Goal: Transaction & Acquisition: Purchase product/service

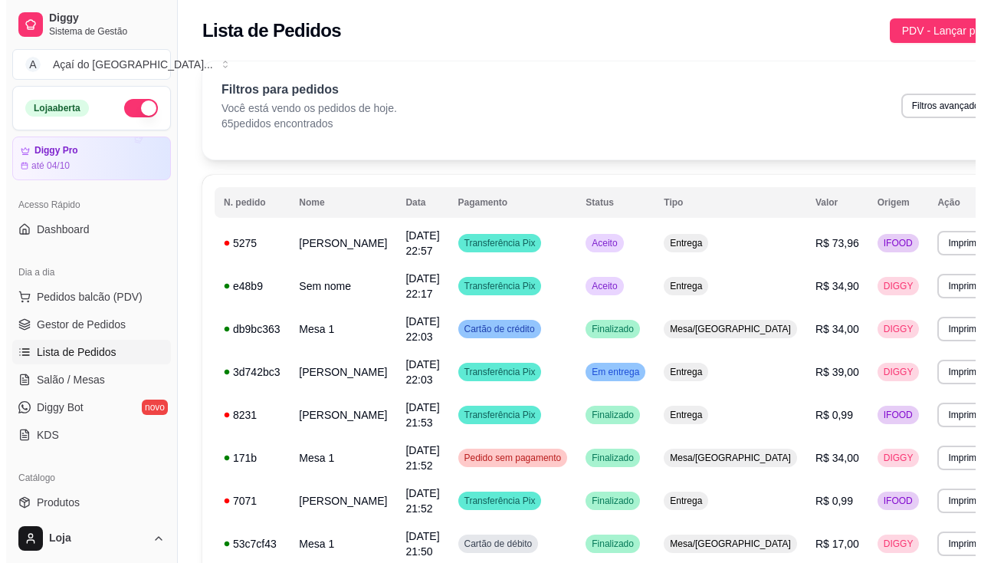
scroll to position [77, 0]
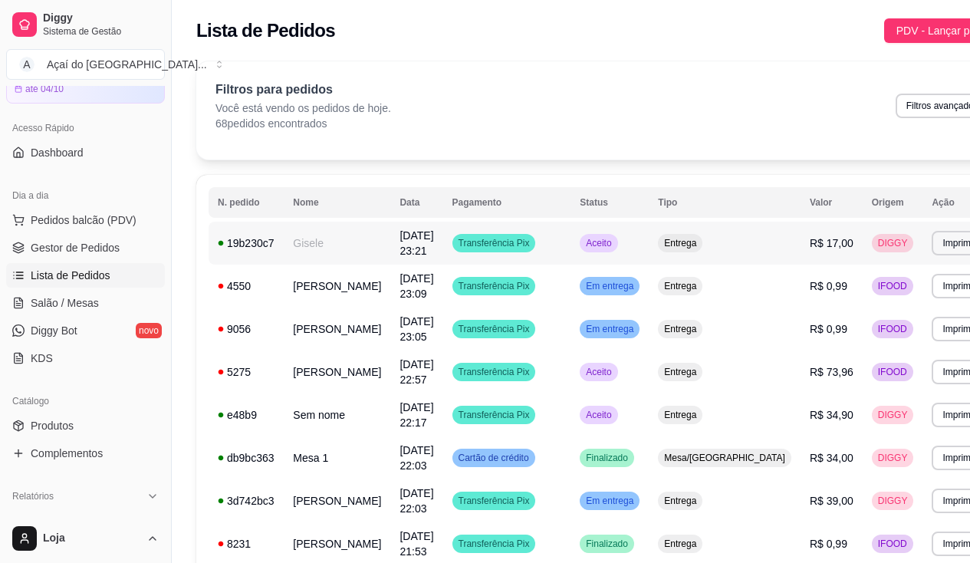
click at [347, 258] on td "Gisele" at bounding box center [337, 243] width 107 height 43
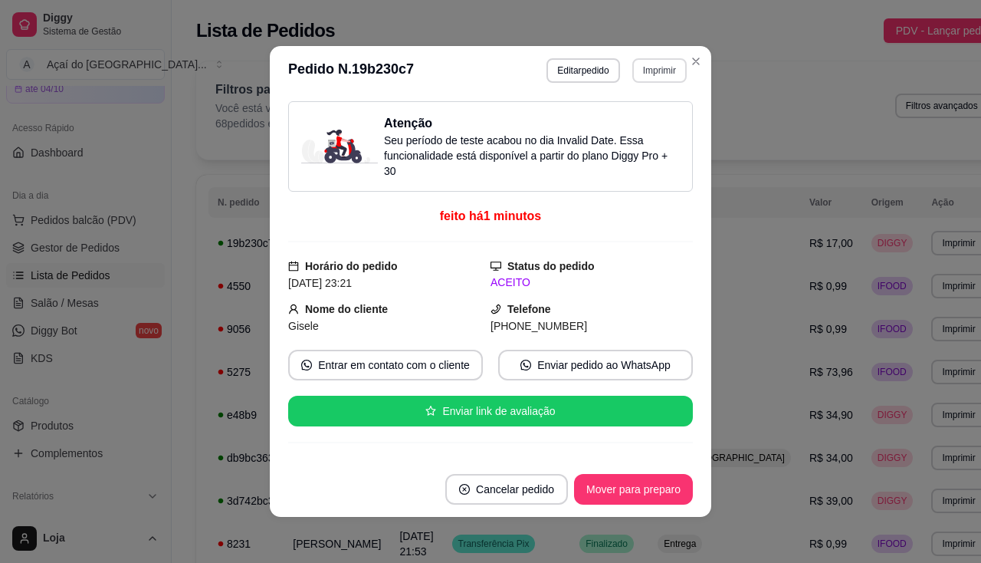
click at [646, 78] on button "Imprimir" at bounding box center [659, 70] width 54 height 25
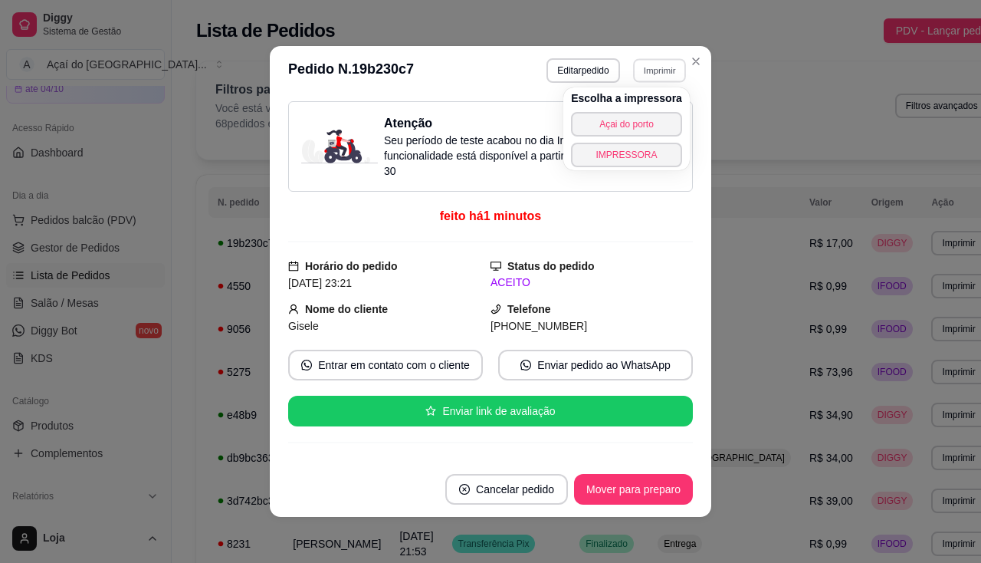
click at [639, 142] on div "Escolha a impressora Açai do porto IMPRESSORA" at bounding box center [626, 128] width 126 height 83
click at [639, 148] on button "IMPRESSORA" at bounding box center [626, 155] width 107 height 24
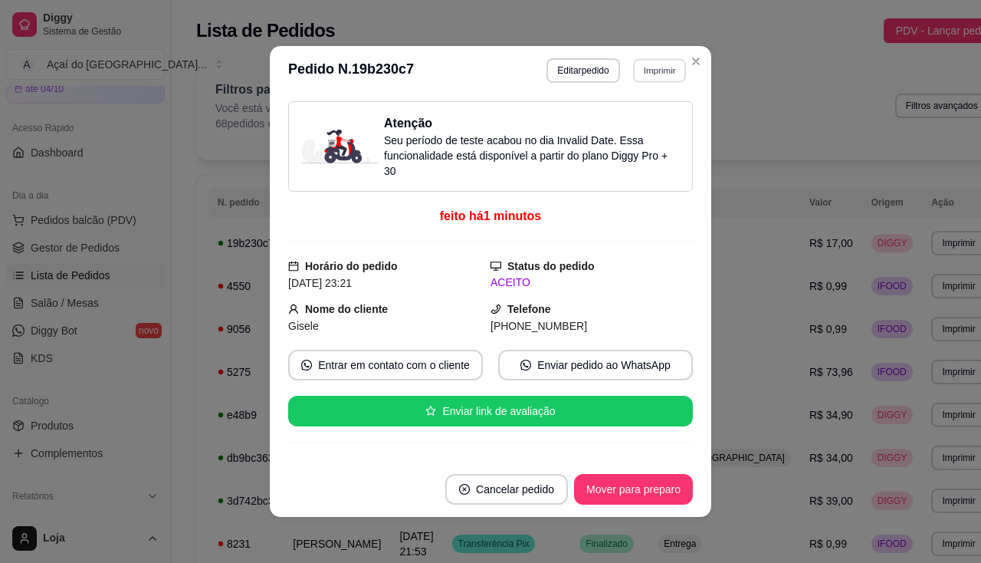
click at [649, 71] on button "Imprimir" at bounding box center [659, 70] width 53 height 24
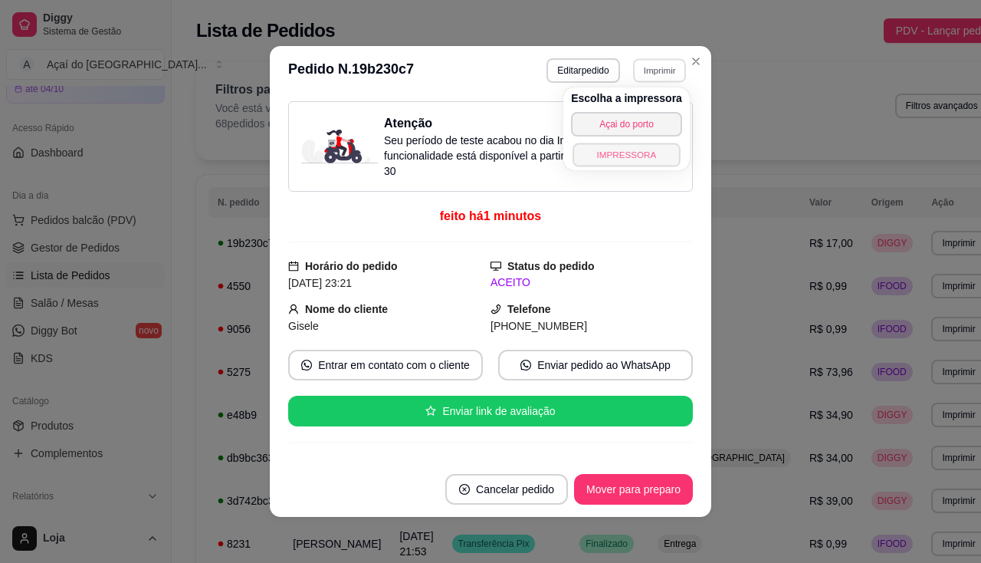
click at [628, 154] on button "IMPRESSORA" at bounding box center [626, 155] width 107 height 24
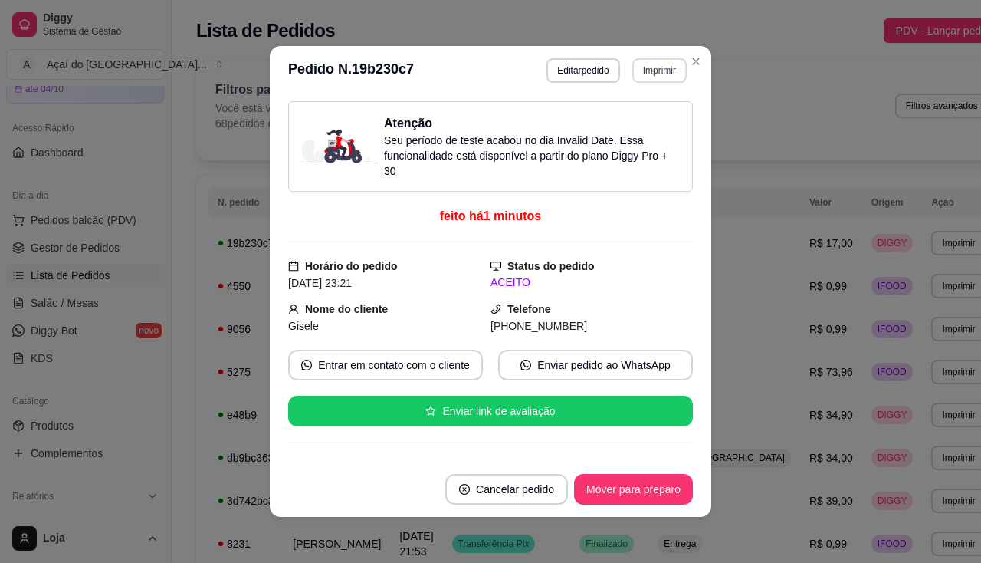
click at [637, 78] on button "Imprimir" at bounding box center [659, 70] width 54 height 25
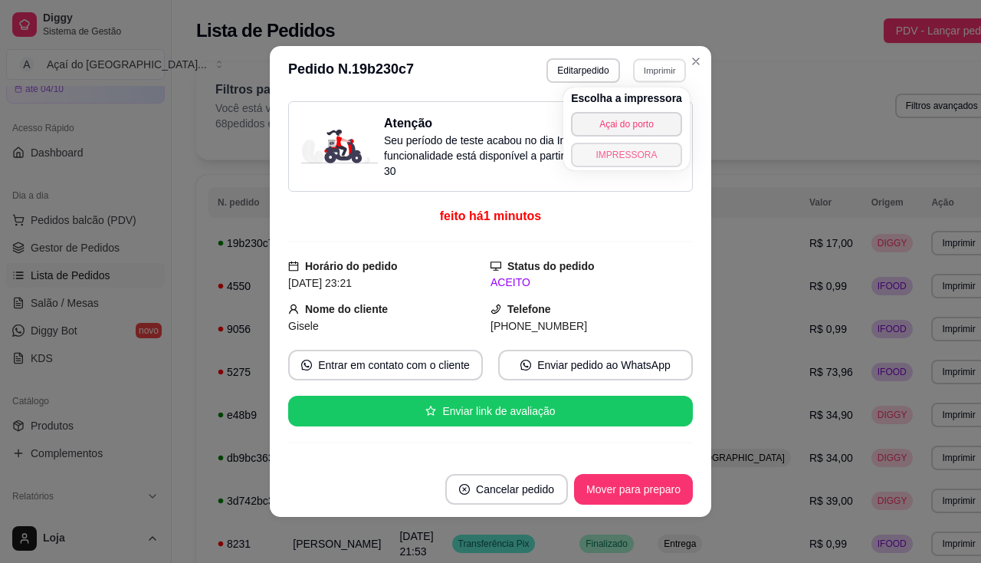
click at [628, 161] on button "IMPRESSORA" at bounding box center [626, 155] width 111 height 25
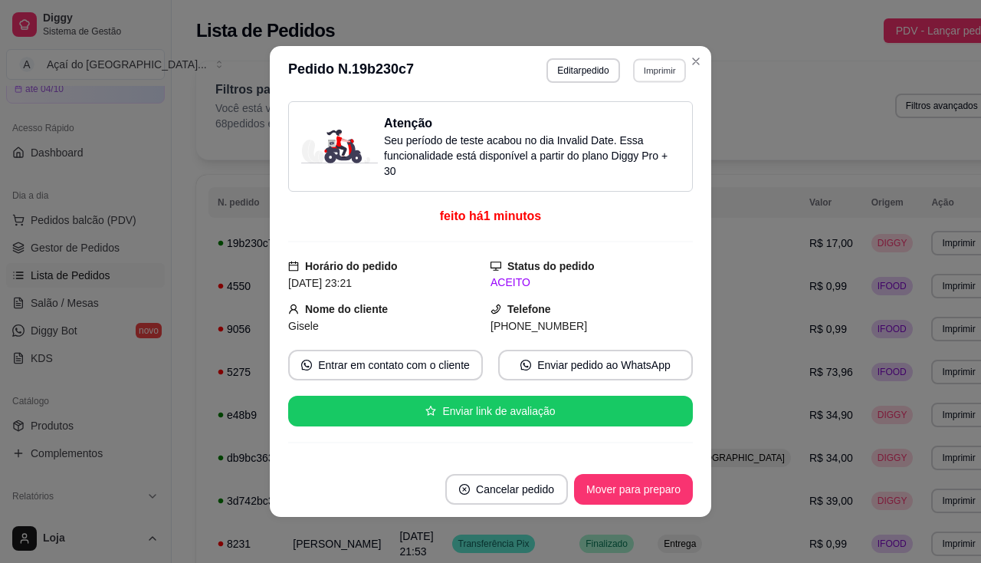
click at [649, 78] on button "Imprimir" at bounding box center [659, 70] width 53 height 24
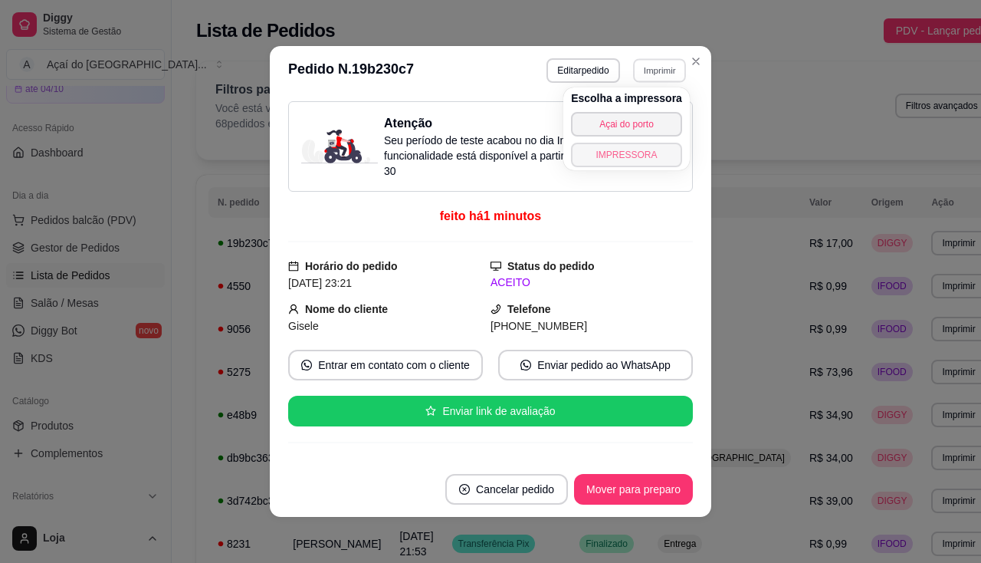
click at [650, 150] on button "IMPRESSORA" at bounding box center [626, 155] width 111 height 25
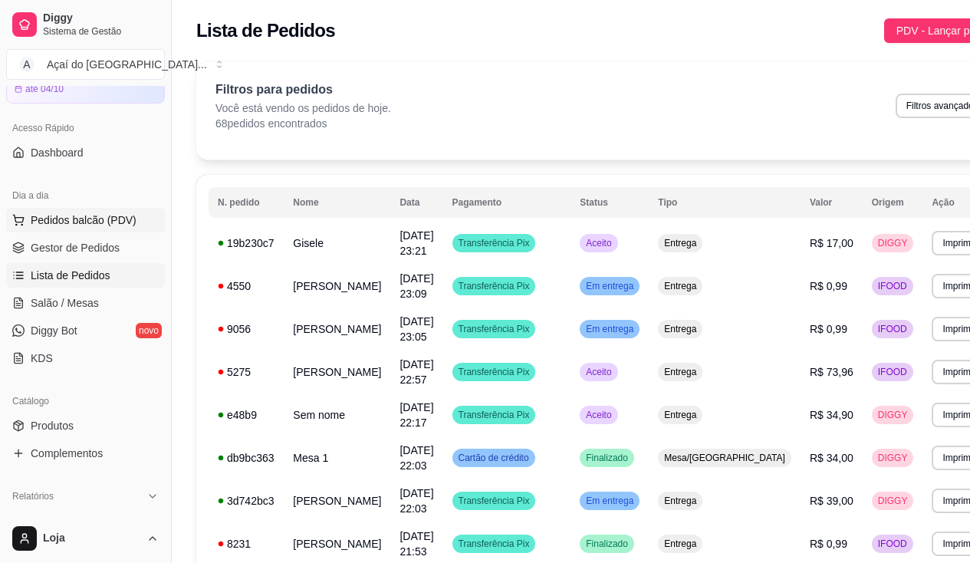
click at [83, 212] on span "Pedidos balcão (PDV)" at bounding box center [84, 219] width 106 height 15
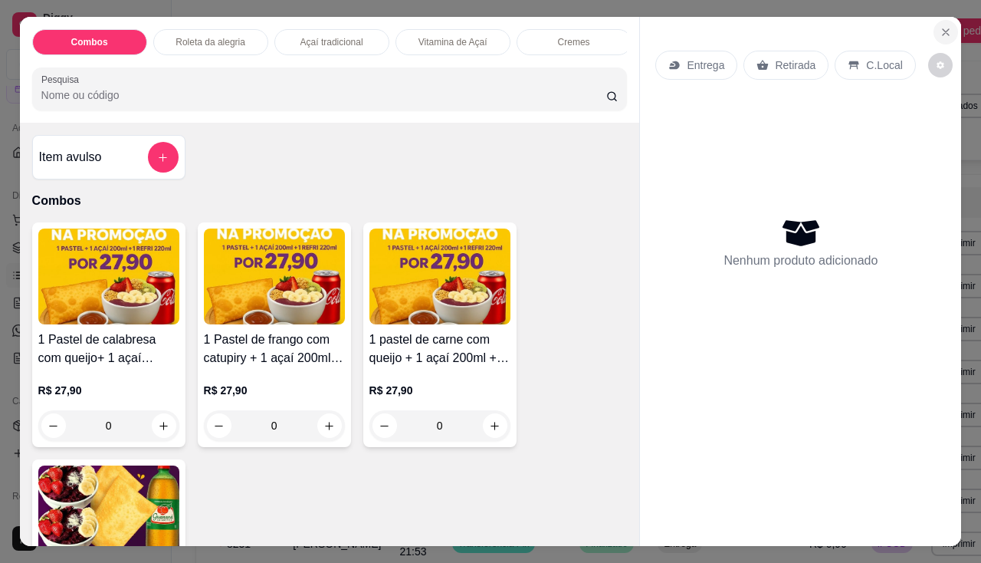
click at [934, 34] on button "Close" at bounding box center [946, 32] width 25 height 25
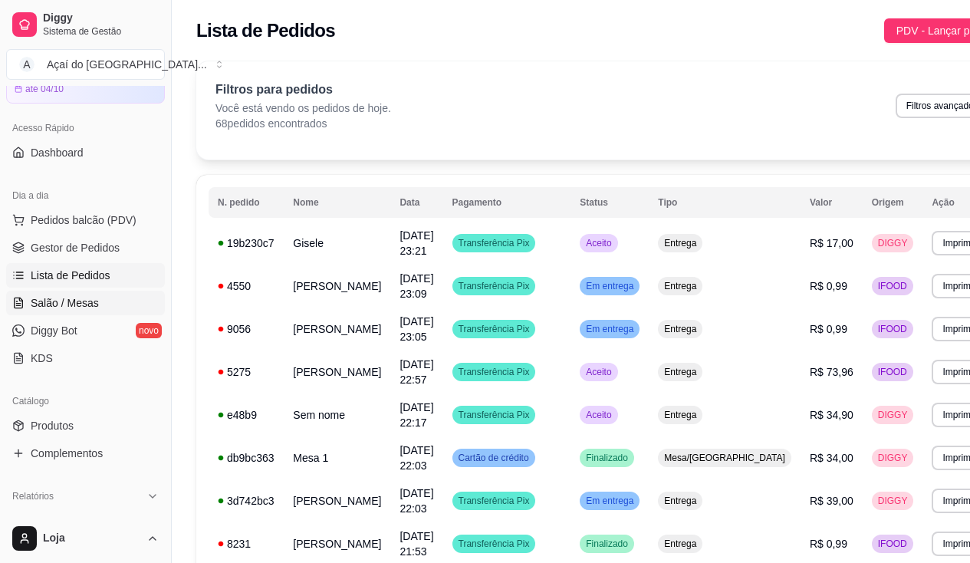
click at [64, 300] on span "Salão / Mesas" at bounding box center [65, 302] width 68 height 15
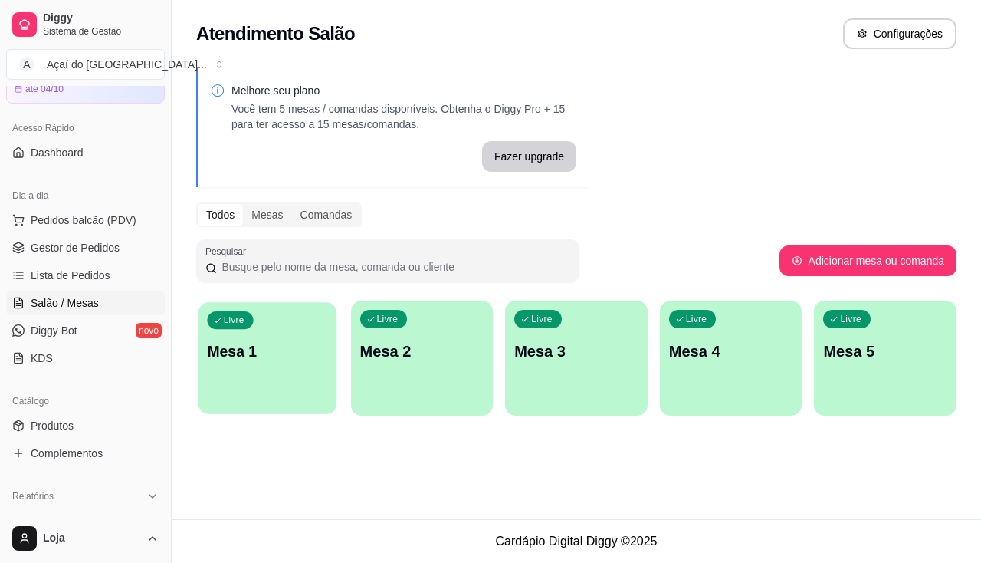
click at [254, 355] on p "Mesa 1" at bounding box center [267, 351] width 120 height 21
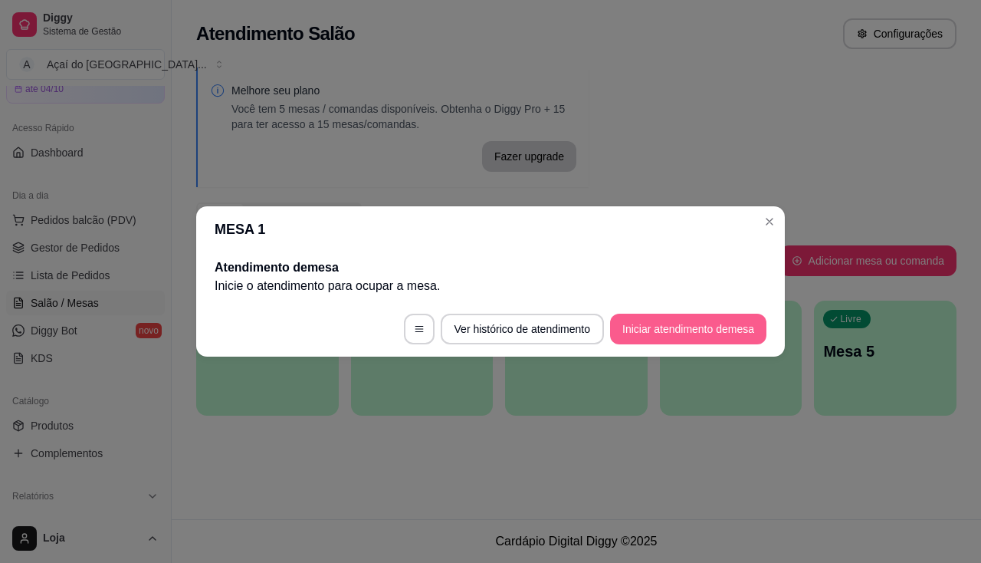
click at [734, 332] on button "Iniciar atendimento de mesa" at bounding box center [688, 329] width 156 height 31
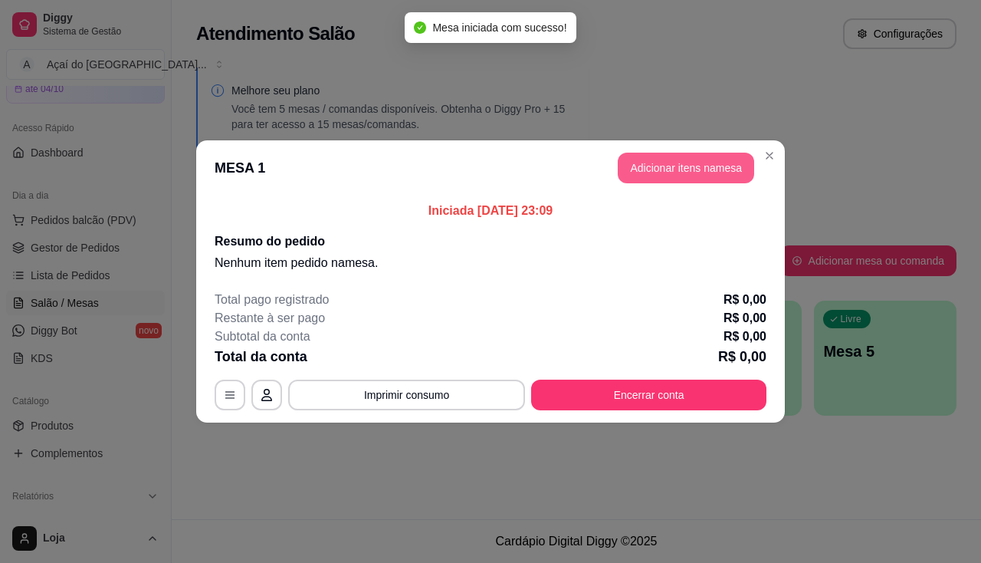
click at [701, 162] on button "Adicionar itens na mesa" at bounding box center [686, 168] width 136 height 31
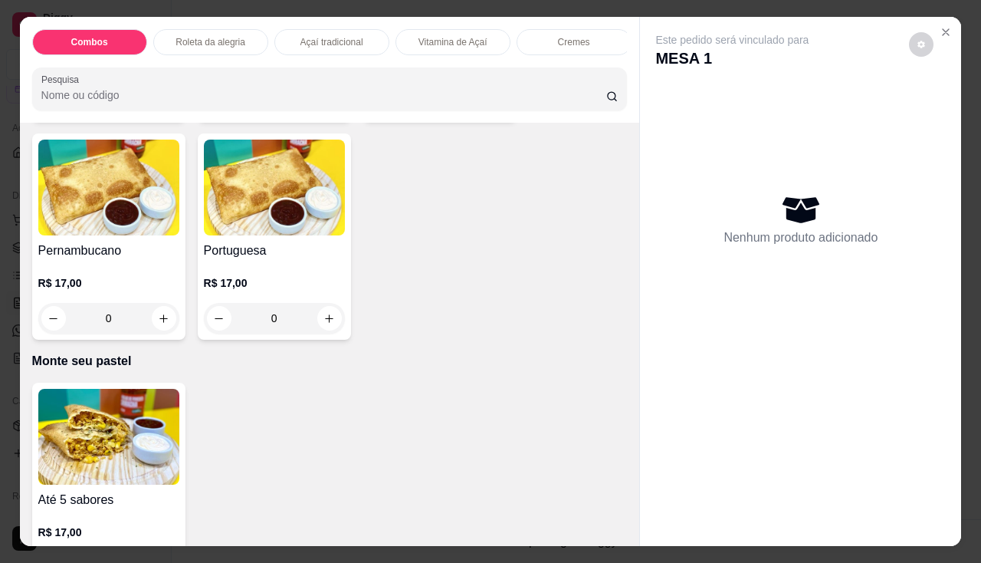
scroll to position [3066, 0]
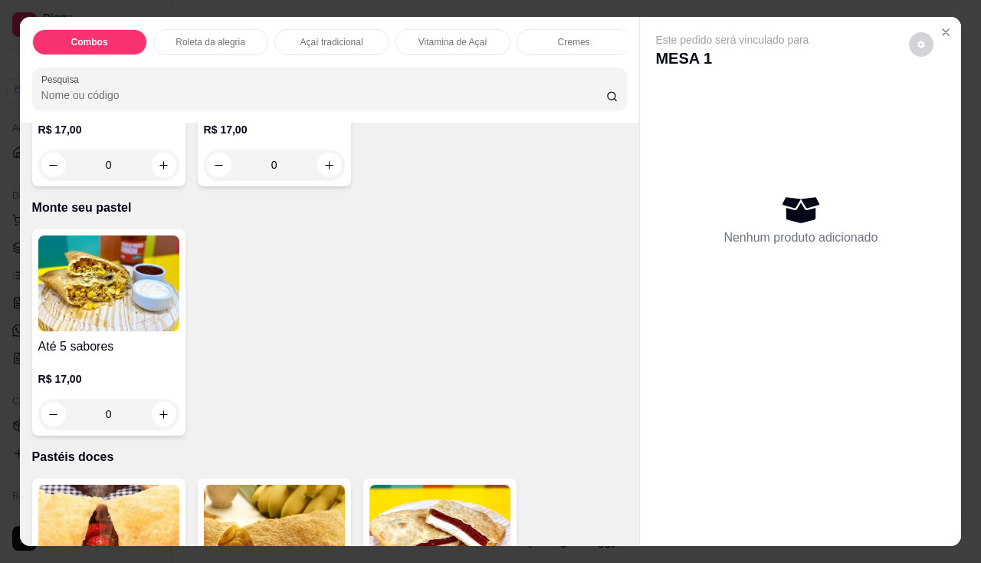
click at [101, 327] on img at bounding box center [108, 283] width 141 height 96
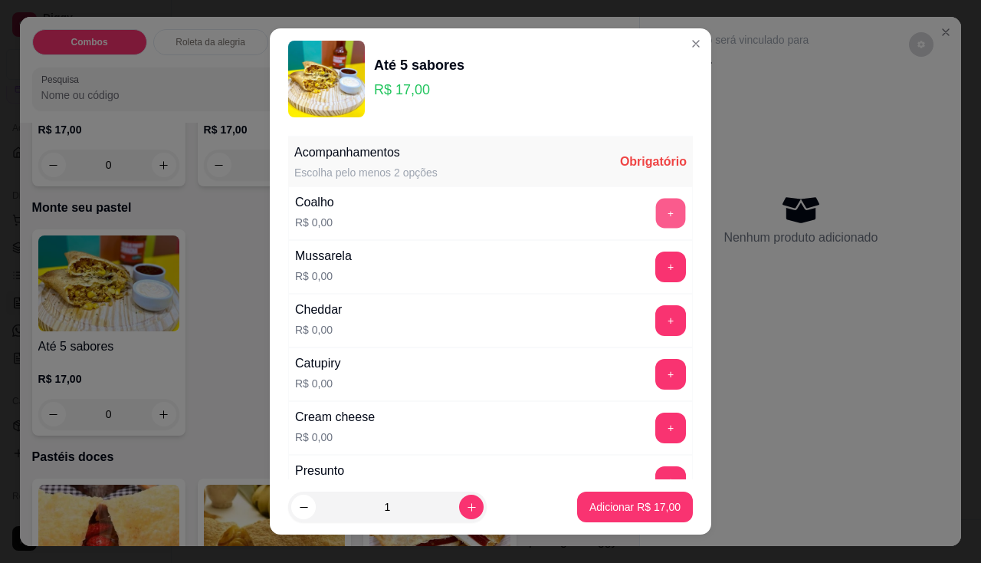
click at [656, 205] on button "+" at bounding box center [671, 213] width 30 height 30
click at [655, 361] on button "+" at bounding box center [670, 374] width 31 height 31
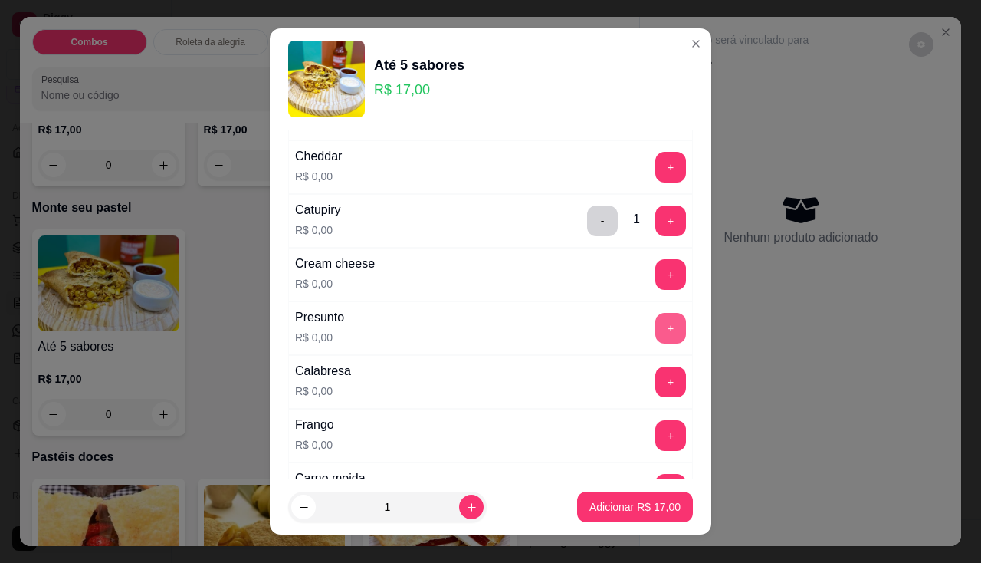
scroll to position [230, 0]
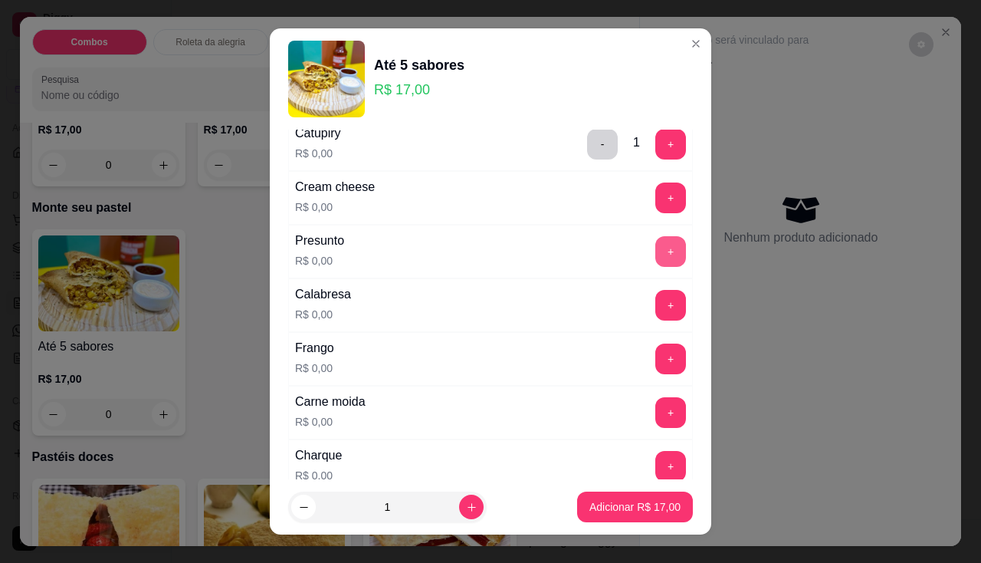
click at [657, 254] on button "+" at bounding box center [670, 251] width 31 height 31
click at [645, 518] on button "Adicionar R$ 17,00" at bounding box center [635, 507] width 113 height 30
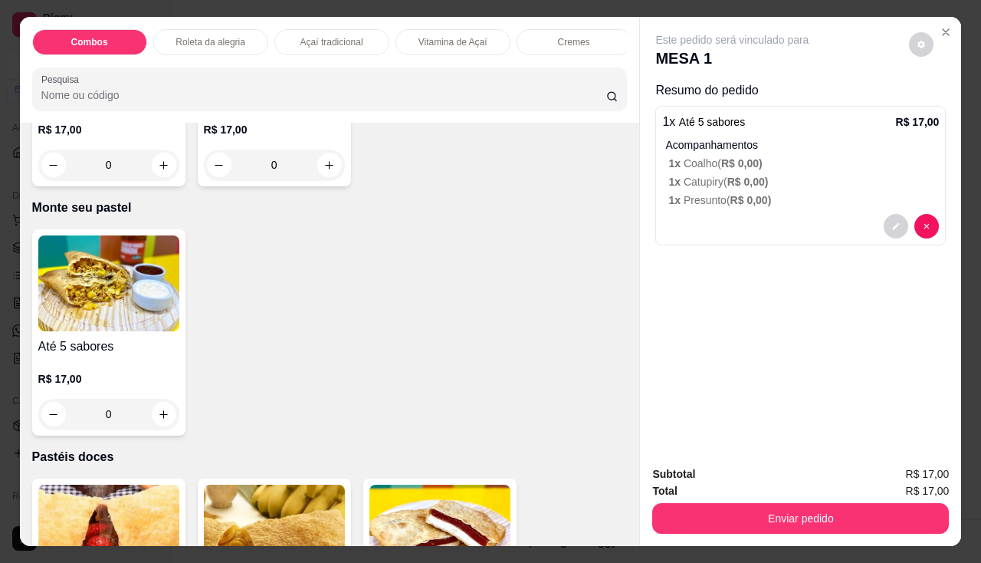
click at [87, 297] on img at bounding box center [108, 283] width 141 height 96
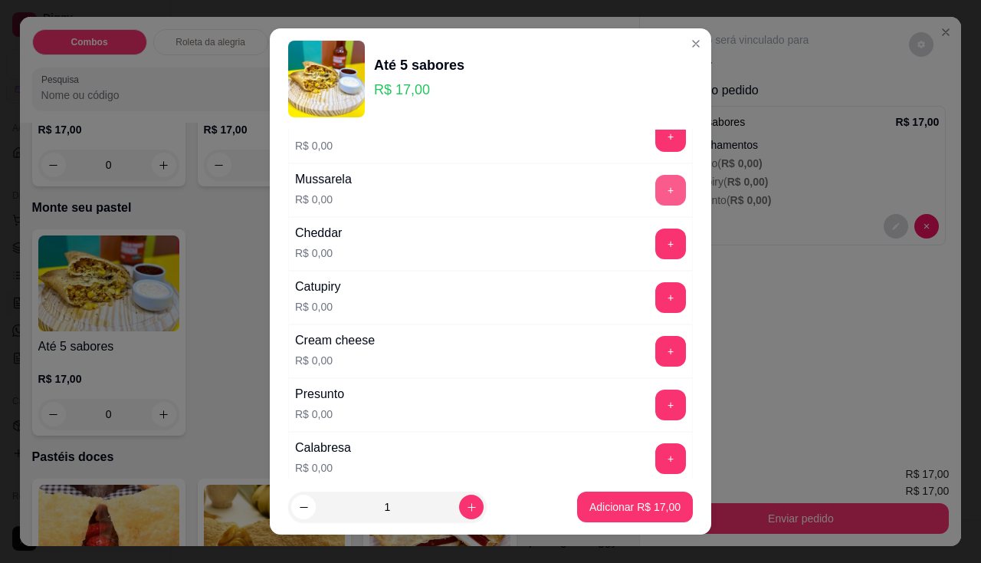
scroll to position [0, 0]
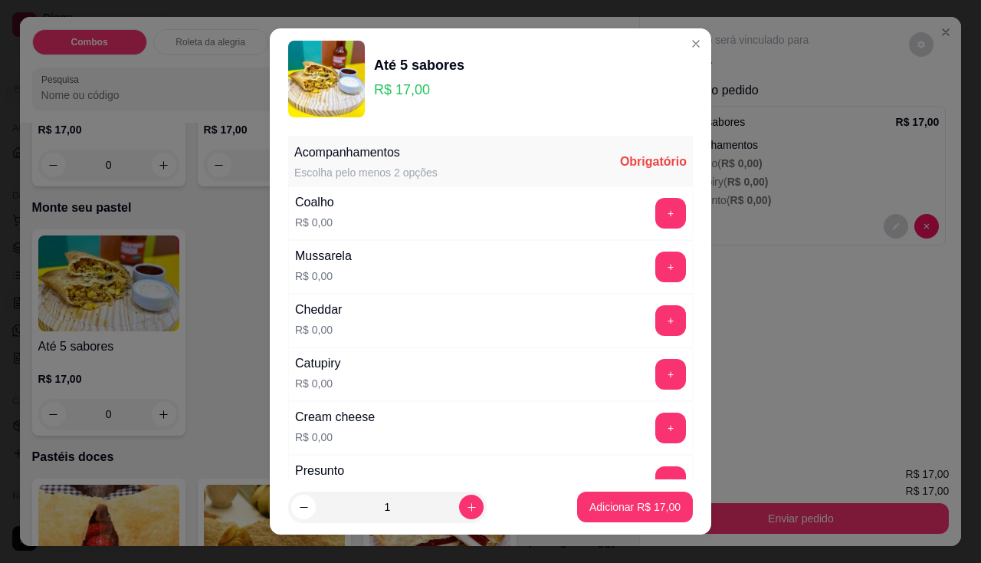
click at [649, 195] on div "Coalho R$ 0,00 +" at bounding box center [490, 213] width 405 height 54
click at [655, 204] on button "+" at bounding box center [670, 213] width 31 height 31
click at [656, 329] on button "+" at bounding box center [671, 320] width 30 height 30
click at [656, 380] on button "+" at bounding box center [671, 374] width 30 height 30
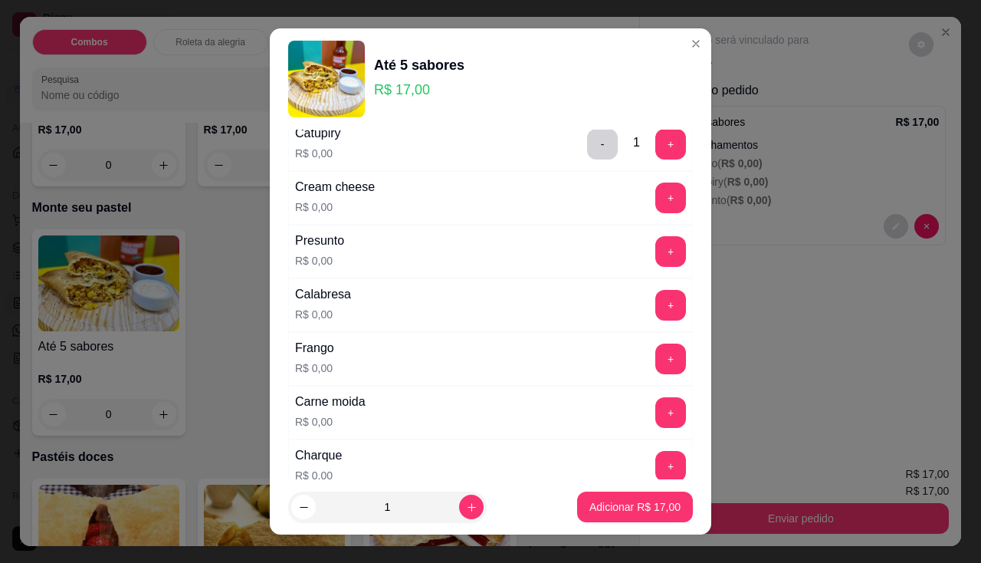
scroll to position [307, 0]
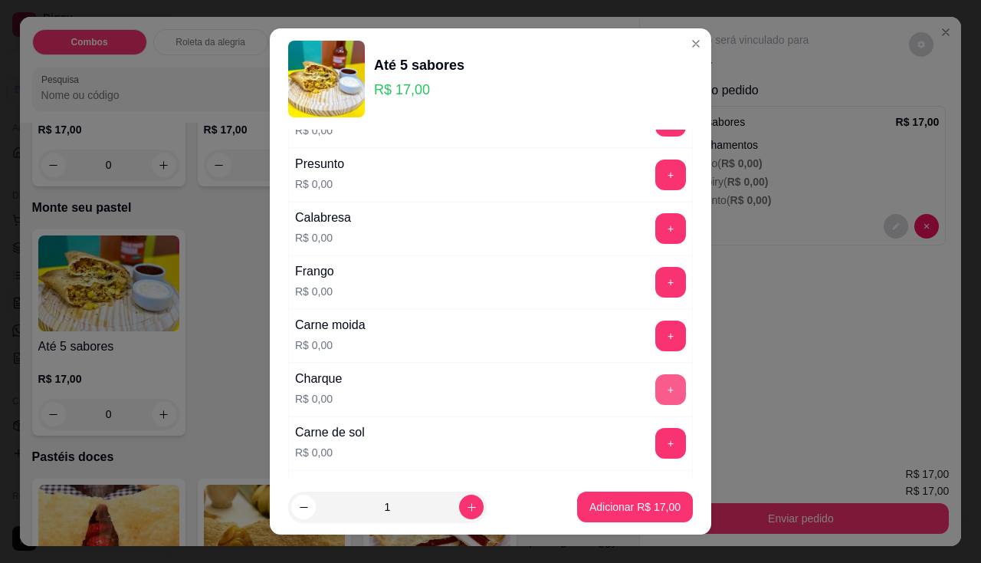
click at [655, 391] on button "+" at bounding box center [670, 389] width 31 height 31
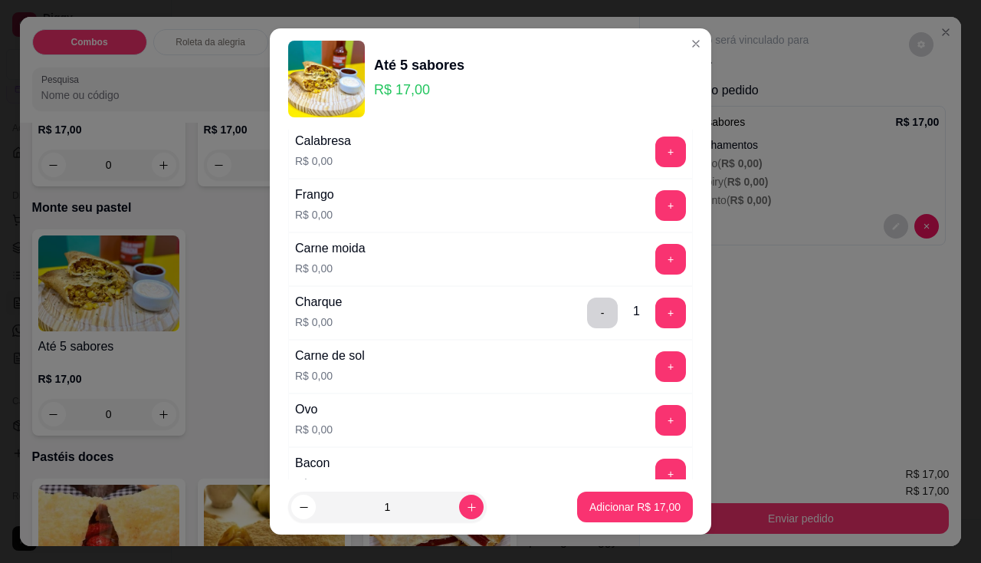
scroll to position [537, 0]
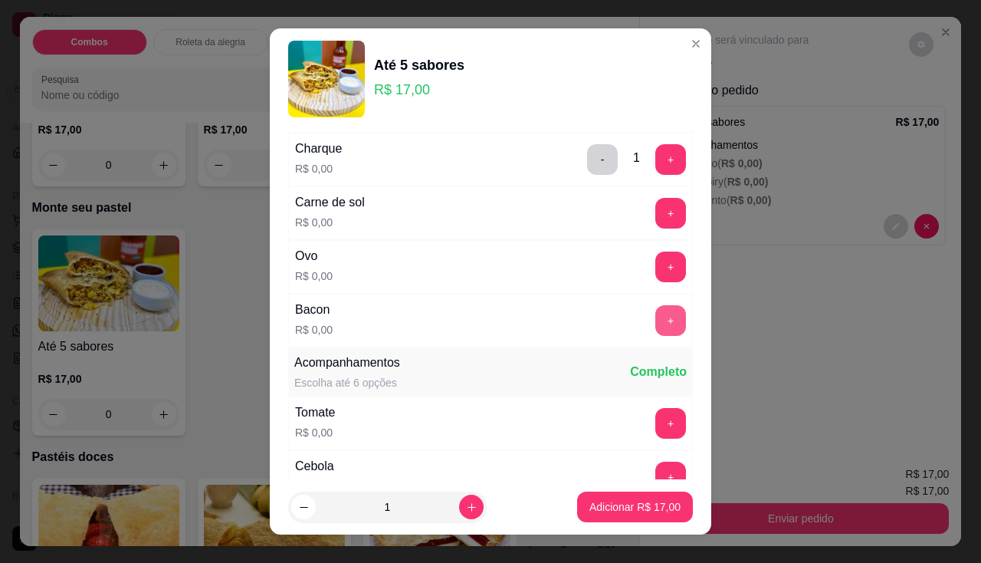
click at [655, 319] on button "+" at bounding box center [670, 320] width 31 height 31
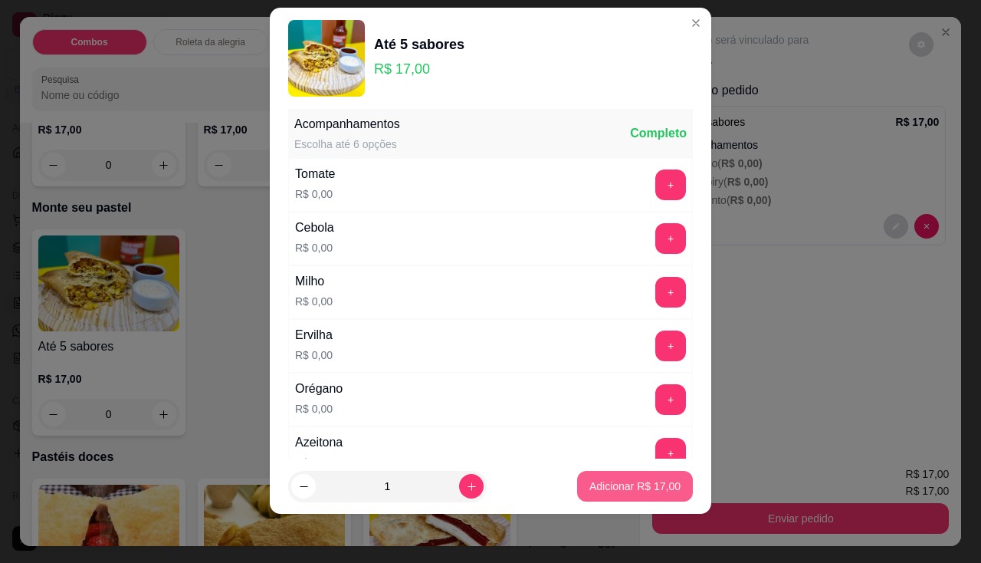
click at [646, 489] on p "Adicionar R$ 17,00" at bounding box center [634, 485] width 91 height 15
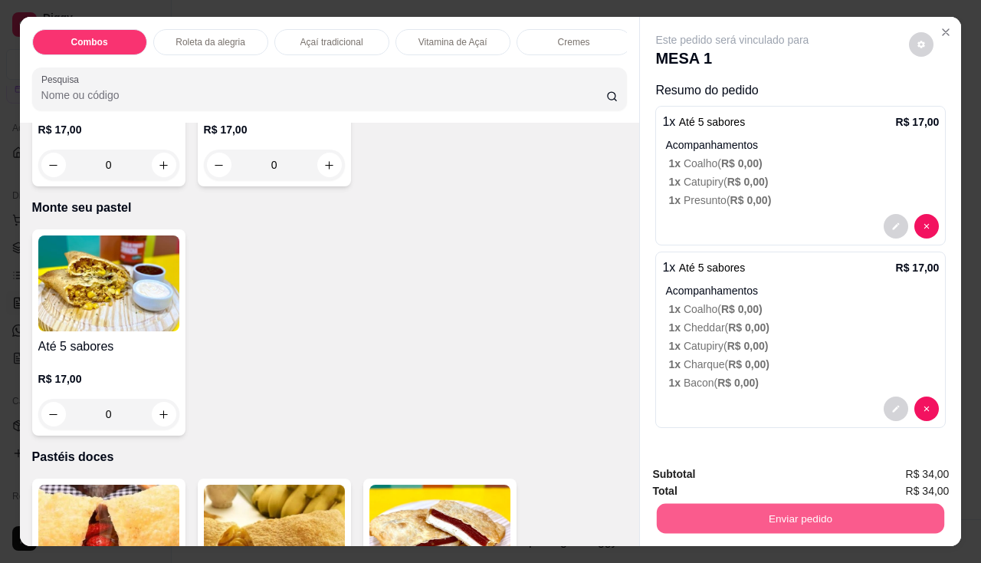
click at [714, 511] on button "Enviar pedido" at bounding box center [800, 519] width 287 height 30
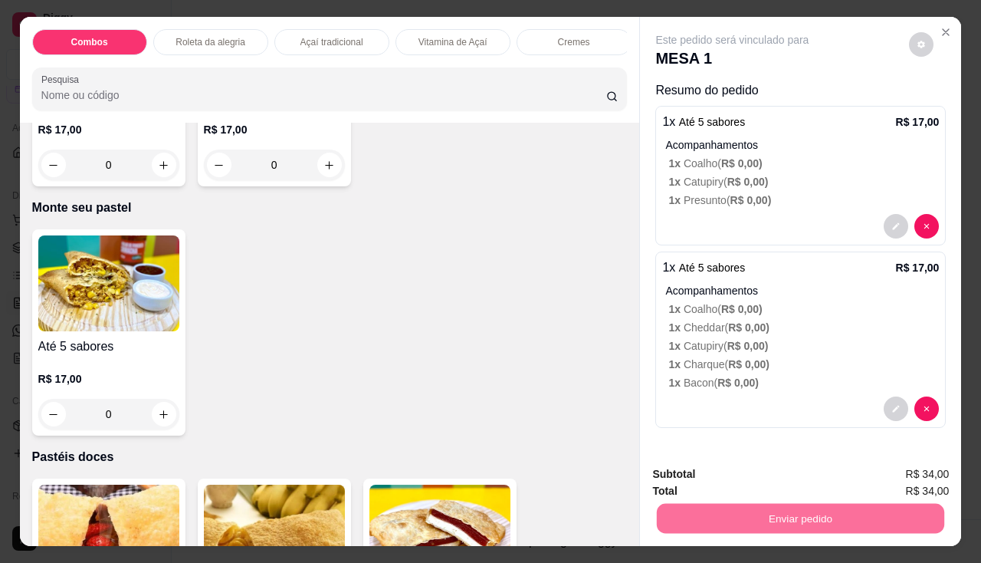
click at [717, 474] on button "Não registrar e enviar pedido" at bounding box center [750, 475] width 155 height 28
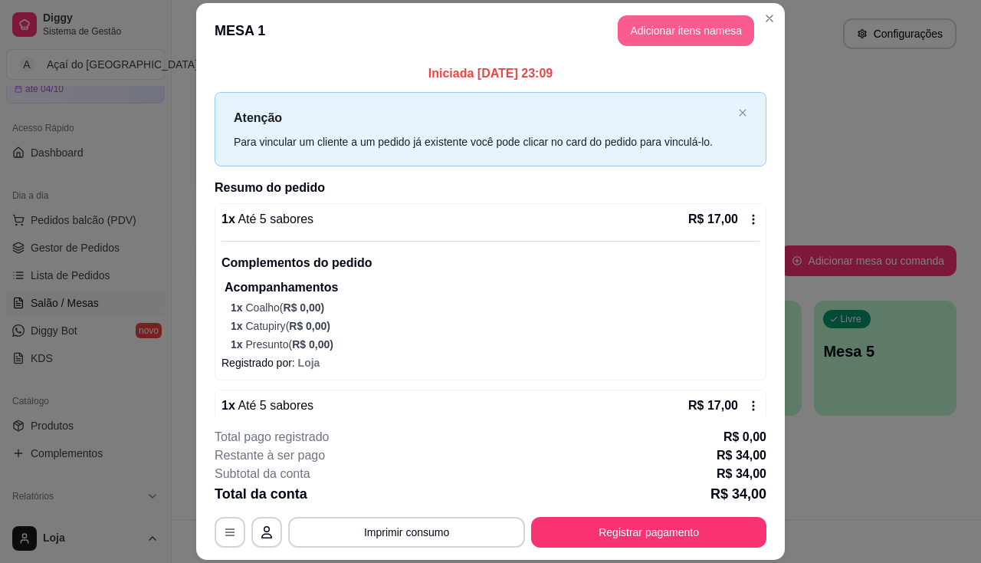
click at [648, 38] on button "Adicionar itens na mesa" at bounding box center [686, 30] width 136 height 31
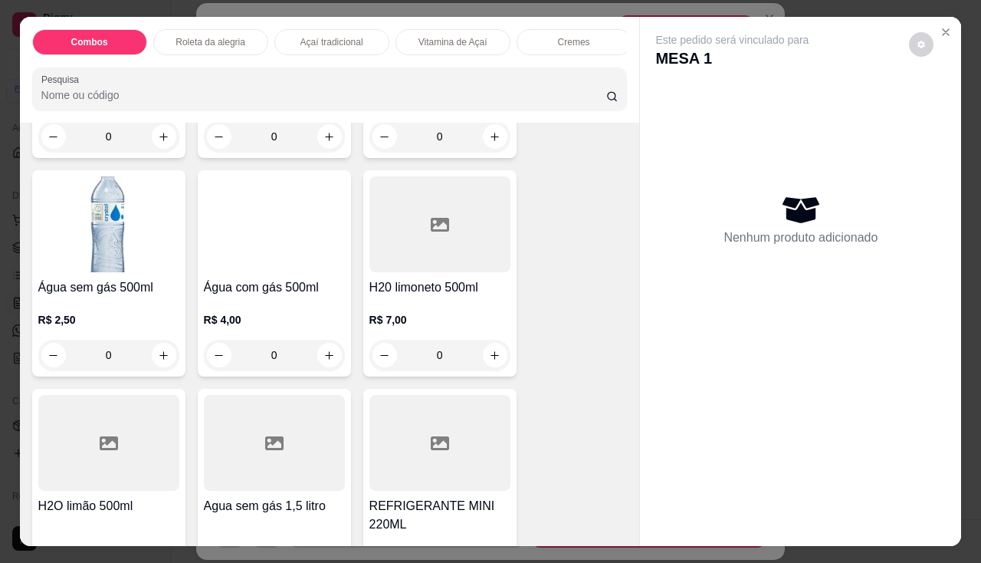
scroll to position [4523, 0]
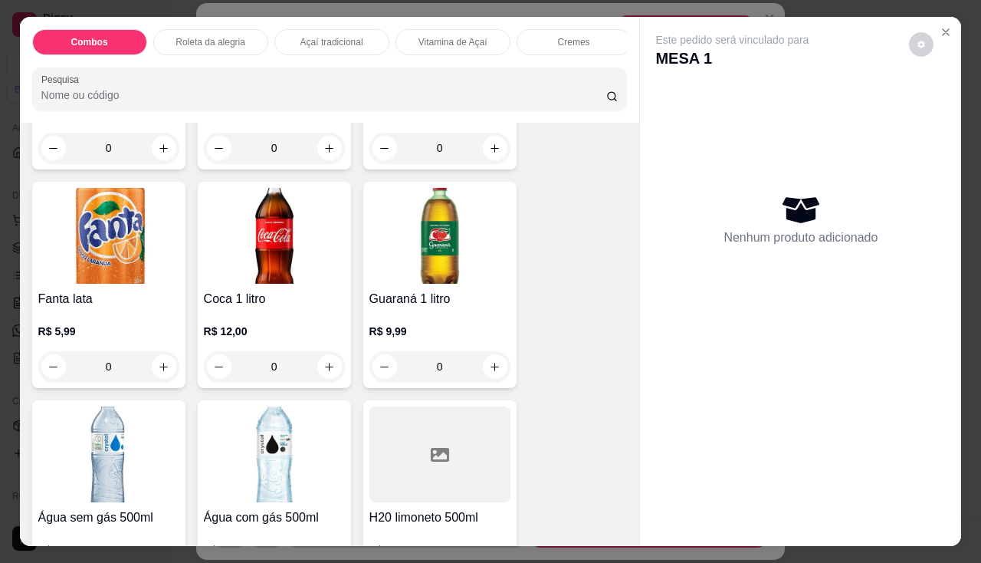
click at [300, 258] on img at bounding box center [274, 236] width 141 height 96
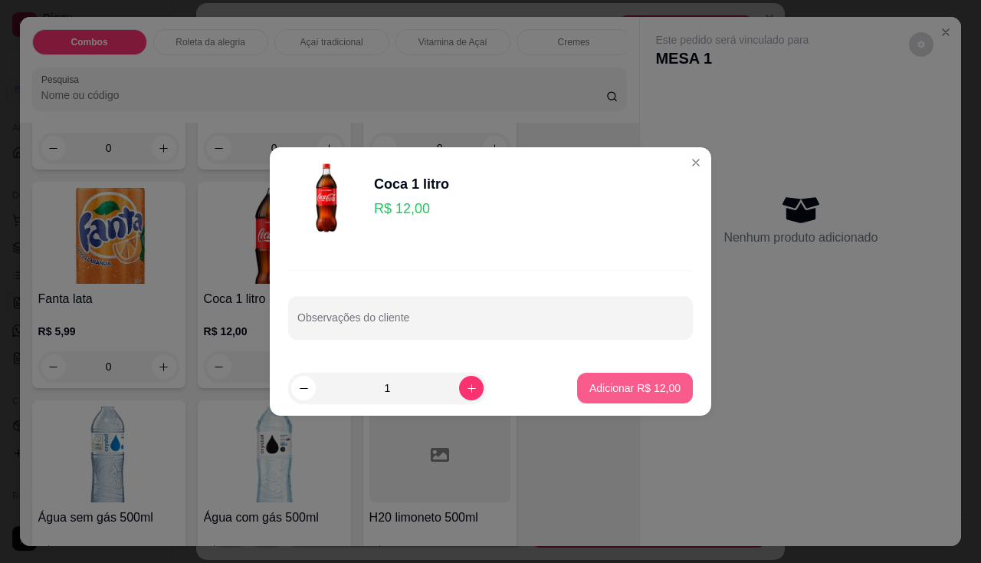
click at [623, 389] on p "Adicionar R$ 12,00" at bounding box center [634, 387] width 91 height 15
type input "1"
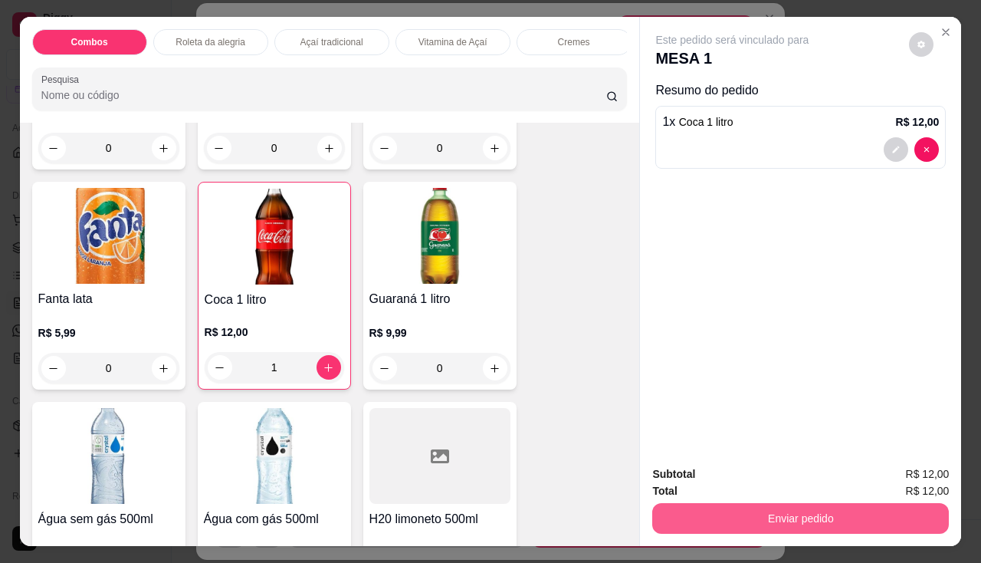
click at [678, 513] on button "Enviar pedido" at bounding box center [800, 518] width 297 height 31
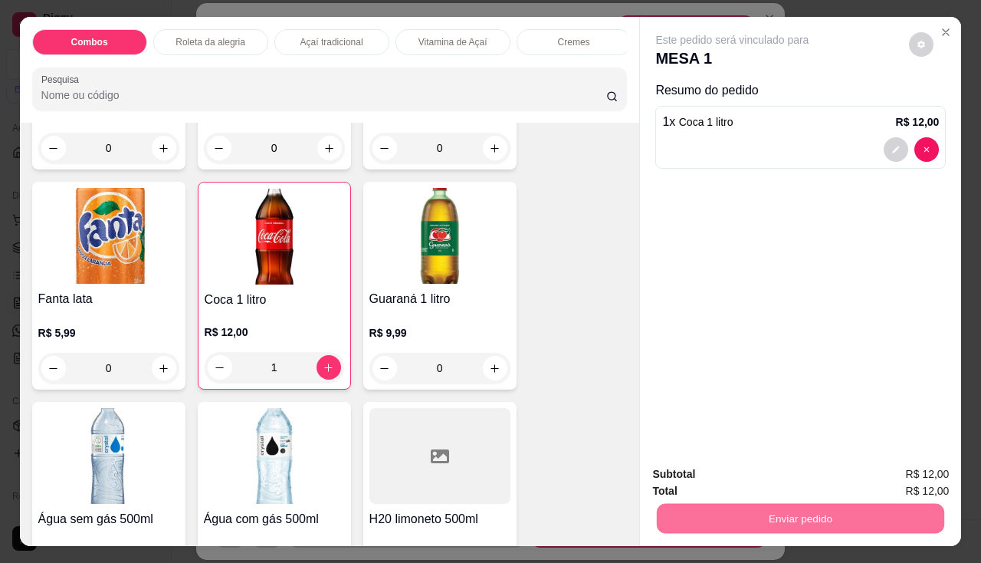
click at [686, 479] on button "Não registrar e enviar pedido" at bounding box center [750, 475] width 155 height 28
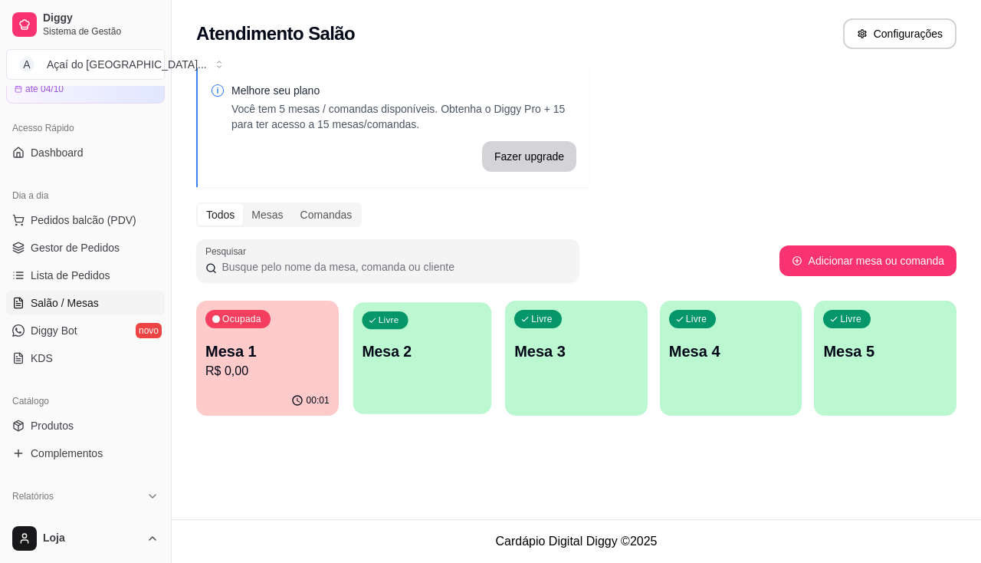
click at [427, 356] on p "Mesa 2" at bounding box center [422, 351] width 120 height 21
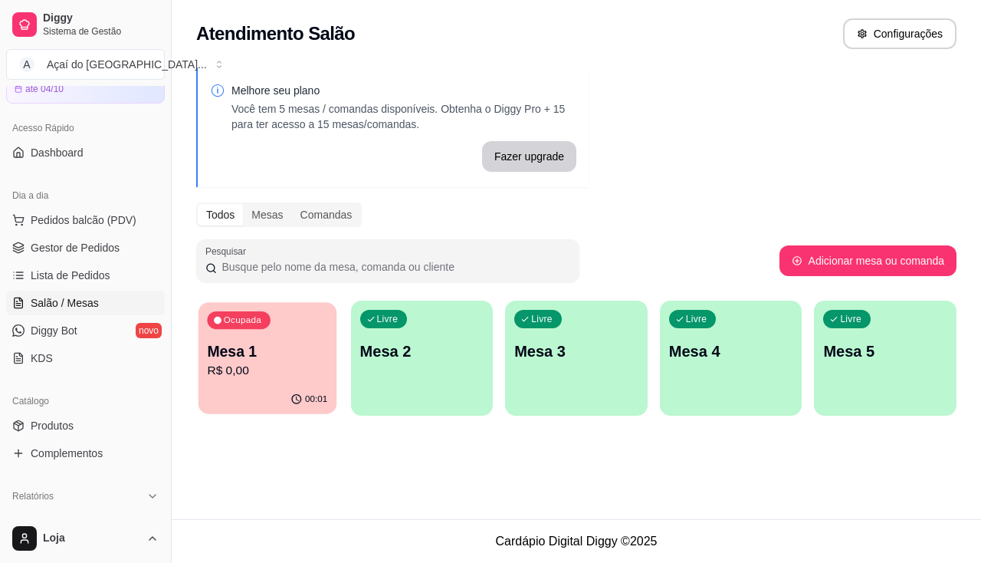
click at [320, 343] on p "Mesa 1" at bounding box center [267, 351] width 120 height 21
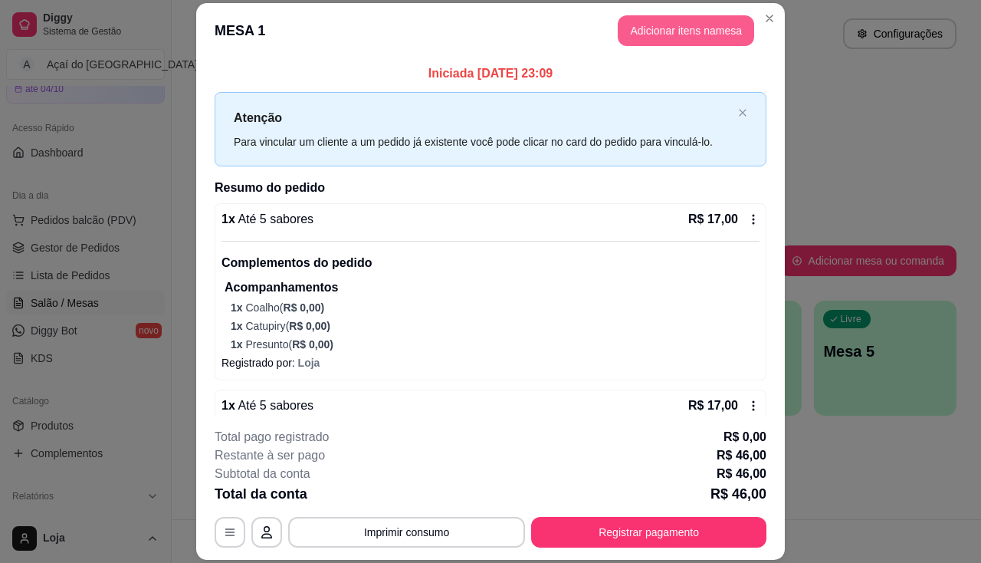
click at [692, 28] on button "Adicionar itens na mesa" at bounding box center [686, 30] width 136 height 31
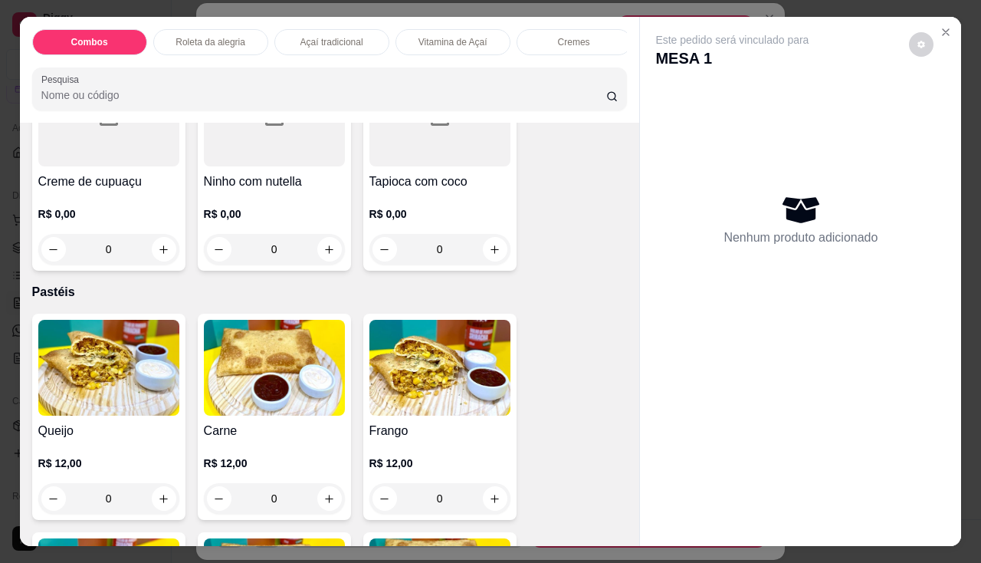
scroll to position [1840, 0]
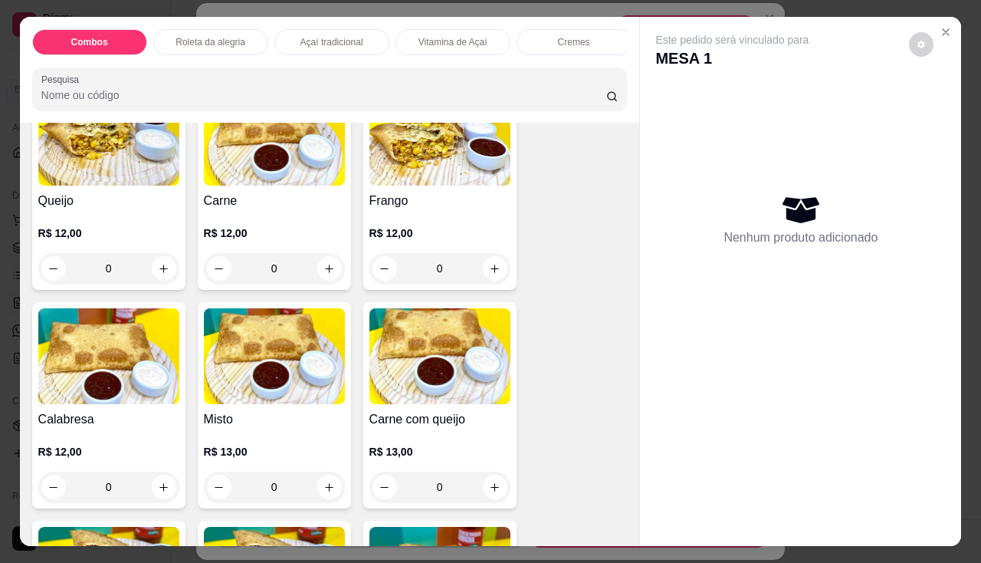
click at [134, 230] on div "R$ 12,00 0" at bounding box center [108, 247] width 141 height 74
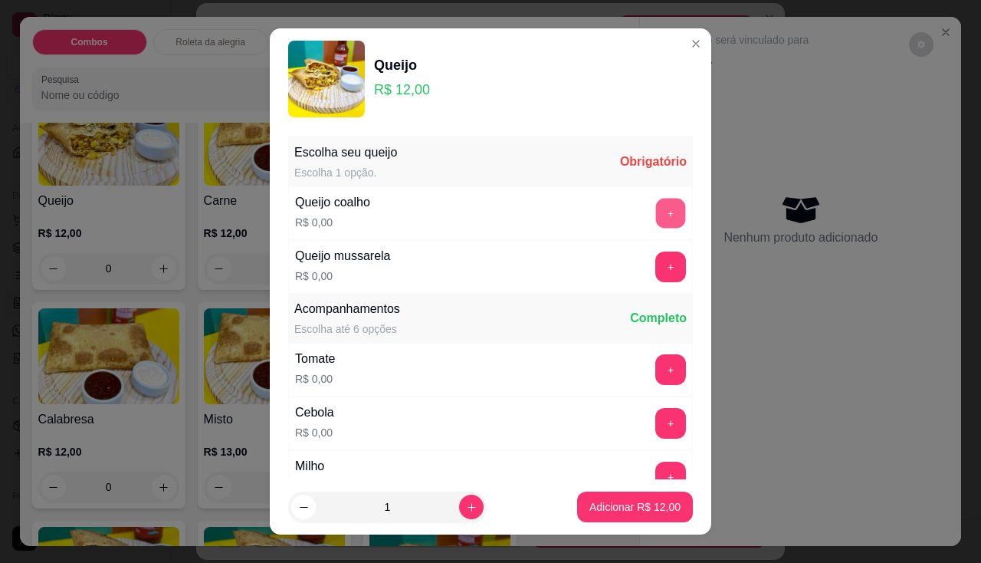
click at [649, 215] on div "+" at bounding box center [670, 213] width 43 height 31
click at [645, 228] on div "Queijo coalho R$ 0,00 +" at bounding box center [490, 213] width 405 height 54
click at [655, 209] on button "+" at bounding box center [670, 213] width 31 height 31
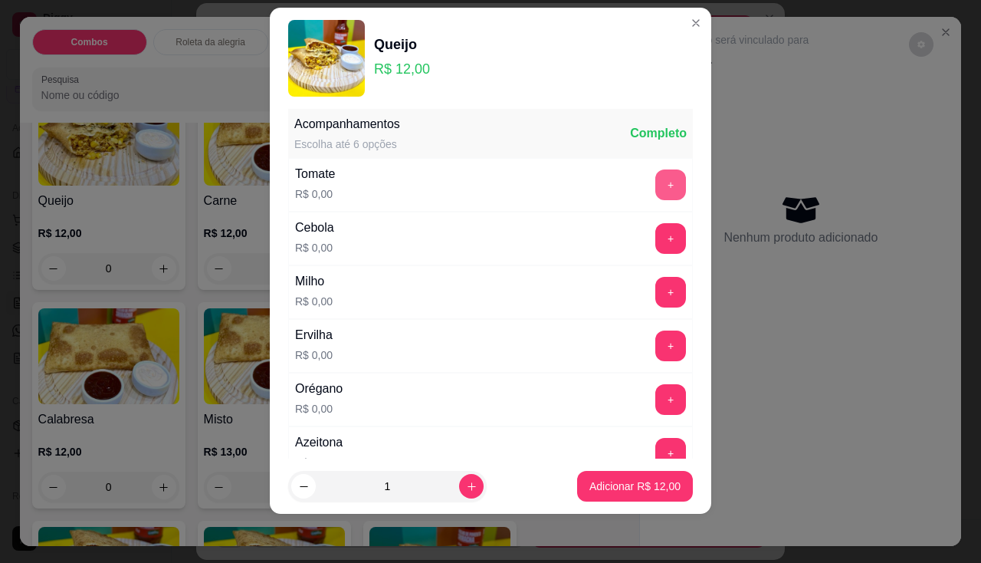
click at [655, 186] on button "+" at bounding box center [670, 184] width 31 height 31
click at [655, 235] on button "+" at bounding box center [670, 238] width 31 height 31
click at [655, 292] on button "+" at bounding box center [670, 292] width 31 height 31
click at [639, 366] on div "Ervilha R$ 0,00 +" at bounding box center [490, 346] width 405 height 54
click at [655, 334] on button "+" at bounding box center [670, 345] width 31 height 31
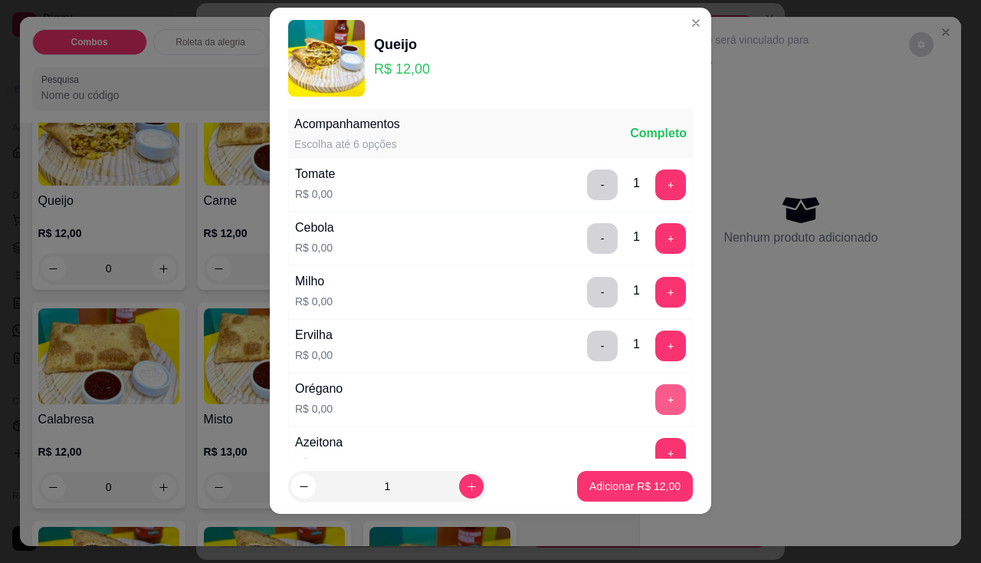
click at [655, 399] on button "+" at bounding box center [670, 399] width 31 height 31
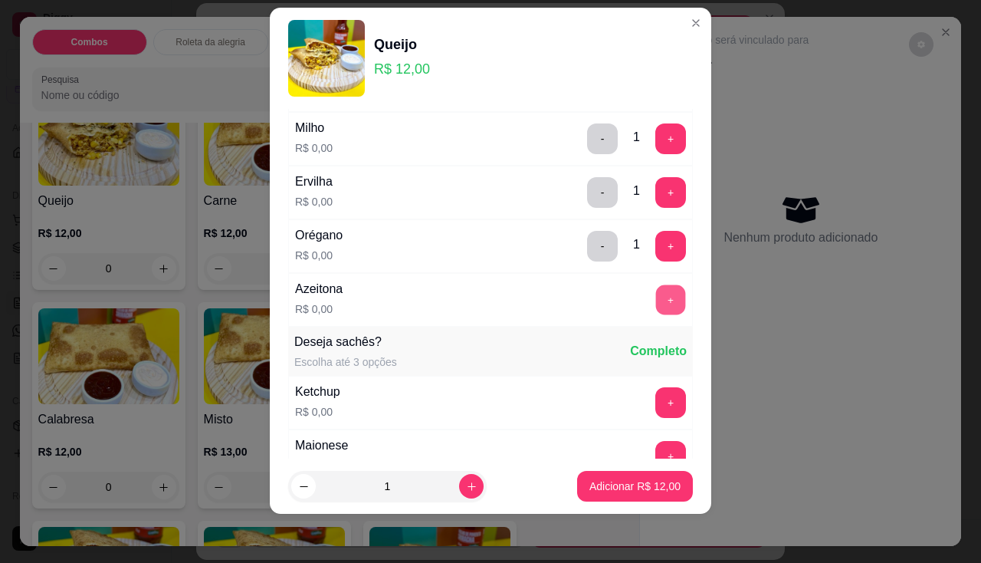
click at [656, 307] on button "+" at bounding box center [671, 299] width 30 height 30
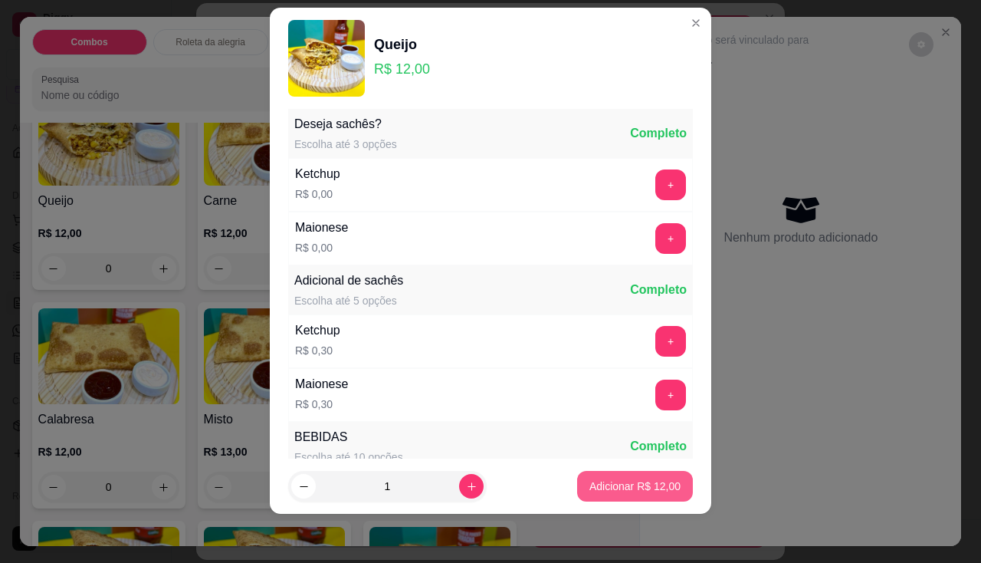
click at [642, 488] on p "Adicionar R$ 12,00" at bounding box center [634, 485] width 91 height 15
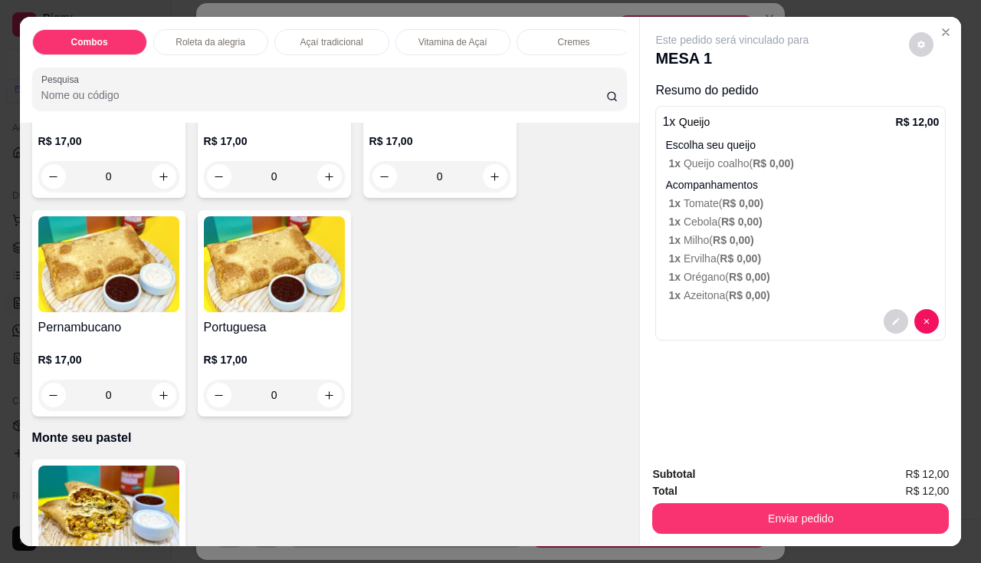
scroll to position [3066, 0]
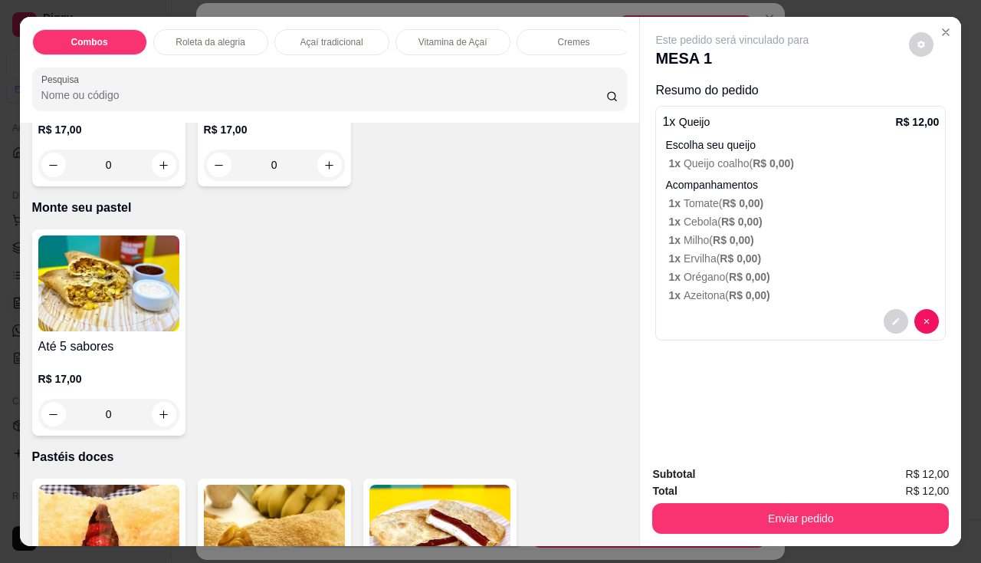
click at [119, 338] on div "Até 5 sabores R$ 17,00 0" at bounding box center [108, 332] width 153 height 206
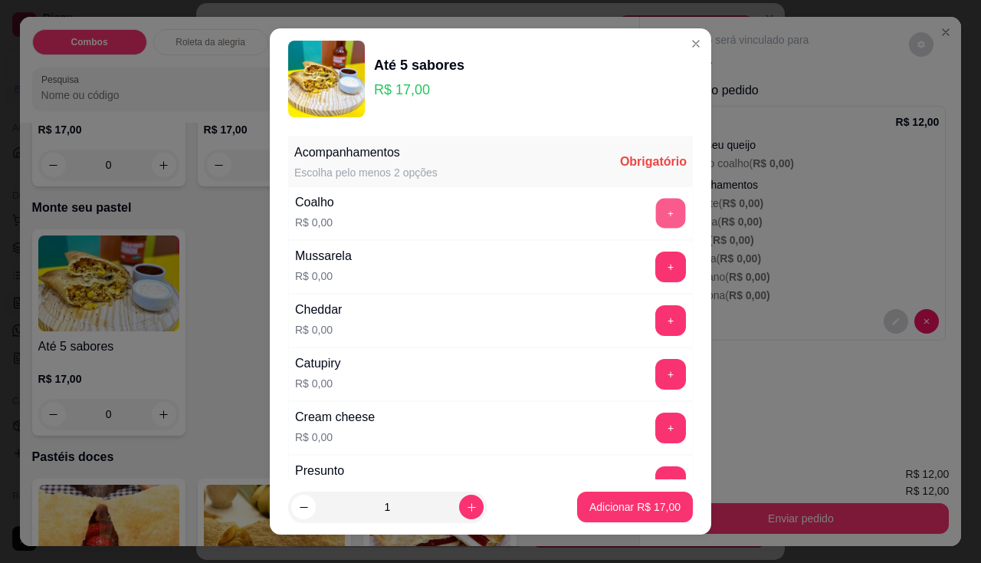
click at [656, 216] on button "+" at bounding box center [671, 213] width 30 height 30
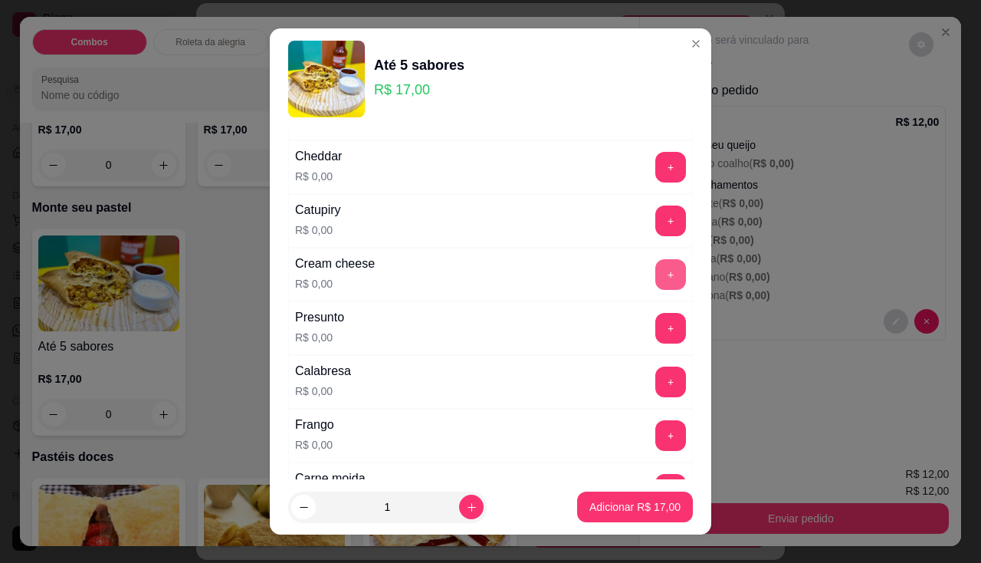
scroll to position [230, 0]
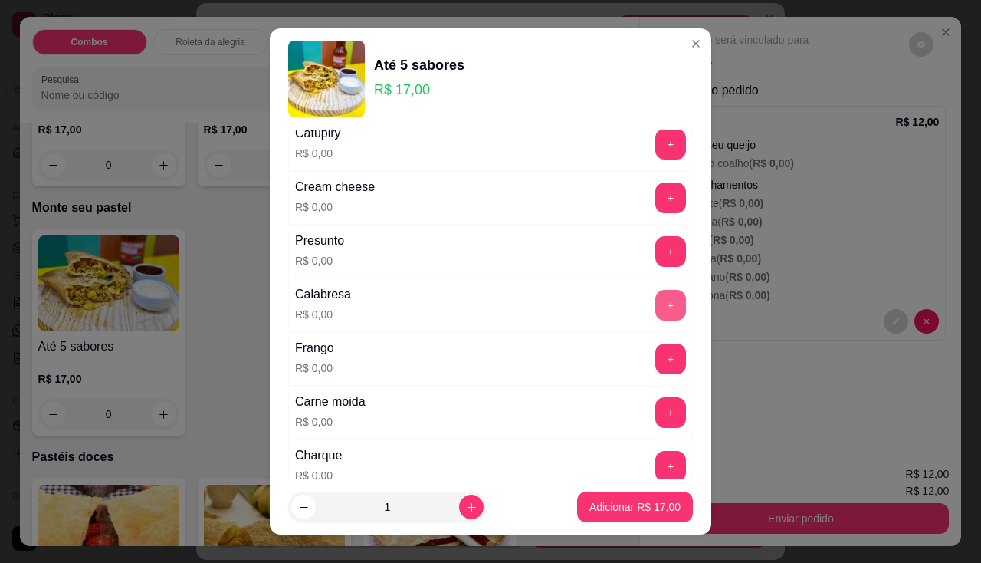
click at [655, 304] on button "+" at bounding box center [670, 305] width 31 height 31
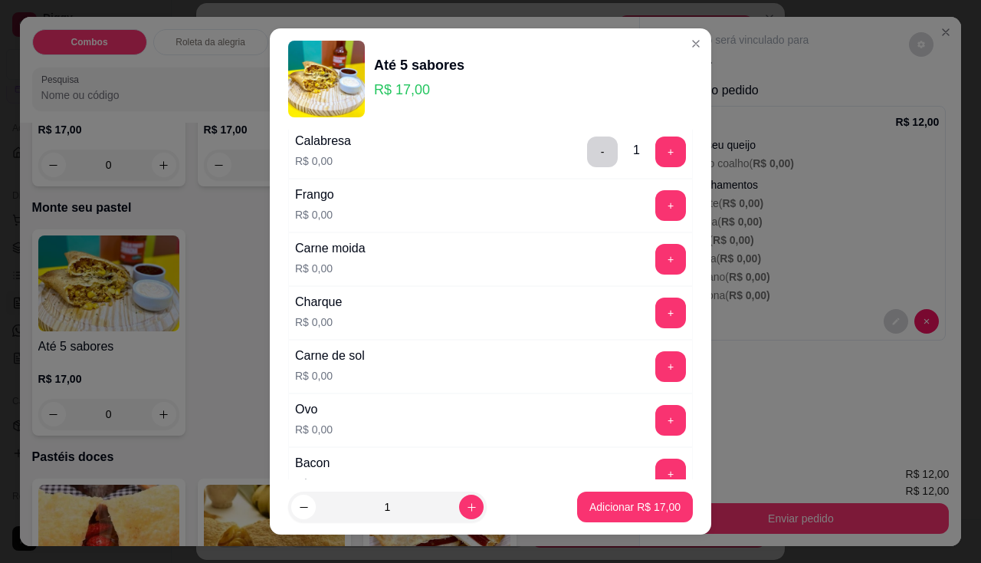
scroll to position [537, 0]
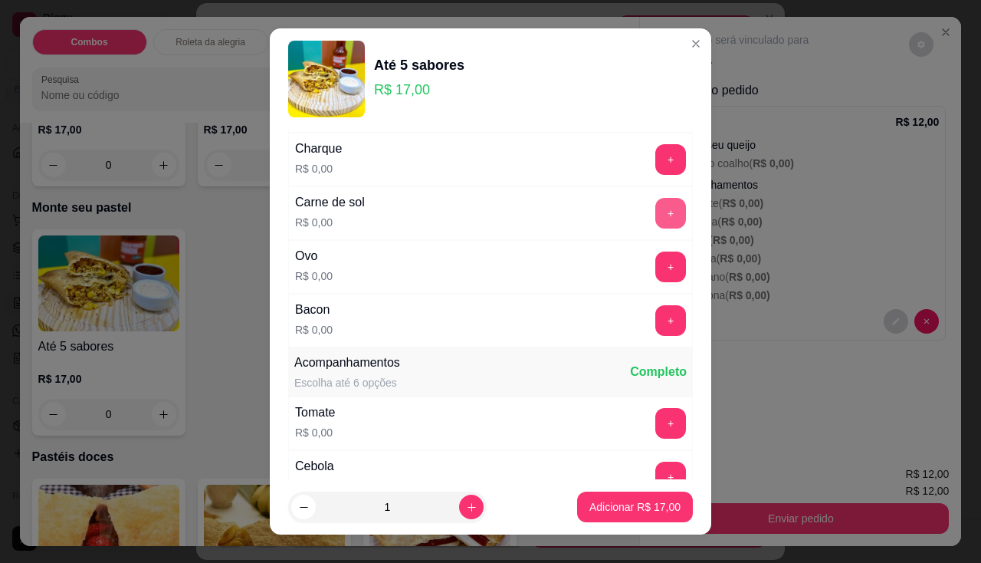
click at [655, 217] on button "+" at bounding box center [670, 213] width 31 height 31
click at [655, 254] on button "+" at bounding box center [670, 266] width 31 height 31
click at [655, 327] on button "+" at bounding box center [670, 320] width 31 height 31
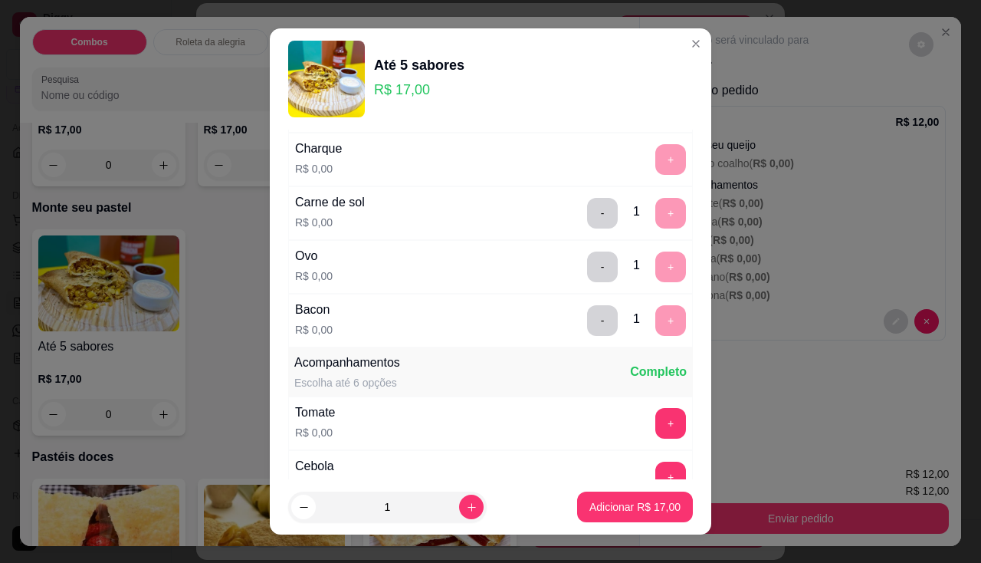
scroll to position [21, 0]
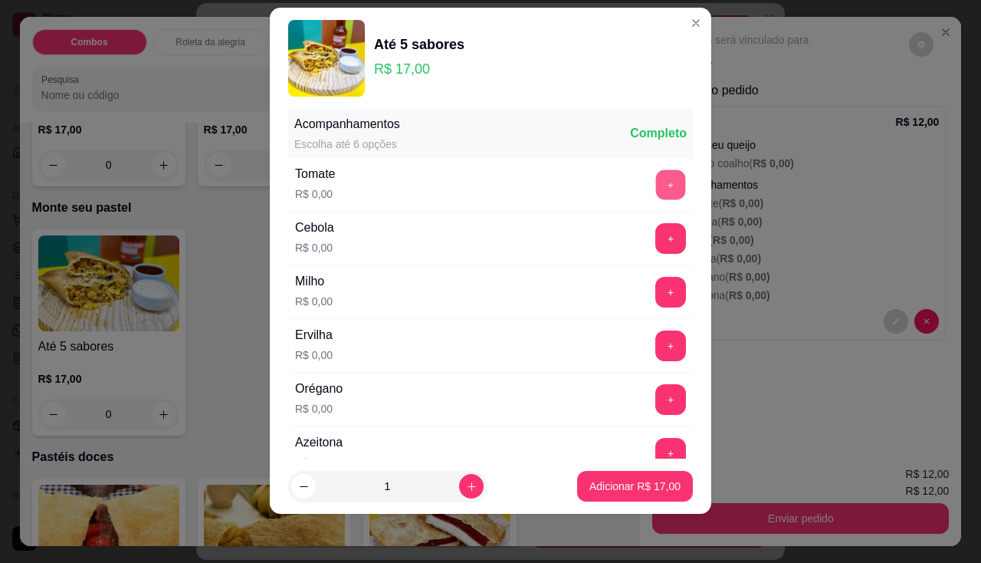
click at [656, 198] on button "+" at bounding box center [671, 184] width 30 height 30
click at [655, 245] on button "+" at bounding box center [670, 238] width 31 height 31
click at [655, 296] on button "+" at bounding box center [670, 292] width 31 height 31
click at [655, 347] on button "+" at bounding box center [670, 345] width 31 height 31
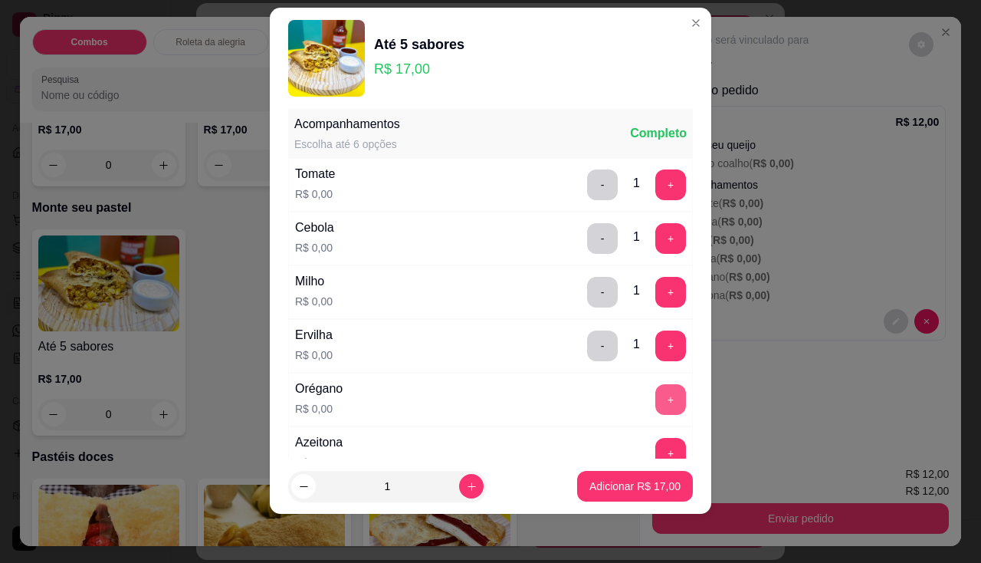
click at [655, 398] on button "+" at bounding box center [670, 399] width 31 height 31
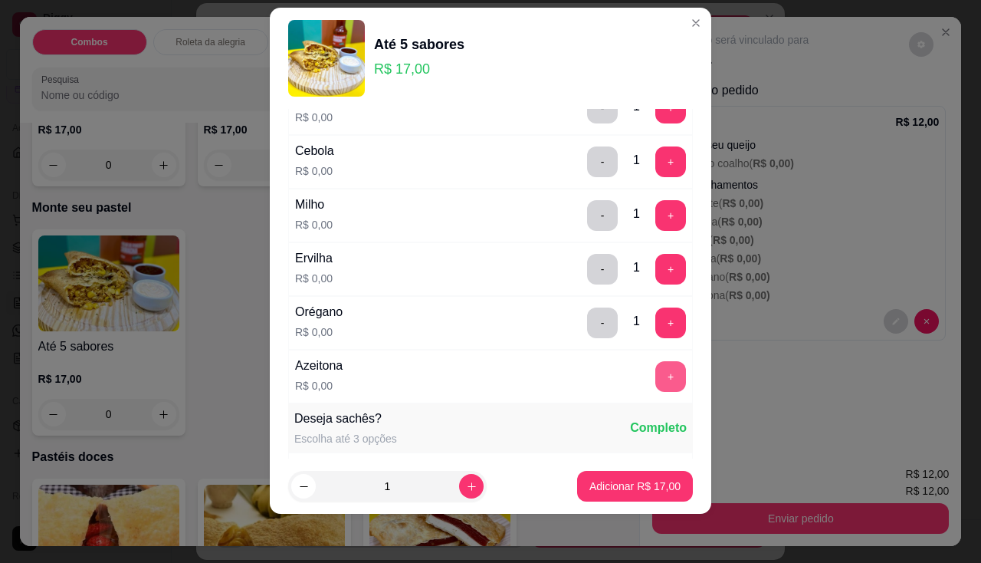
click at [655, 378] on button "+" at bounding box center [670, 376] width 31 height 31
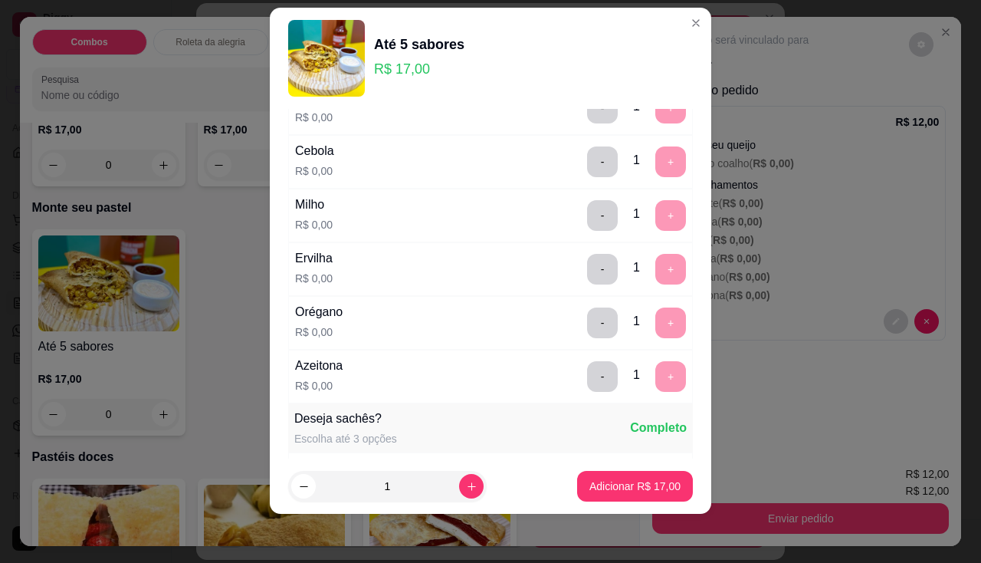
scroll to position [1125, 0]
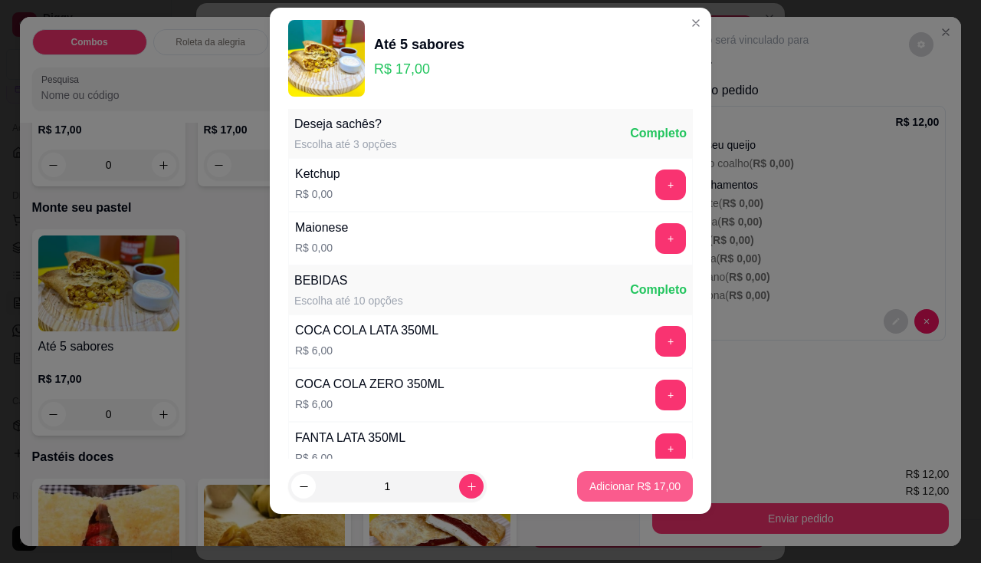
click at [630, 477] on button "Adicionar R$ 17,00" at bounding box center [635, 486] width 116 height 31
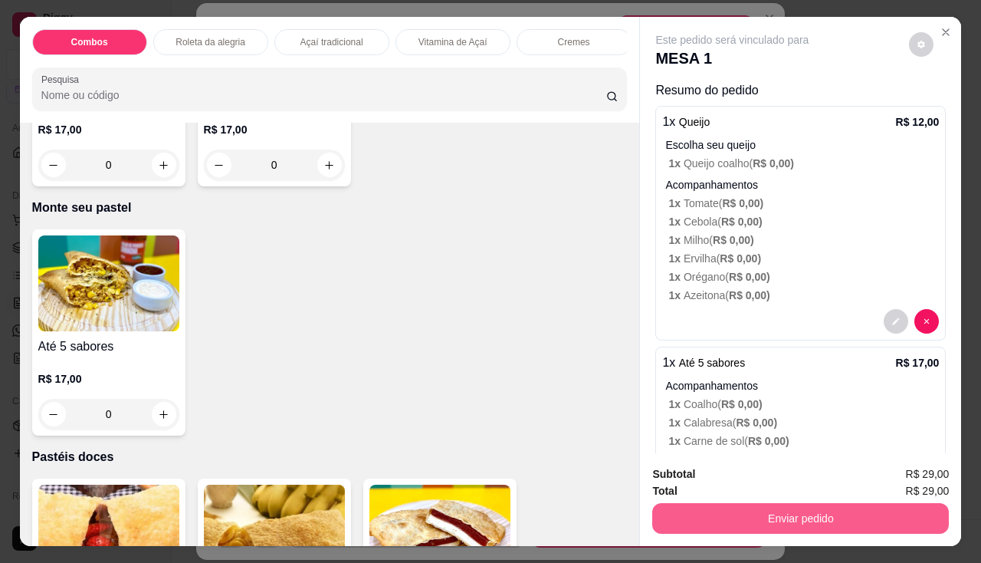
click at [709, 503] on button "Enviar pedido" at bounding box center [800, 518] width 297 height 31
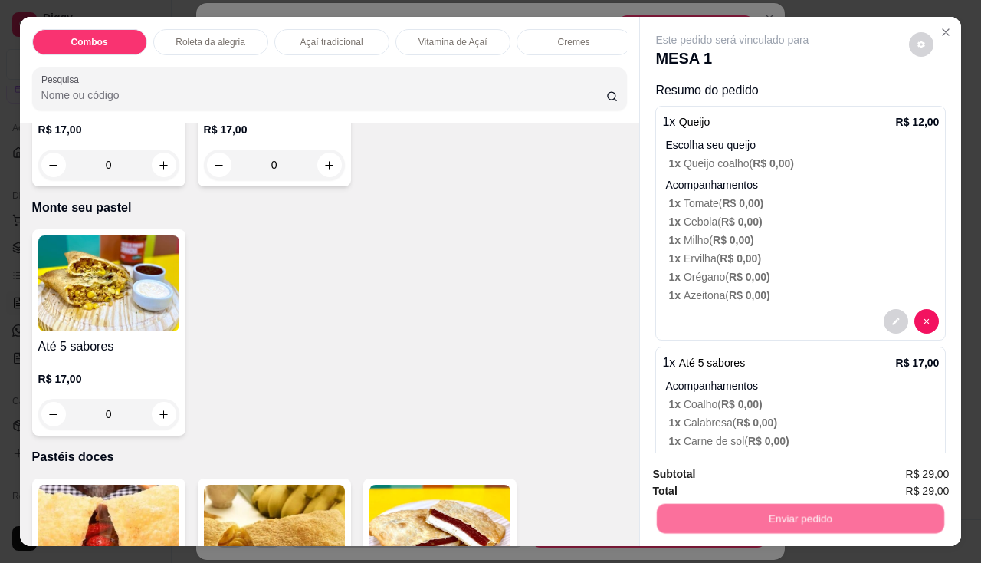
click at [703, 481] on button "Não registrar e enviar pedido" at bounding box center [750, 475] width 159 height 29
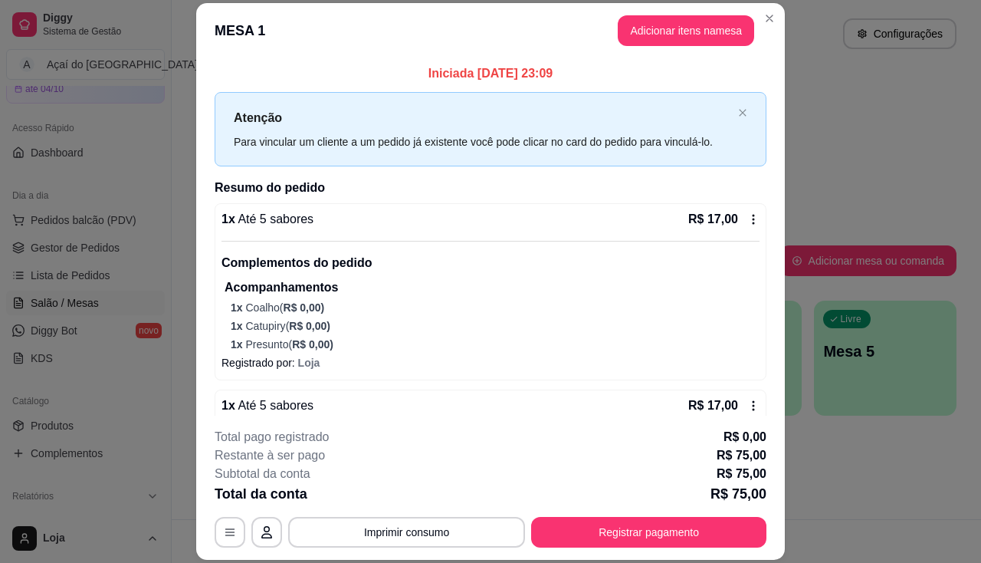
click at [379, 516] on div "**********" at bounding box center [491, 488] width 552 height 120
click at [383, 520] on button "Imprimir consumo" at bounding box center [406, 532] width 237 height 31
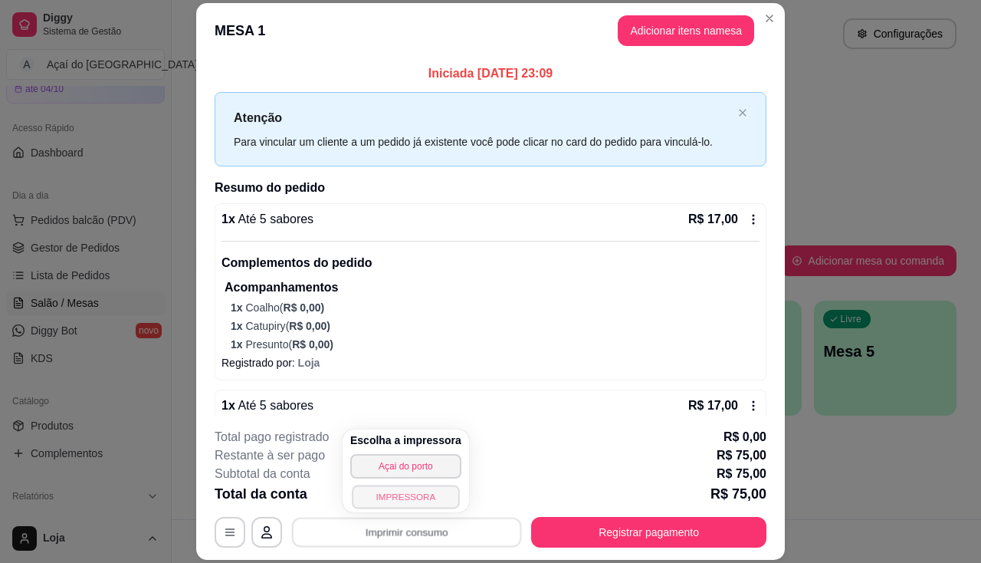
click at [381, 501] on button "IMPRESSORA" at bounding box center [405, 496] width 107 height 24
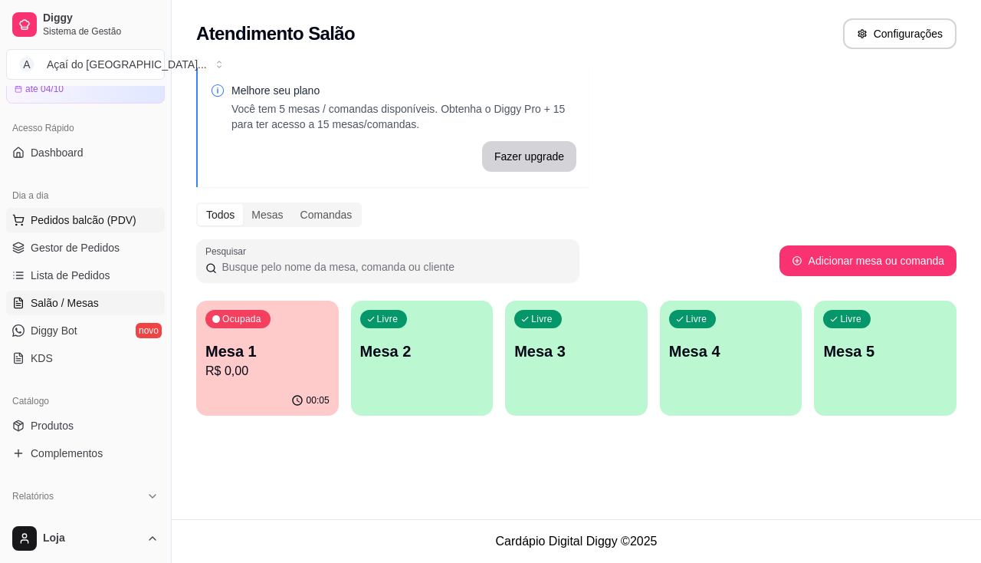
click at [90, 215] on span "Pedidos balcão (PDV)" at bounding box center [84, 219] width 106 height 15
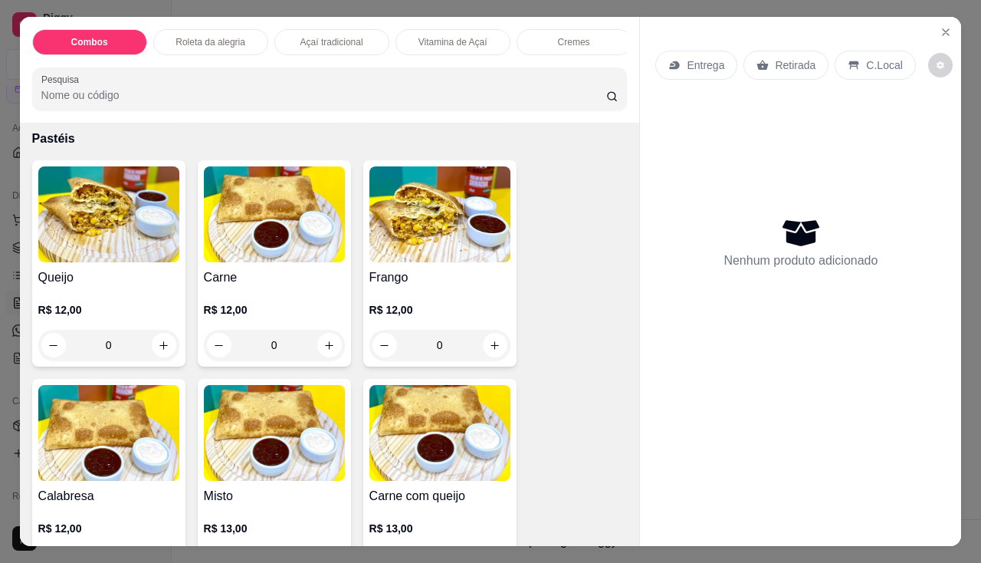
scroll to position [2070, 0]
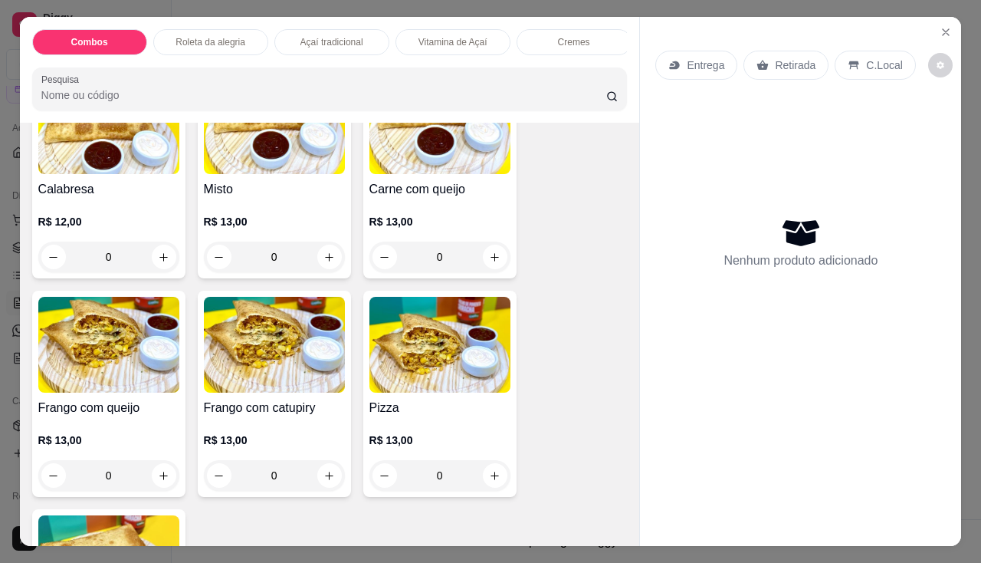
click at [112, 387] on img at bounding box center [108, 345] width 141 height 96
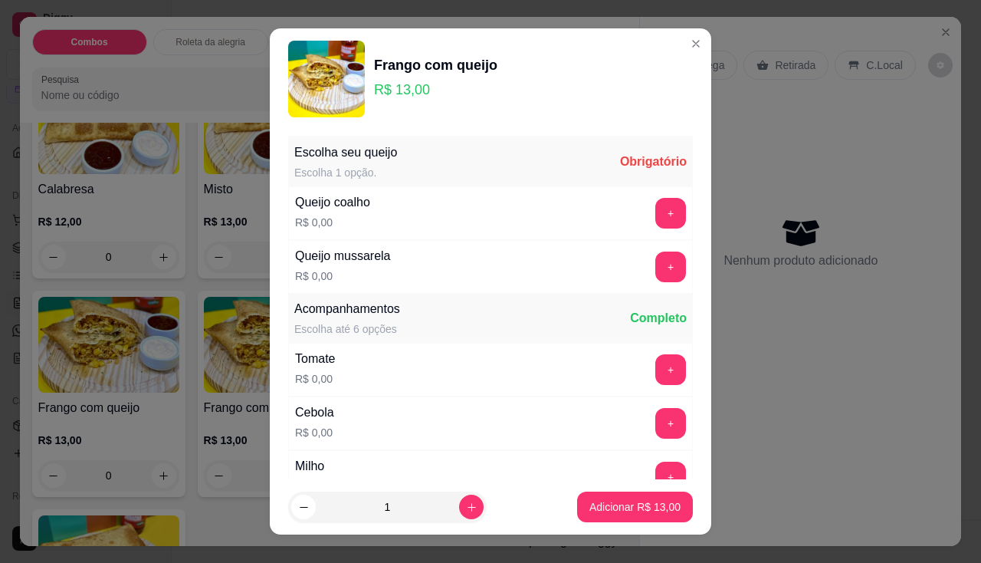
click at [658, 209] on div "+" at bounding box center [670, 213] width 43 height 31
click at [655, 209] on button "+" at bounding box center [670, 213] width 31 height 31
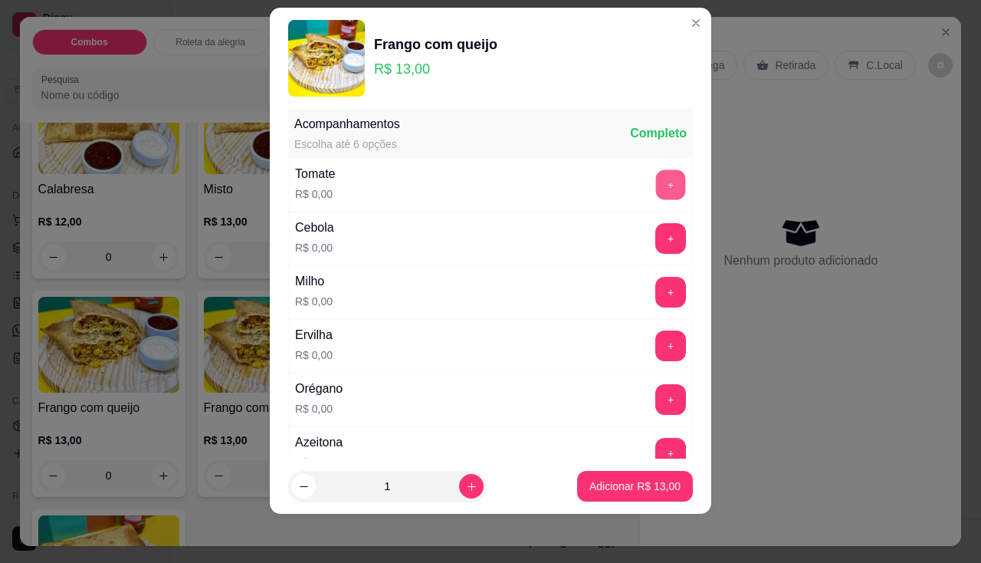
click at [656, 185] on button "+" at bounding box center [671, 184] width 30 height 30
click at [655, 239] on button "+" at bounding box center [670, 238] width 31 height 31
click at [655, 281] on button "+" at bounding box center [670, 292] width 31 height 31
click at [655, 337] on button "+" at bounding box center [670, 345] width 31 height 31
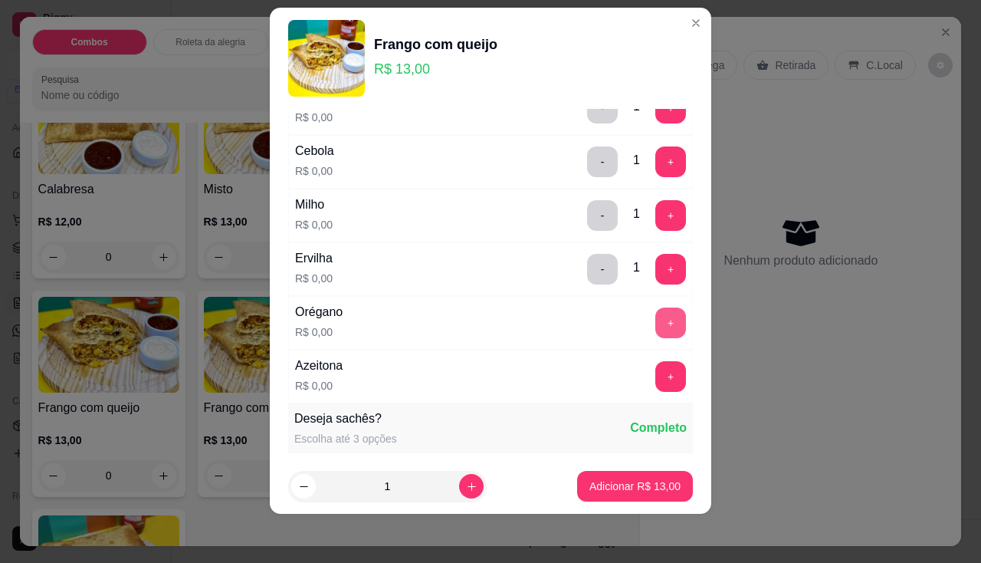
click at [655, 317] on button "+" at bounding box center [670, 322] width 31 height 31
click at [655, 379] on button "+" at bounding box center [670, 376] width 31 height 31
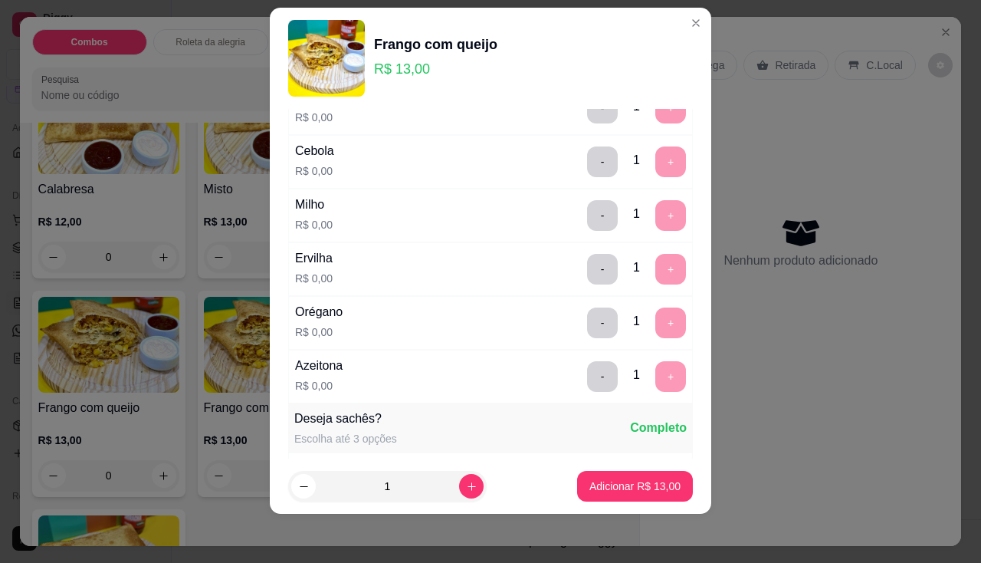
scroll to position [535, 0]
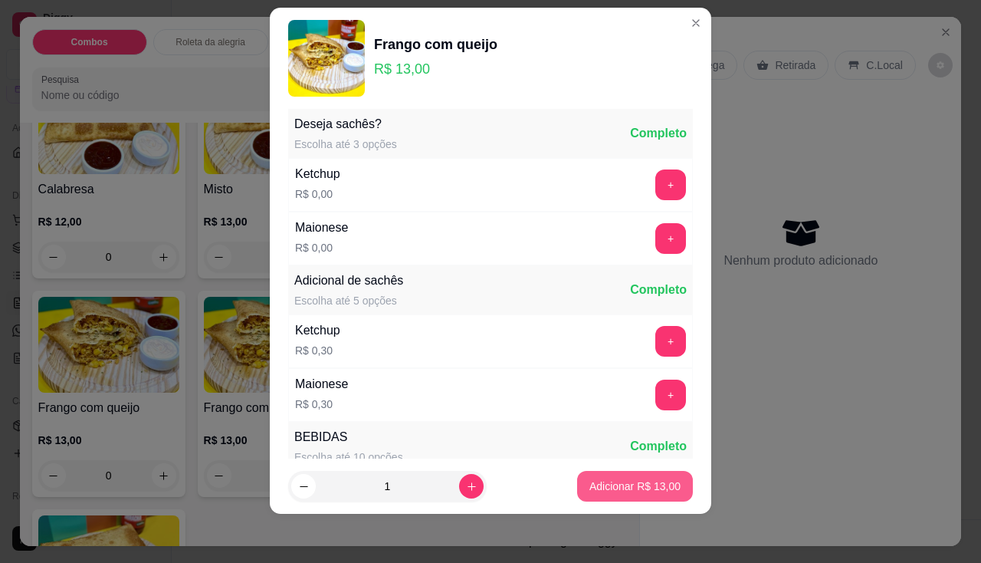
click at [632, 481] on p "Adicionar R$ 13,00" at bounding box center [634, 485] width 91 height 15
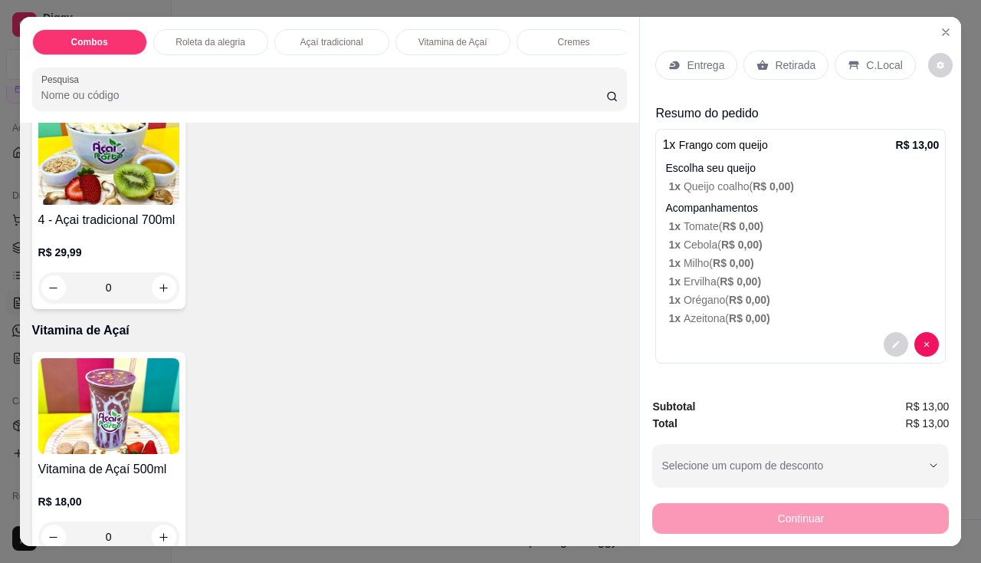
scroll to position [767, 0]
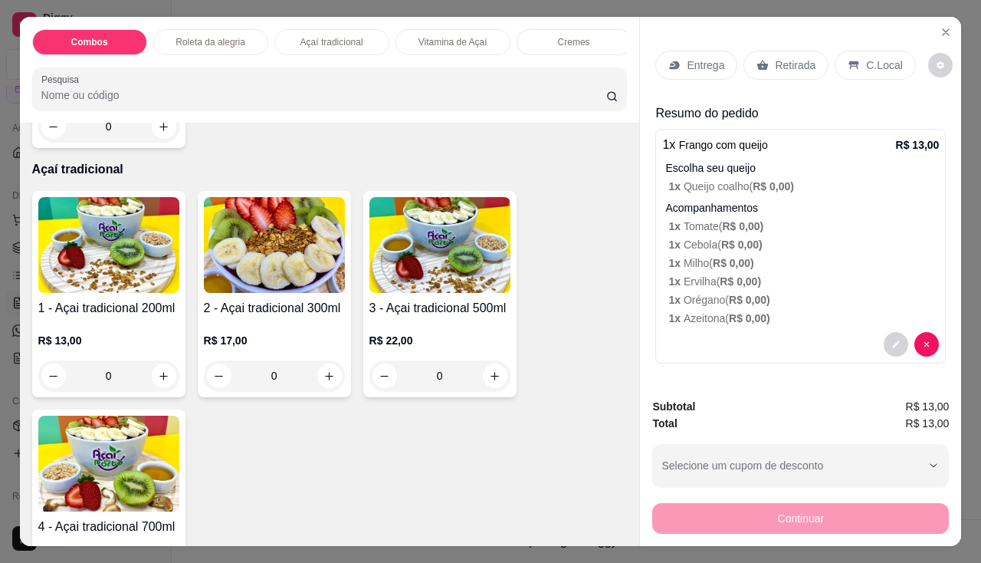
click at [87, 284] on img at bounding box center [108, 245] width 141 height 96
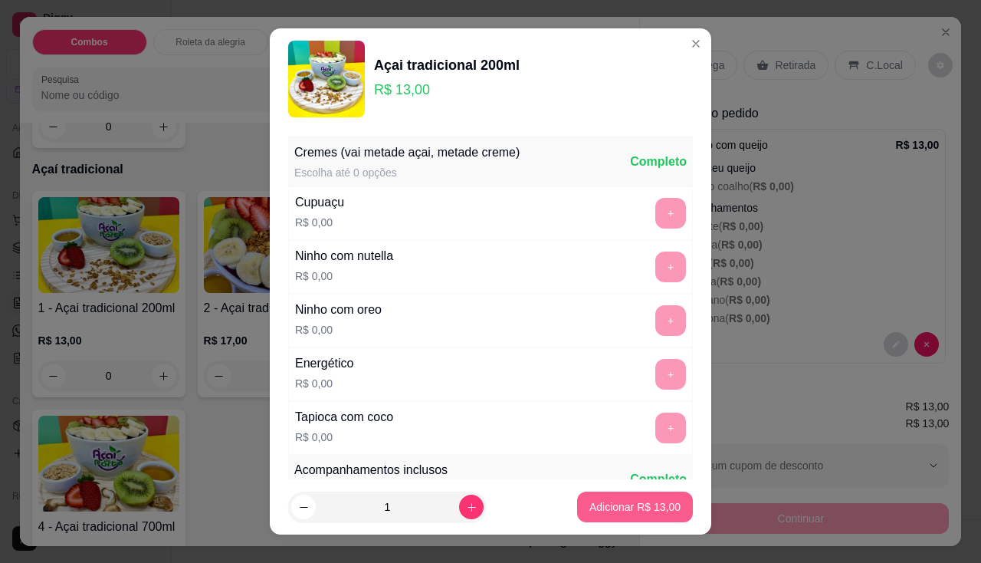
click at [618, 509] on p "Adicionar R$ 13,00" at bounding box center [634, 506] width 91 height 15
type input "1"
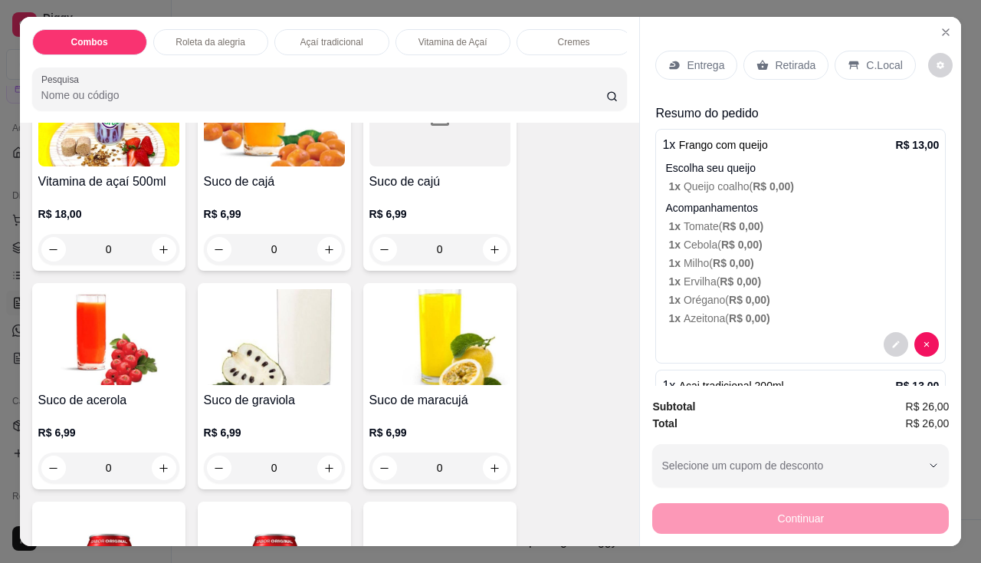
scroll to position [4293, 0]
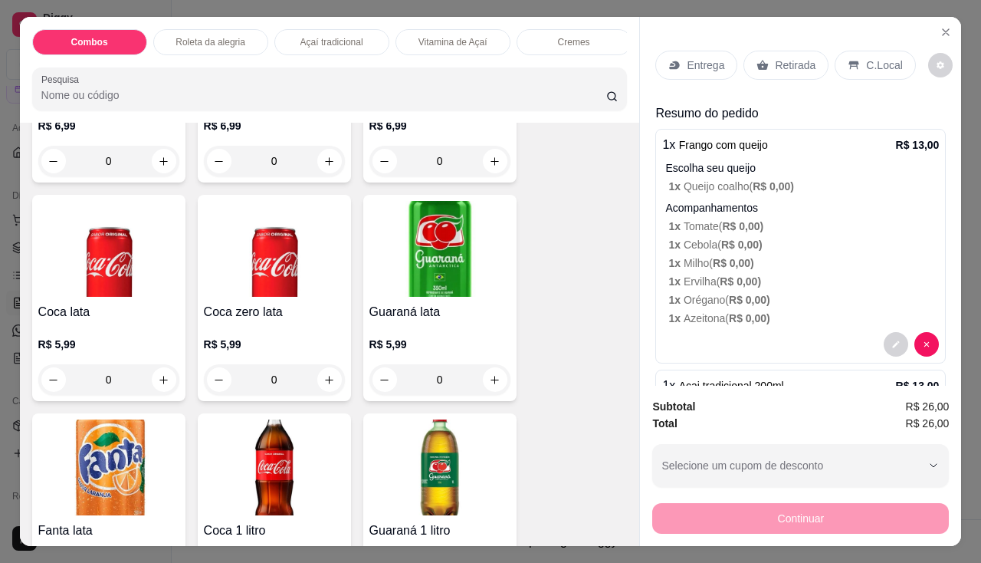
click at [402, 297] on img at bounding box center [439, 249] width 141 height 96
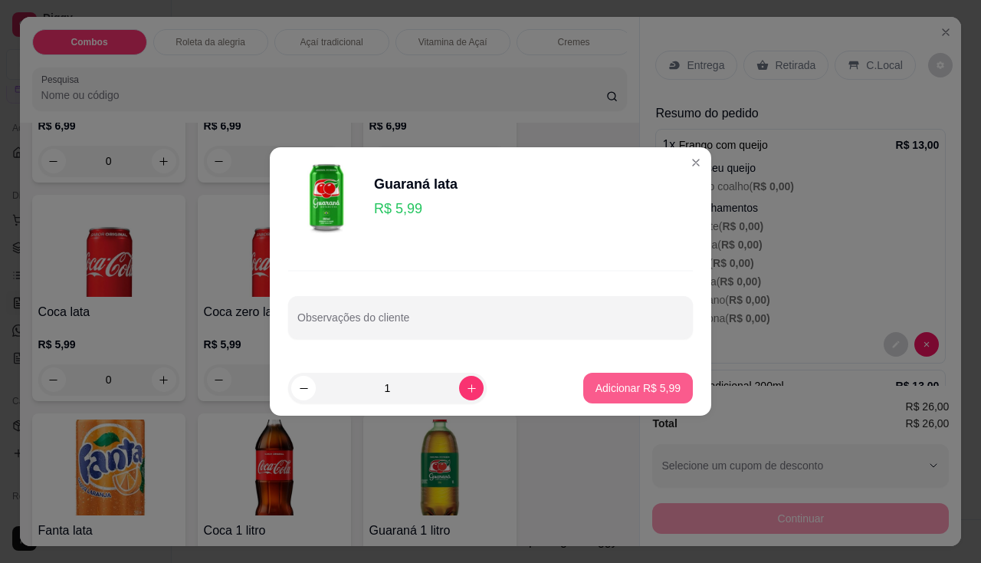
click at [653, 392] on p "Adicionar R$ 5,99" at bounding box center [638, 387] width 85 height 15
type input "1"
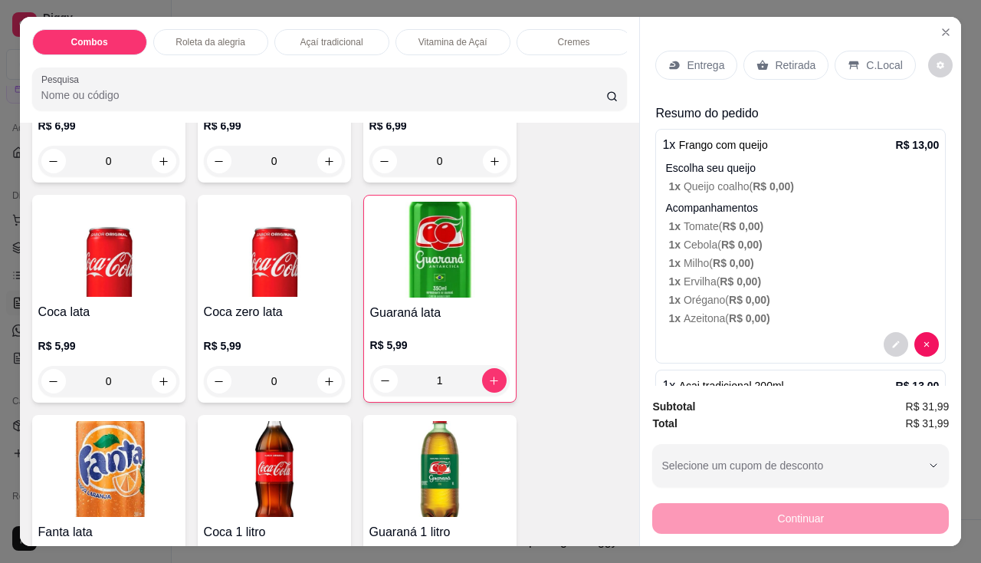
click at [705, 64] on p "Entrega" at bounding box center [706, 64] width 38 height 15
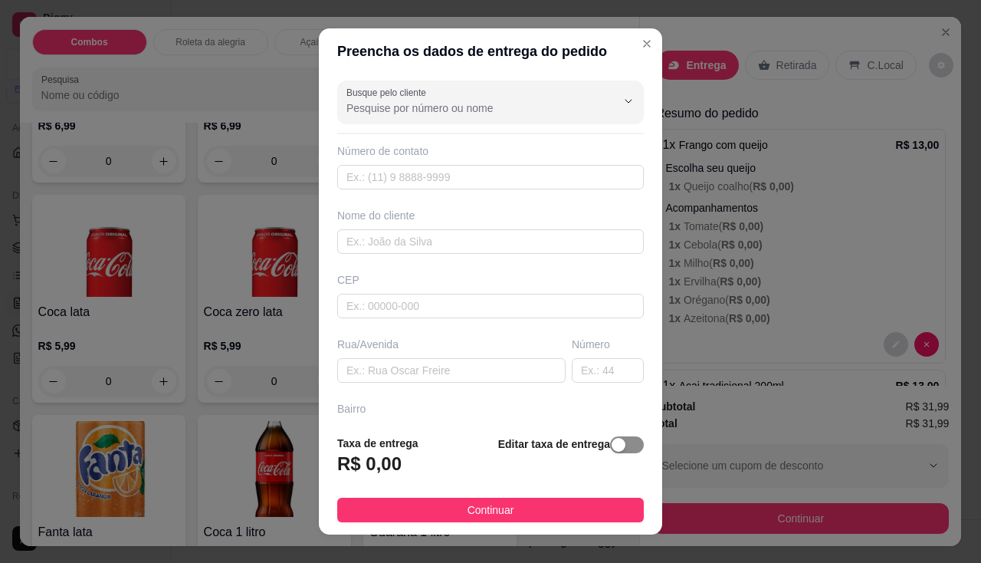
click at [616, 440] on span "button" at bounding box center [627, 444] width 34 height 17
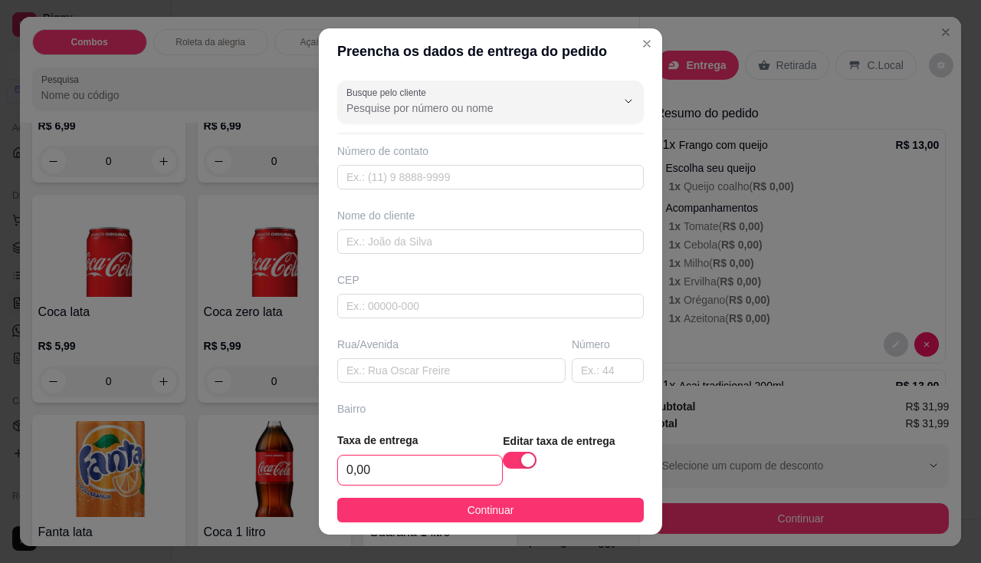
click at [420, 464] on input "0,00" at bounding box center [420, 469] width 164 height 29
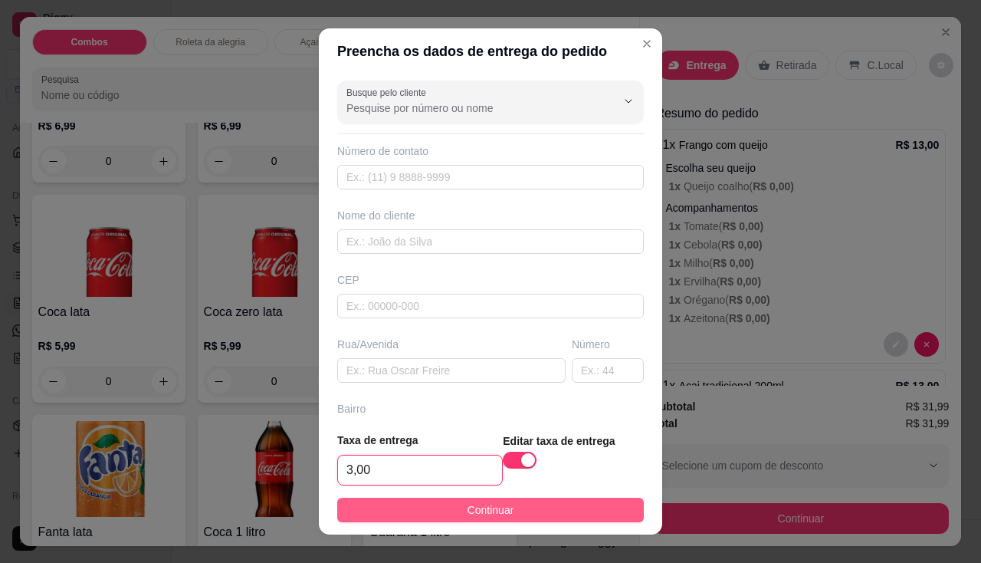
type input "3,00"
click at [445, 517] on button "Continuar" at bounding box center [490, 509] width 307 height 25
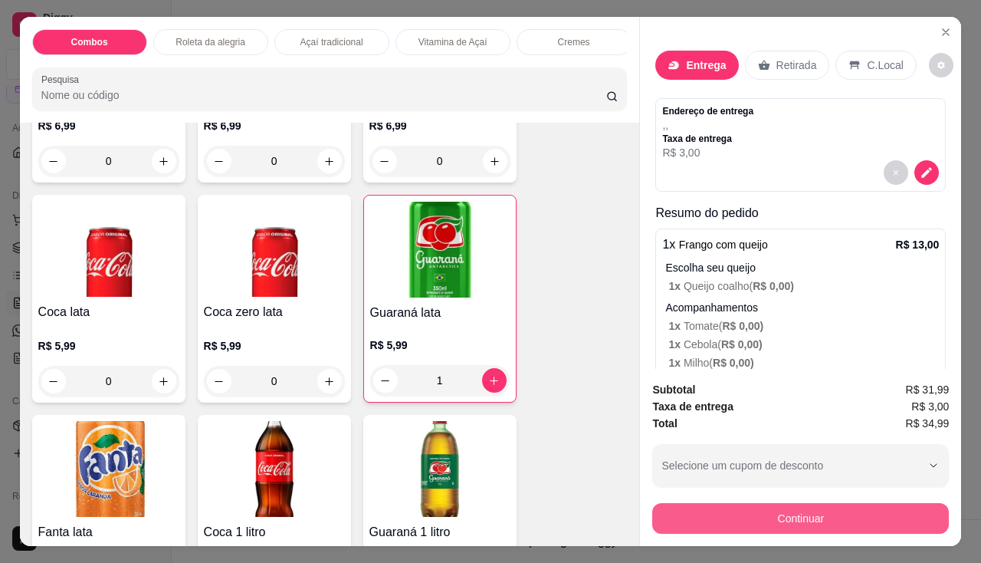
click at [686, 504] on button "Continuar" at bounding box center [800, 518] width 297 height 31
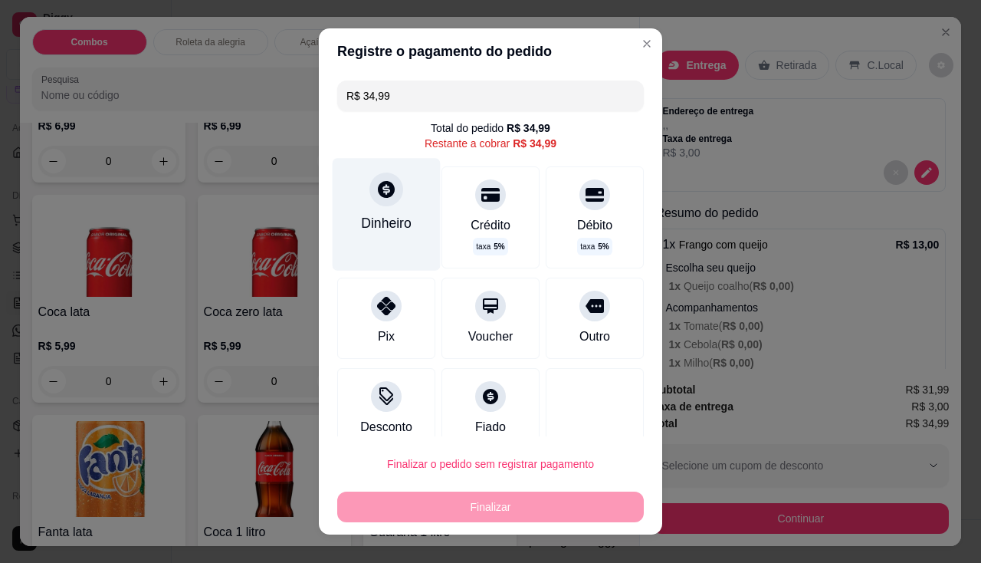
click at [378, 190] on icon at bounding box center [386, 189] width 17 height 17
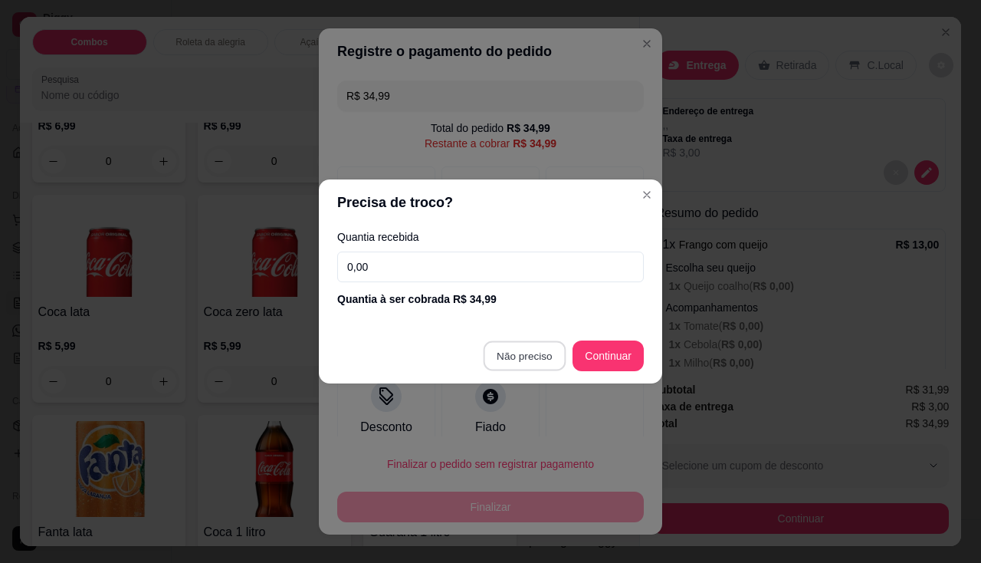
type input "R$ 0,00"
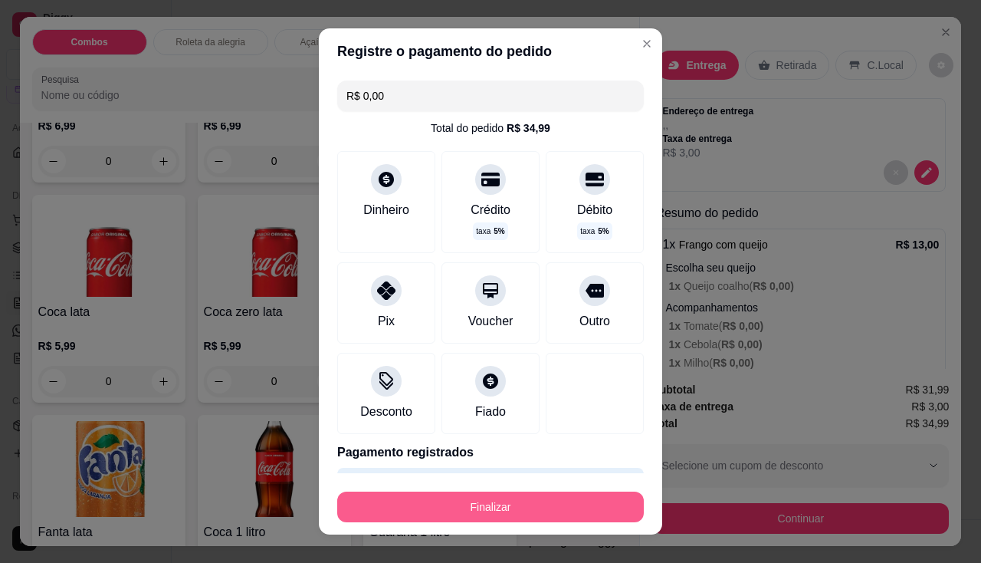
click at [513, 505] on button "Finalizar" at bounding box center [490, 506] width 307 height 31
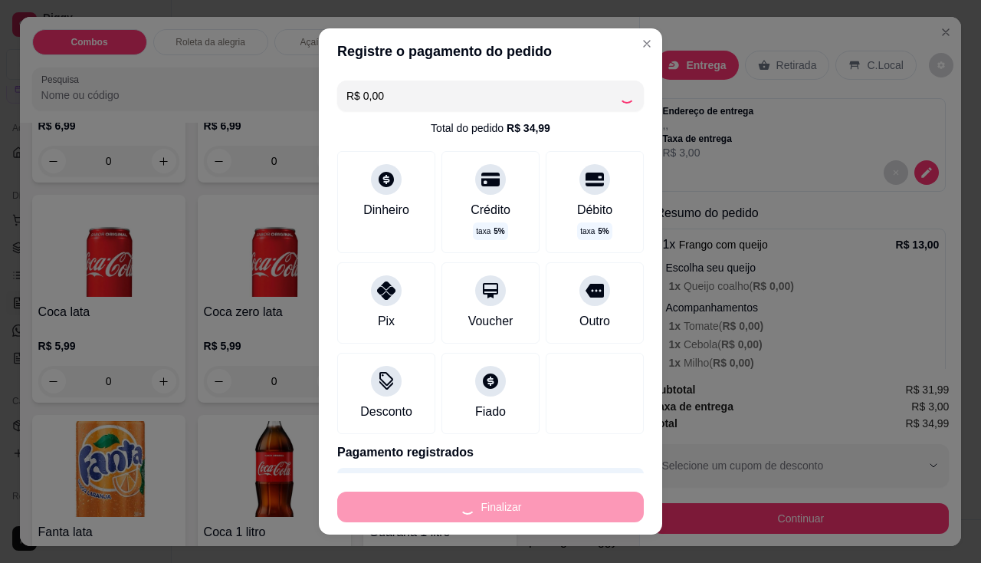
type input "0"
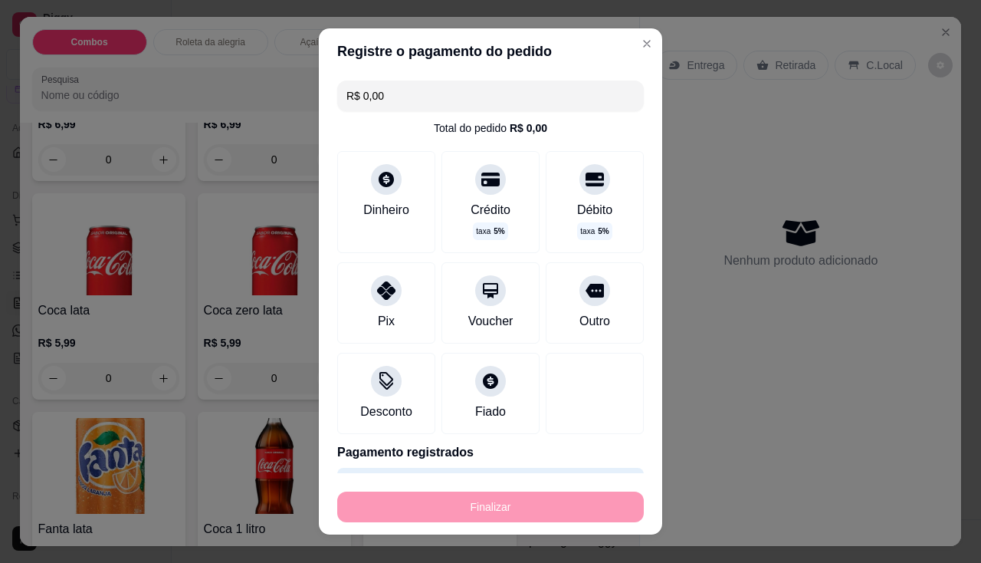
type input "-R$ 34,99"
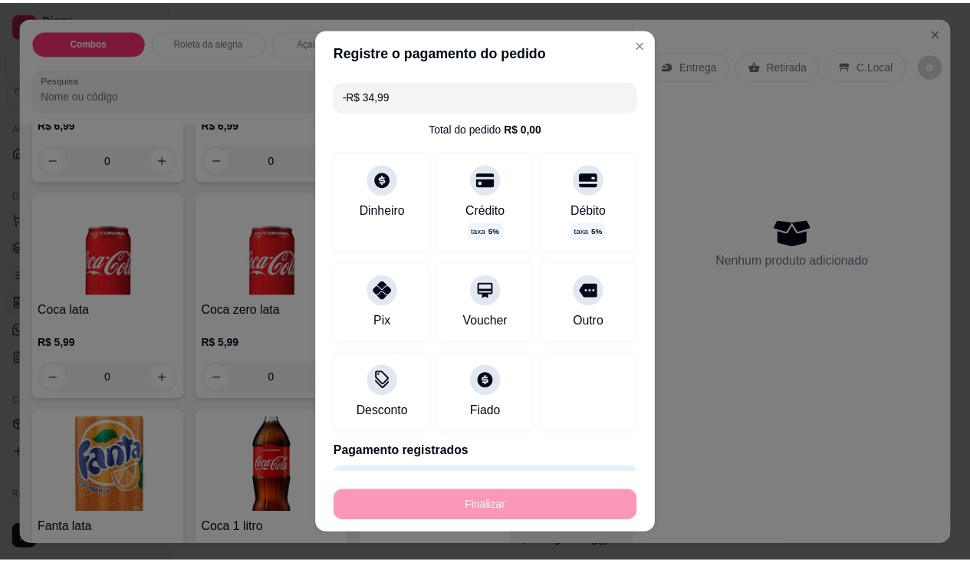
scroll to position [4291, 0]
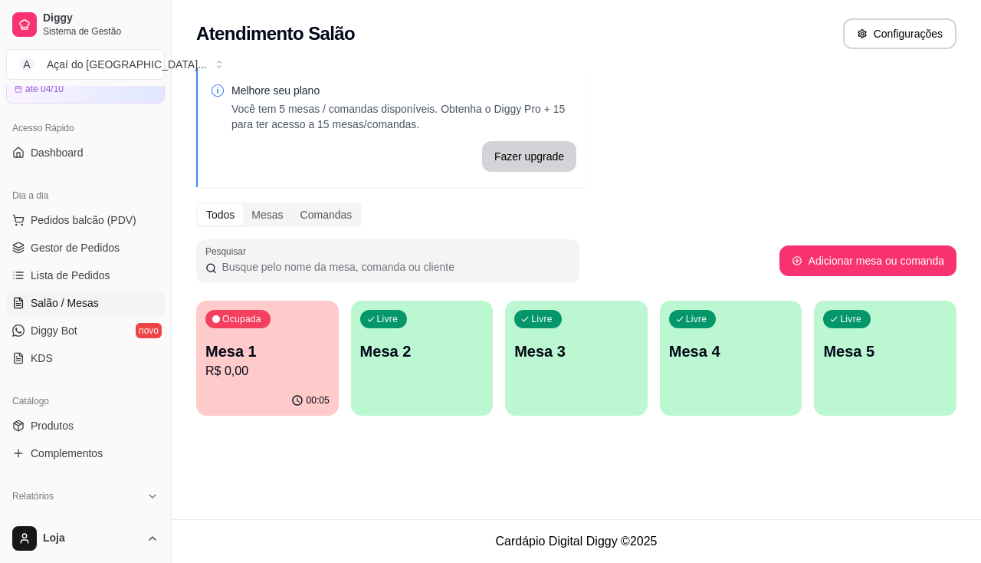
click at [291, 401] on div "00:05" at bounding box center [267, 401] width 143 height 30
click at [74, 266] on link "Lista de Pedidos" at bounding box center [85, 275] width 159 height 25
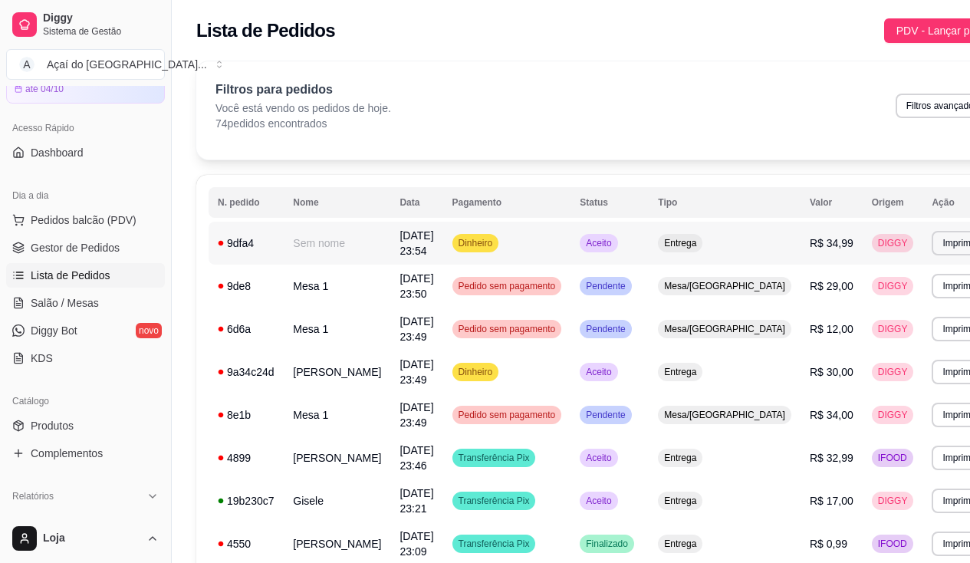
click at [310, 242] on td "Sem nome" at bounding box center [337, 243] width 107 height 43
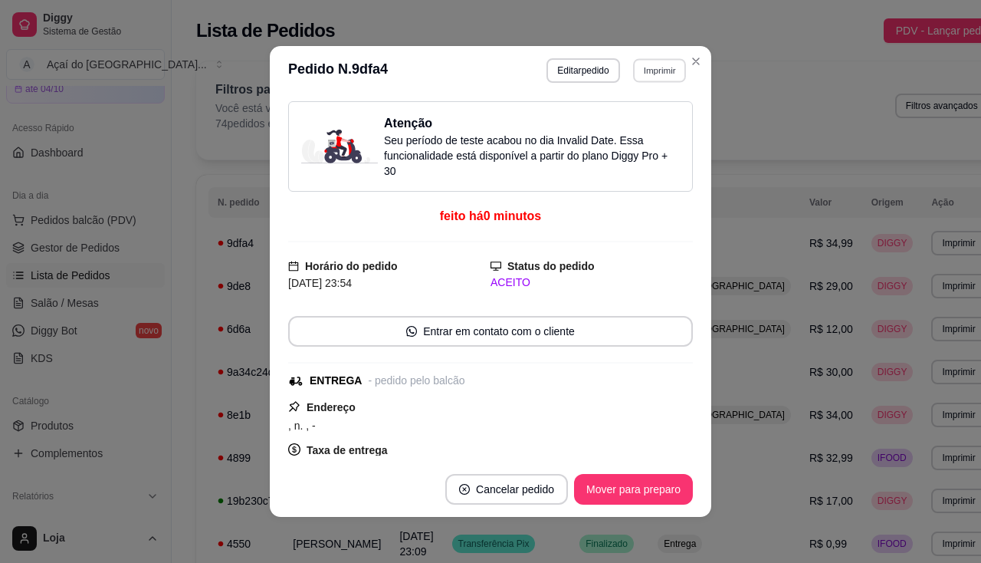
click at [639, 74] on button "Imprimir" at bounding box center [659, 70] width 53 height 24
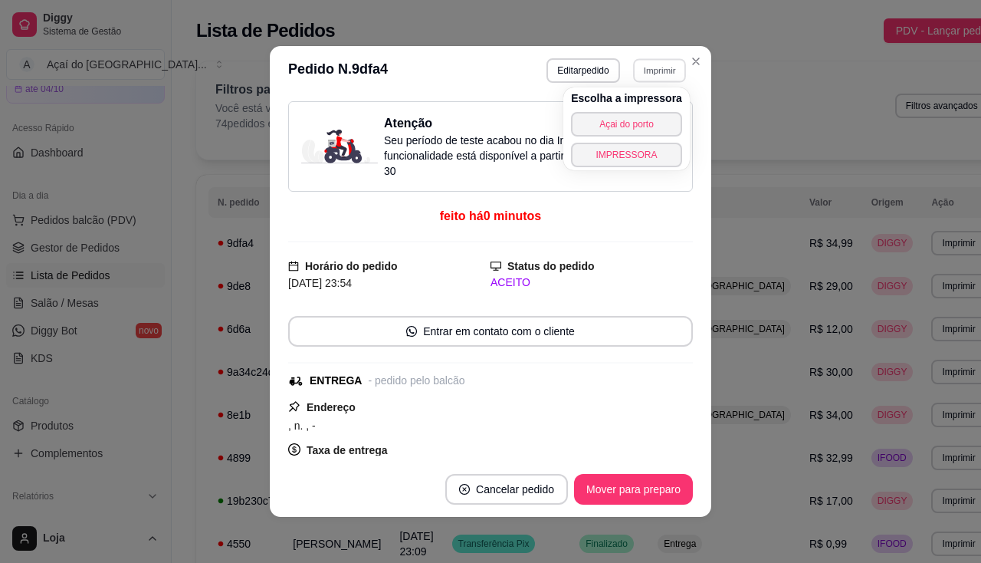
click at [621, 140] on div "Escolha a impressora Açai do porto IMPRESSORA" at bounding box center [626, 128] width 126 height 83
click at [625, 155] on button "IMPRESSORA" at bounding box center [626, 155] width 111 height 25
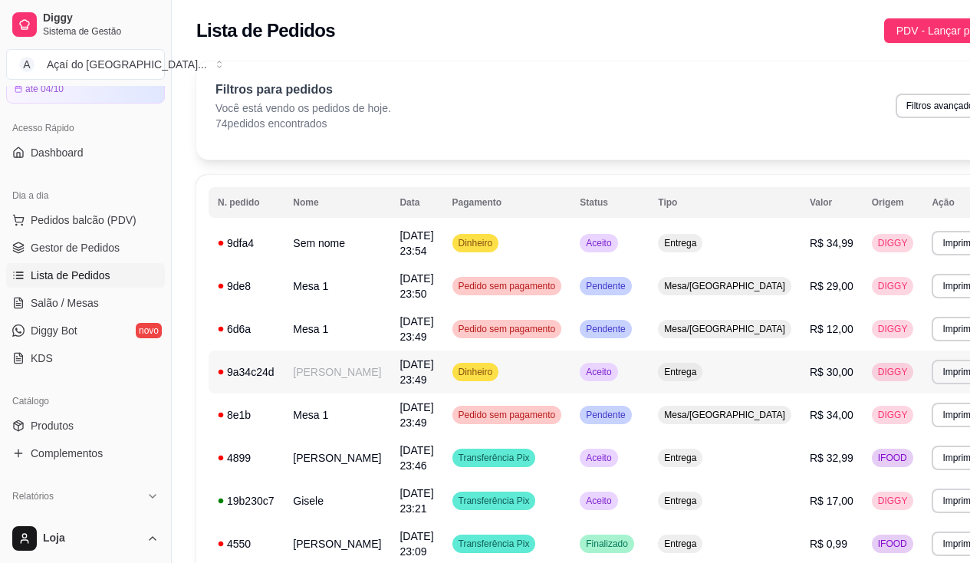
scroll to position [153, 0]
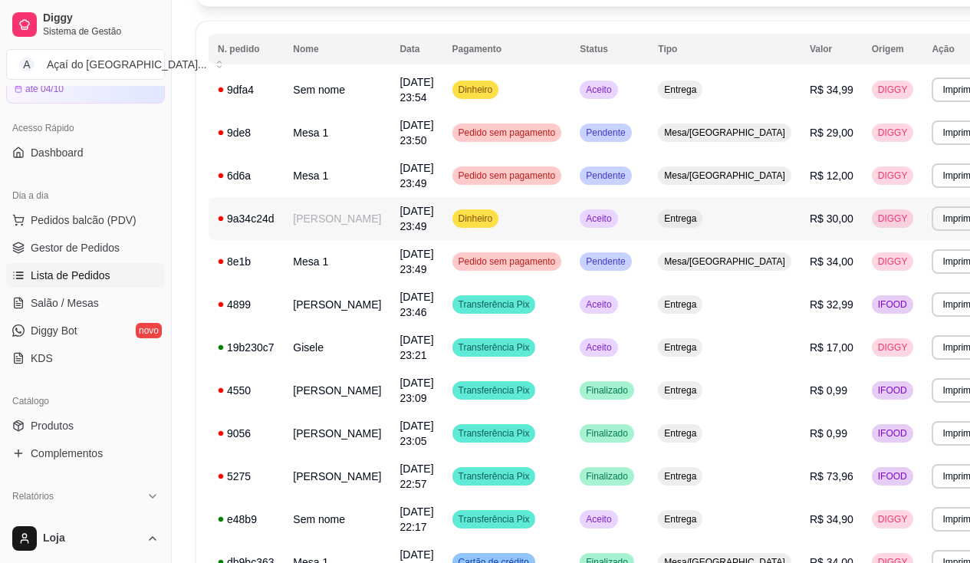
click at [364, 224] on td "[PERSON_NAME]" at bounding box center [337, 218] width 107 height 43
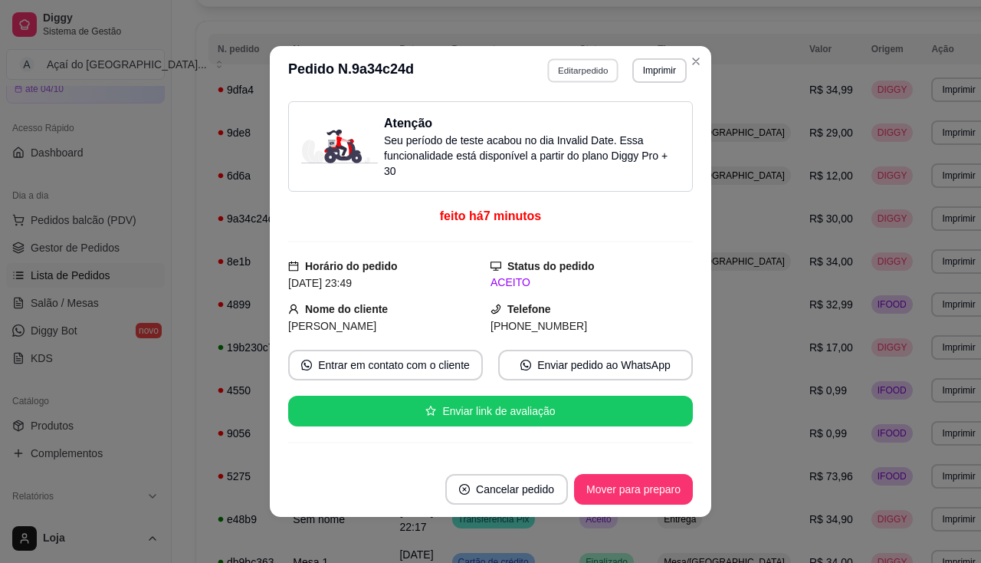
click at [572, 74] on button "Editar pedido" at bounding box center [583, 70] width 71 height 24
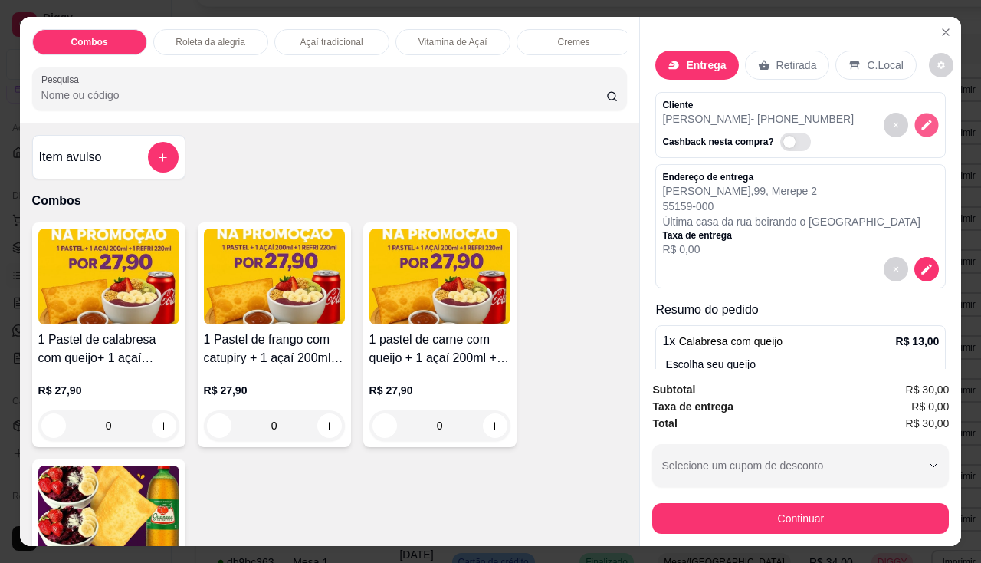
click at [922, 123] on icon "decrease-product-quantity" at bounding box center [927, 125] width 10 height 10
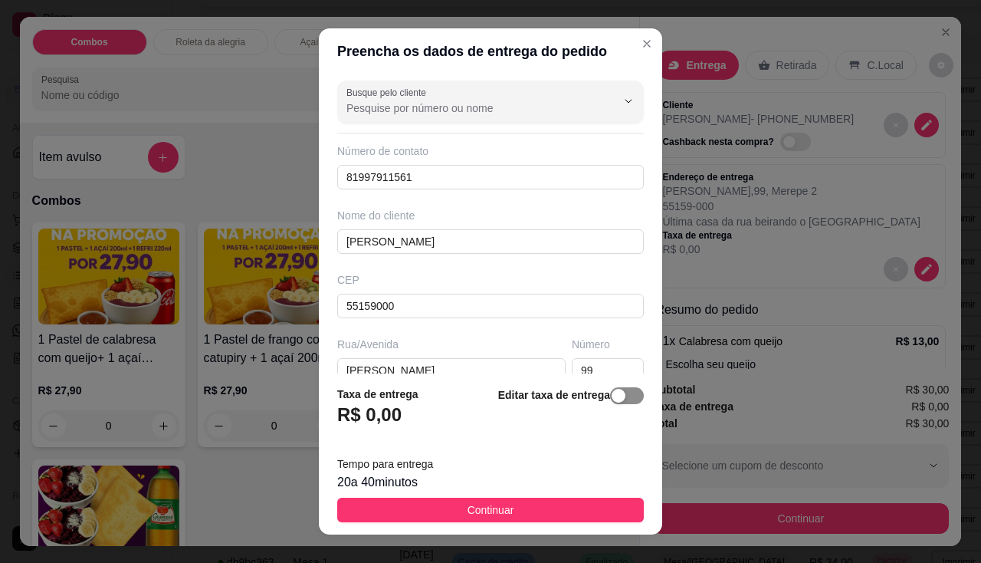
click at [617, 393] on span "button" at bounding box center [627, 395] width 34 height 17
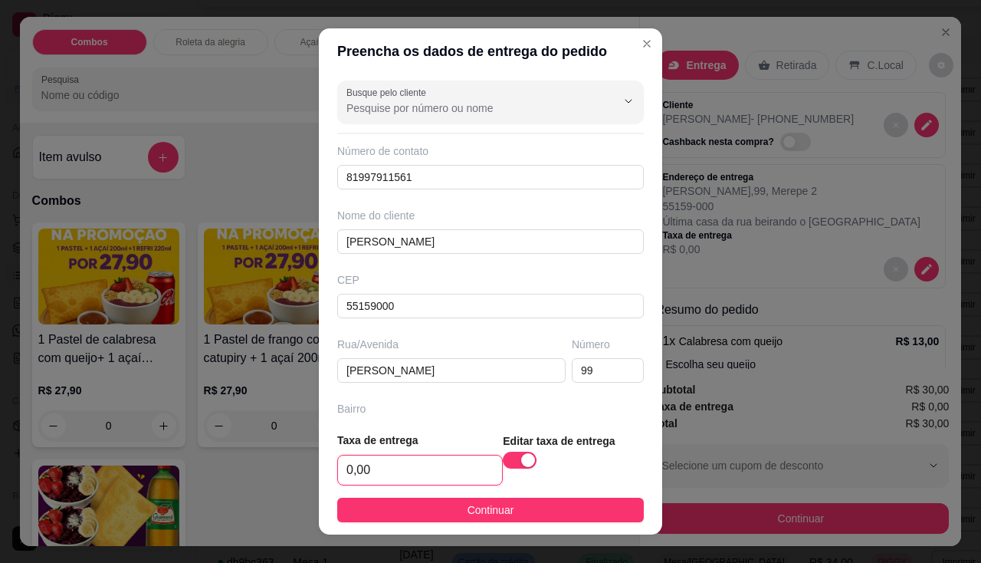
click at [420, 468] on input "0,00" at bounding box center [420, 469] width 164 height 29
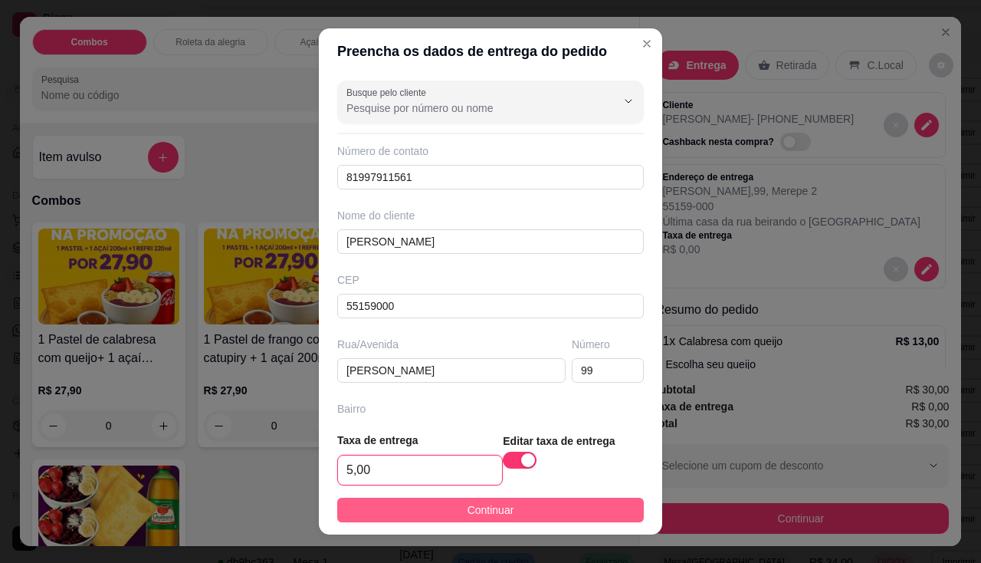
type input "5,00"
click at [448, 511] on button "Continuar" at bounding box center [490, 509] width 307 height 25
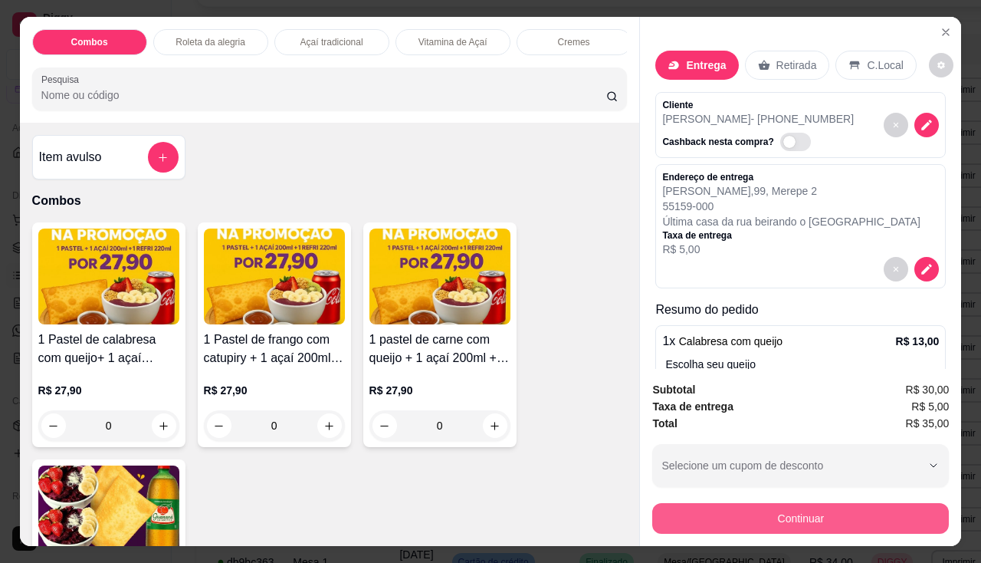
click at [700, 503] on button "Continuar" at bounding box center [800, 518] width 297 height 31
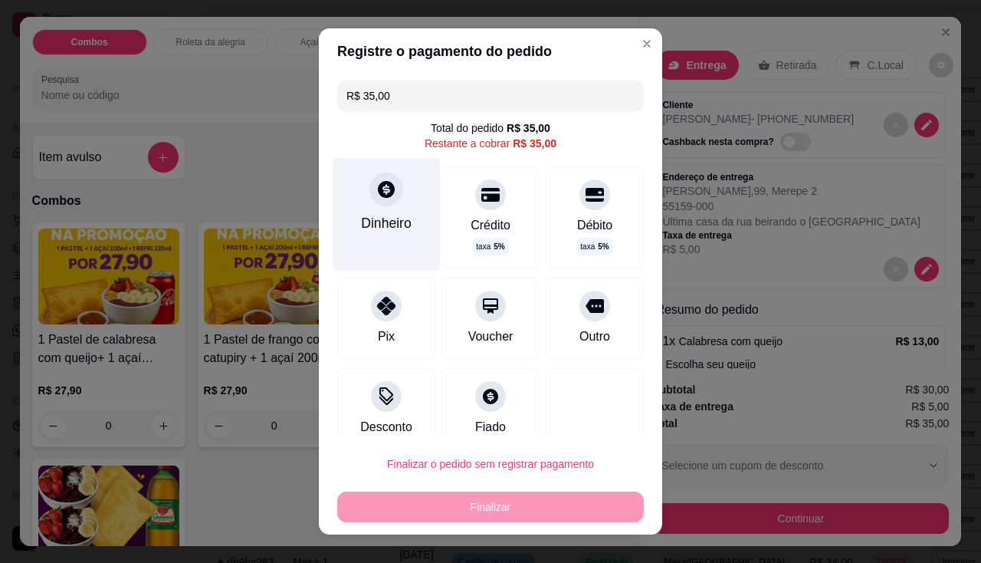
click at [398, 209] on div "Dinheiro" at bounding box center [387, 214] width 108 height 112
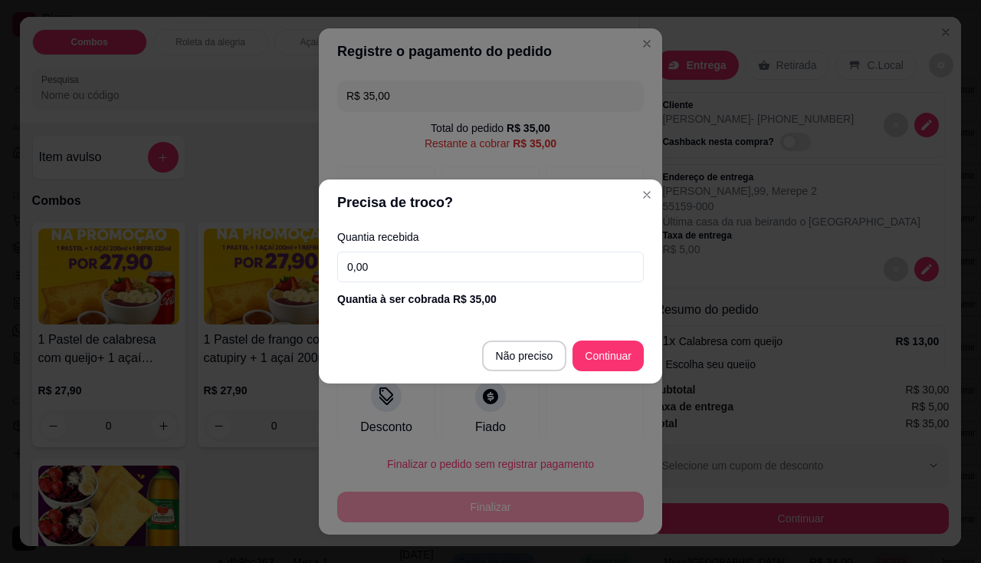
click at [421, 254] on input "0,00" at bounding box center [490, 266] width 307 height 31
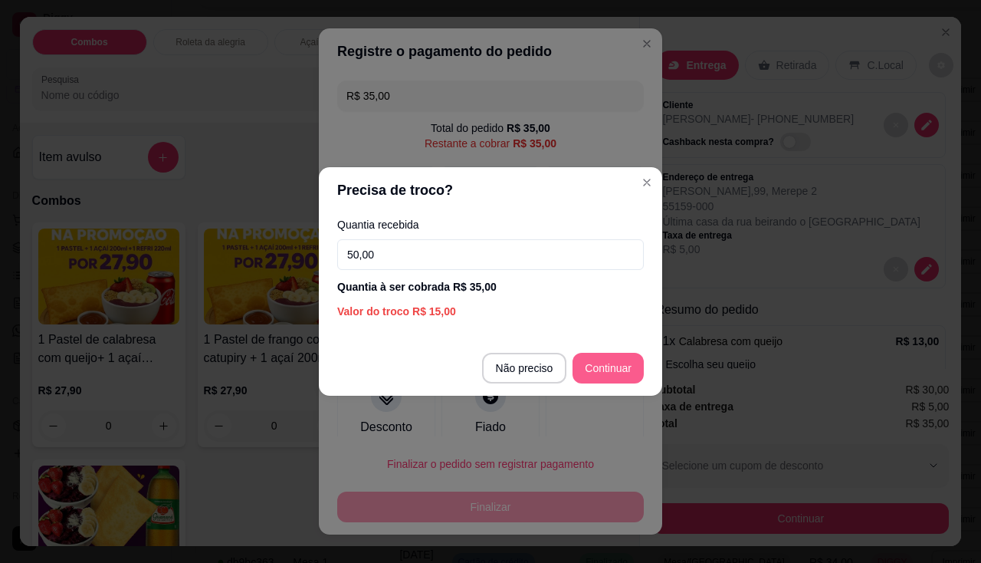
type input "50,00"
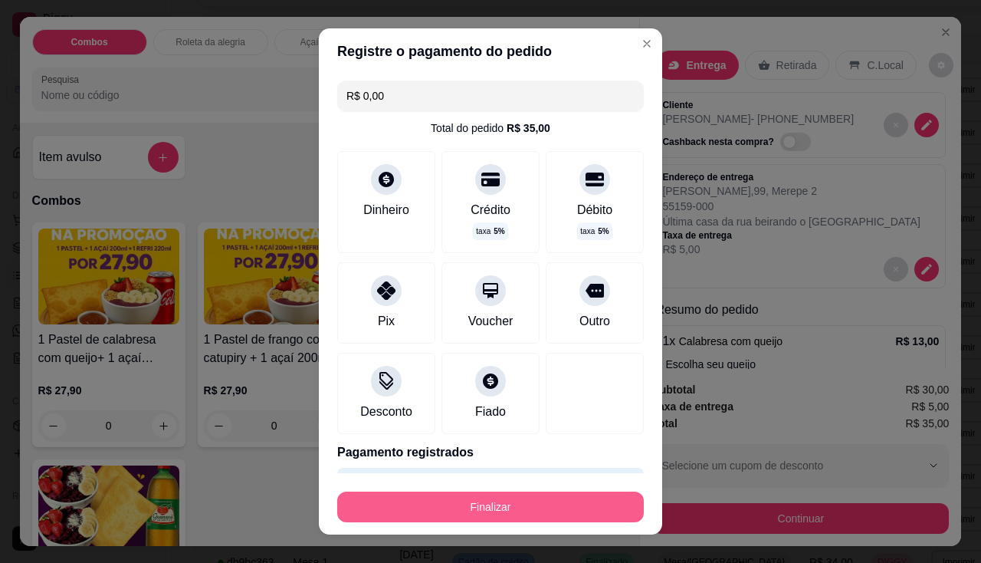
click at [609, 513] on button "Finalizar" at bounding box center [490, 506] width 307 height 31
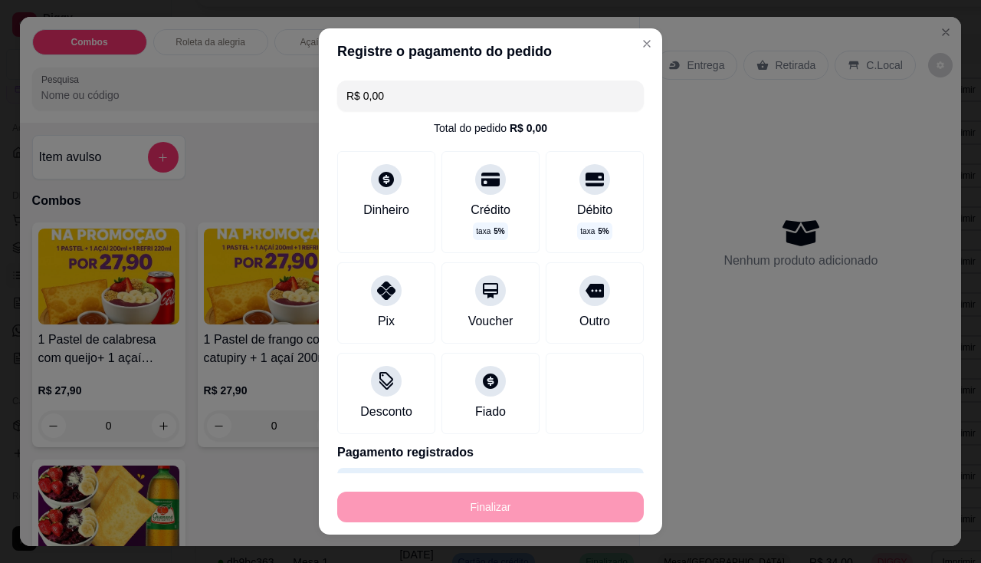
type input "-R$ 35,00"
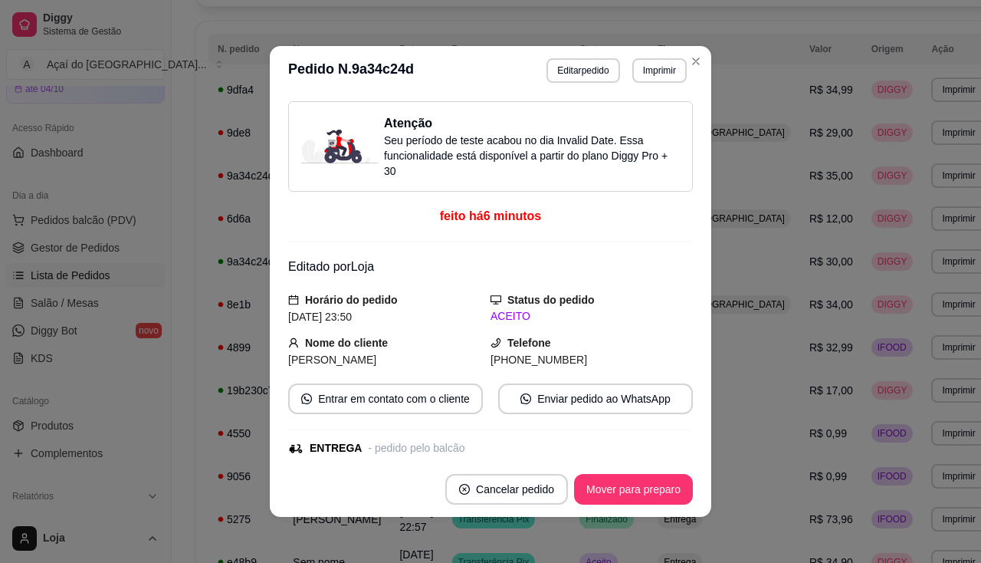
click at [626, 81] on div "**********" at bounding box center [617, 70] width 140 height 25
click at [635, 67] on button "Imprimir" at bounding box center [659, 70] width 53 height 24
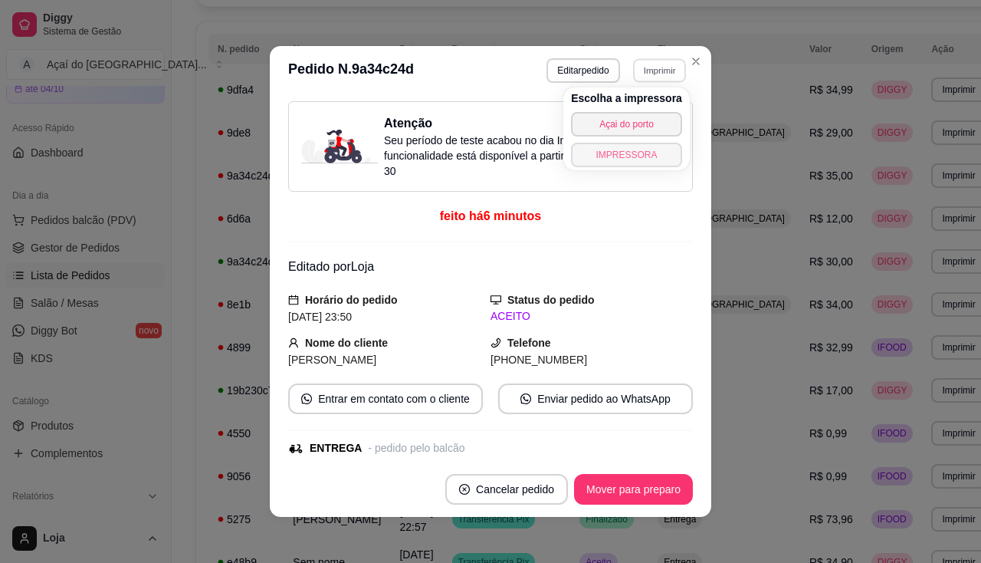
click at [639, 160] on button "IMPRESSORA" at bounding box center [626, 155] width 111 height 25
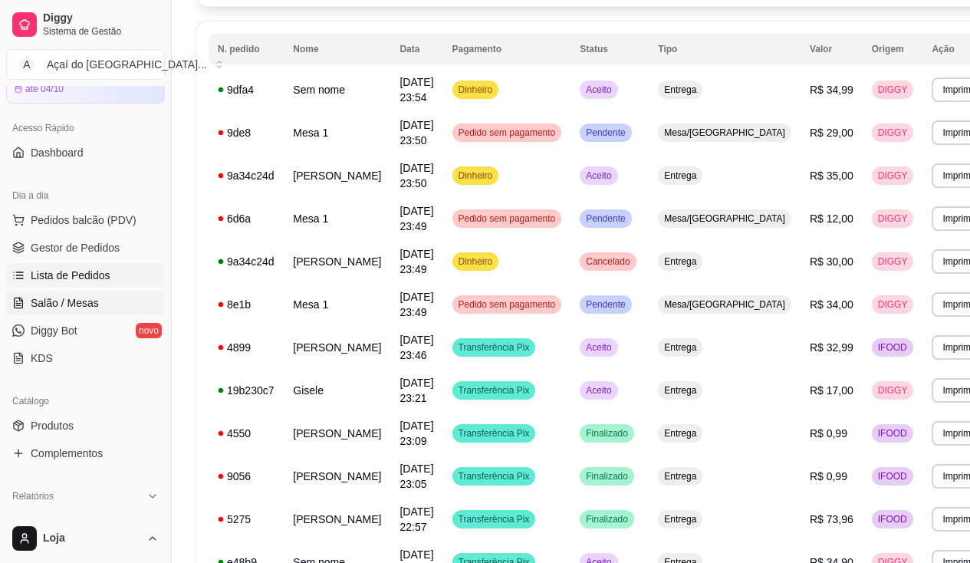
click at [107, 297] on link "Salão / Mesas" at bounding box center [85, 303] width 159 height 25
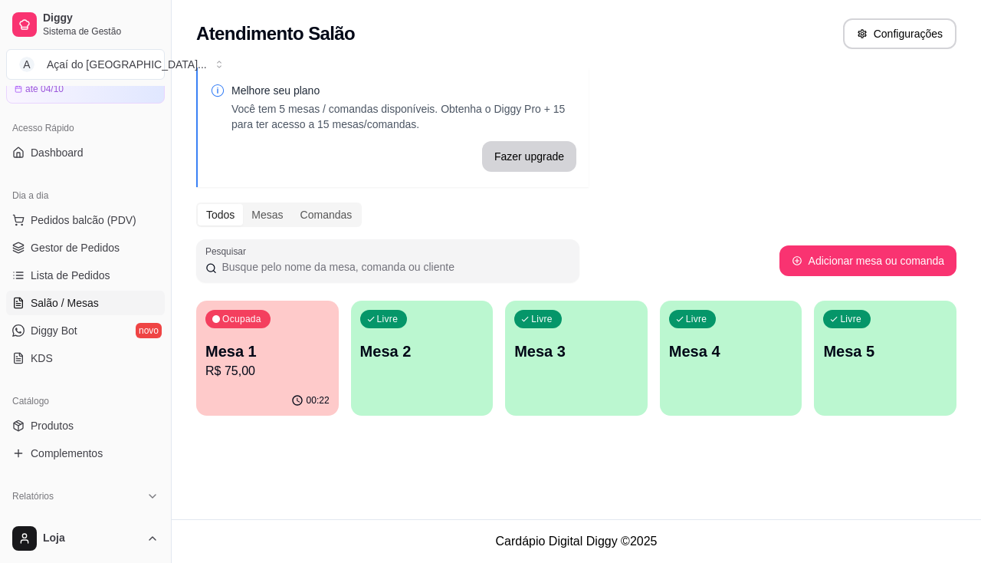
click at [263, 365] on p "R$ 75,00" at bounding box center [267, 371] width 124 height 18
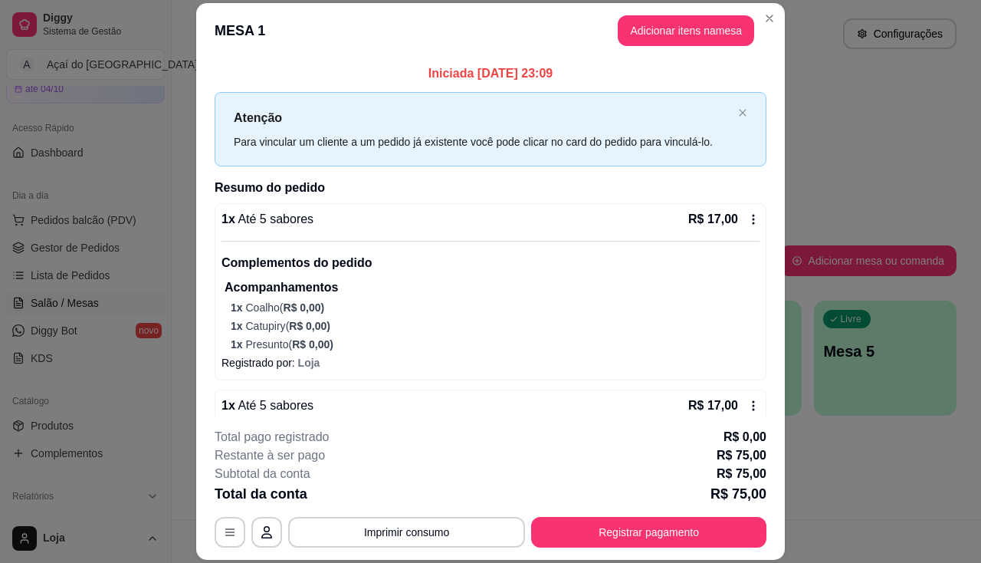
click at [658, 351] on p "1 x Presunto ( R$ 0,00 )" at bounding box center [495, 344] width 529 height 15
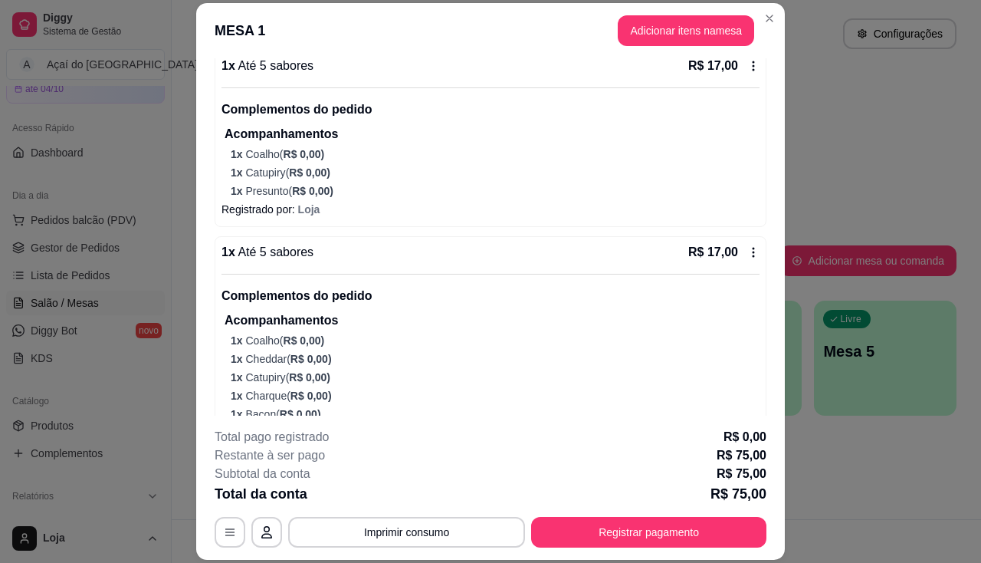
scroll to position [230, 0]
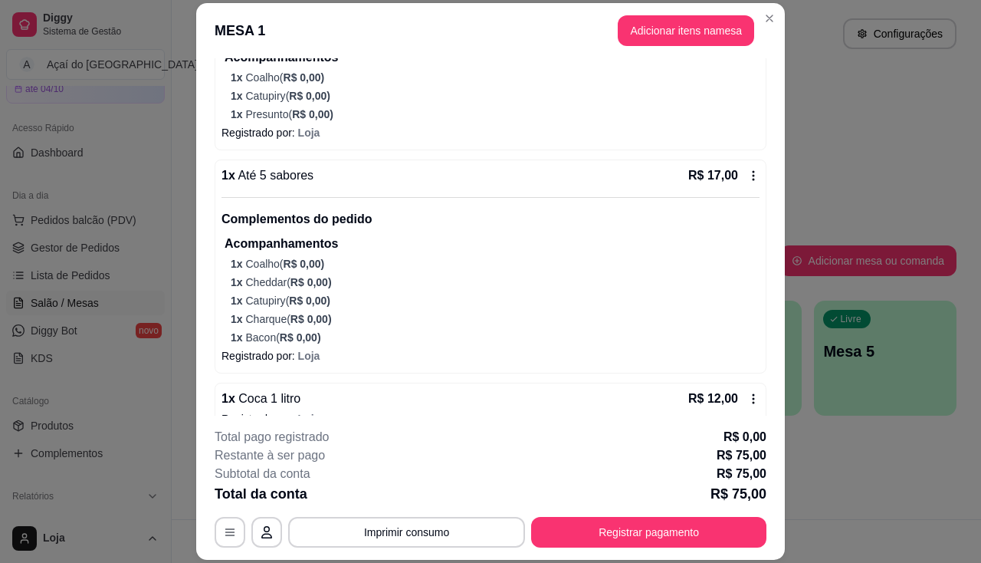
click at [540, 283] on p "1 x Cheddar ( R$ 0,00 )" at bounding box center [495, 281] width 529 height 15
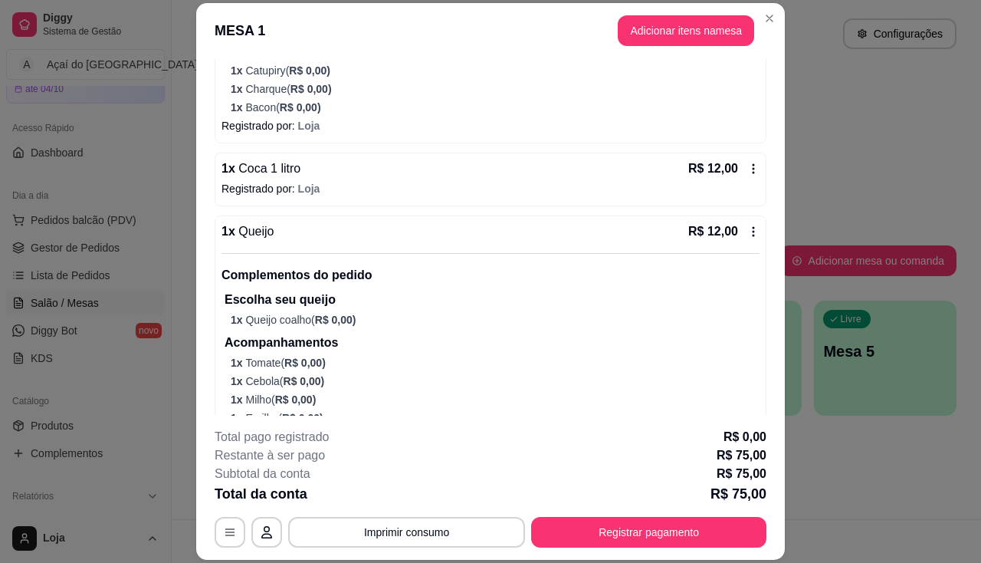
scroll to position [537, 0]
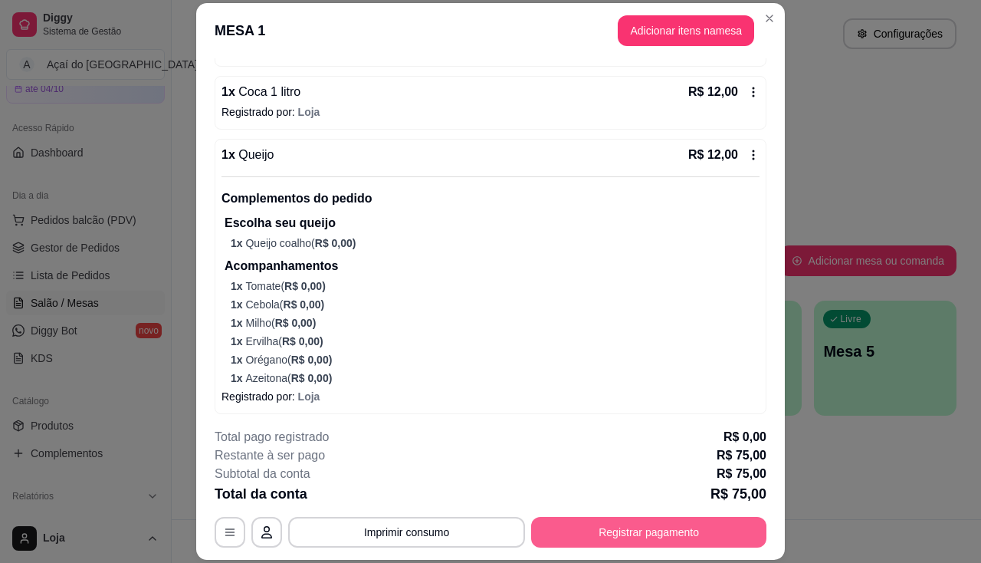
click at [612, 534] on button "Registrar pagamento" at bounding box center [648, 532] width 235 height 31
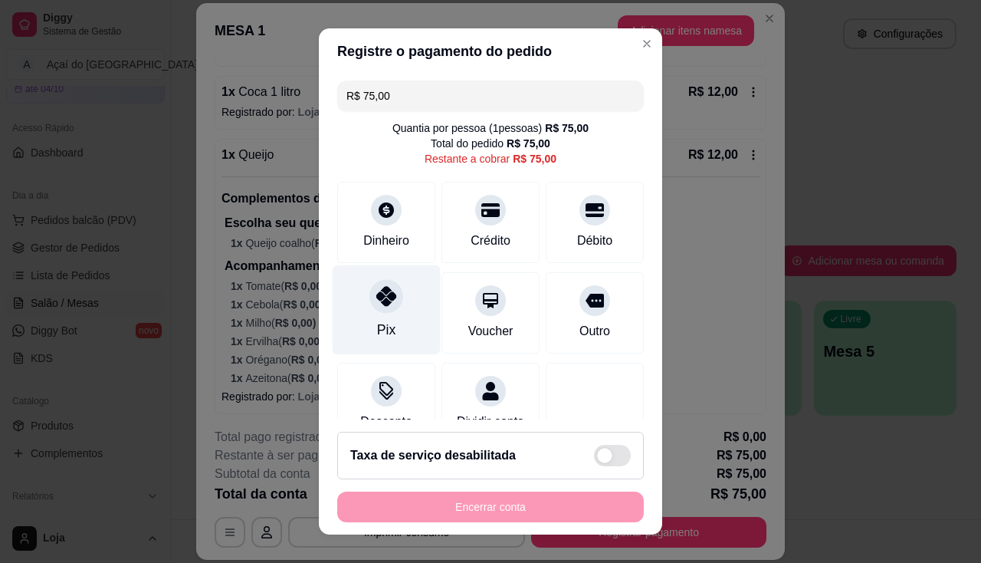
click at [398, 306] on div "Pix" at bounding box center [387, 309] width 108 height 90
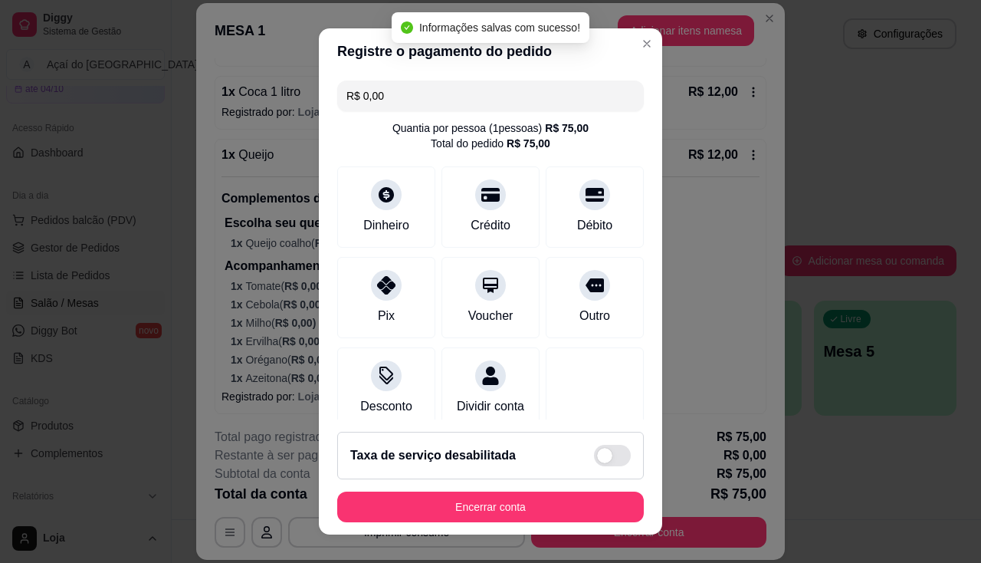
type input "R$ 0,00"
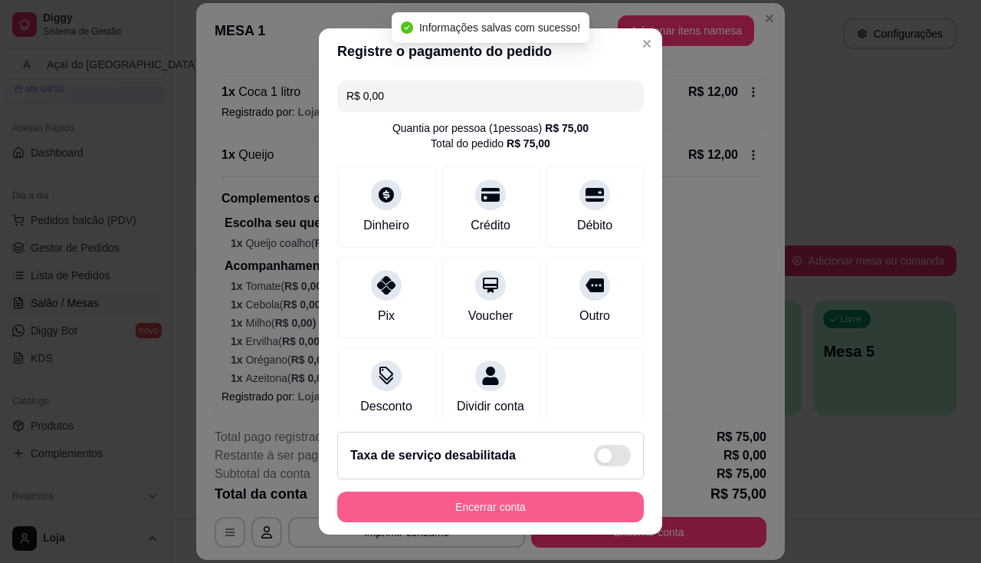
click at [474, 504] on button "Encerrar conta" at bounding box center [490, 506] width 307 height 31
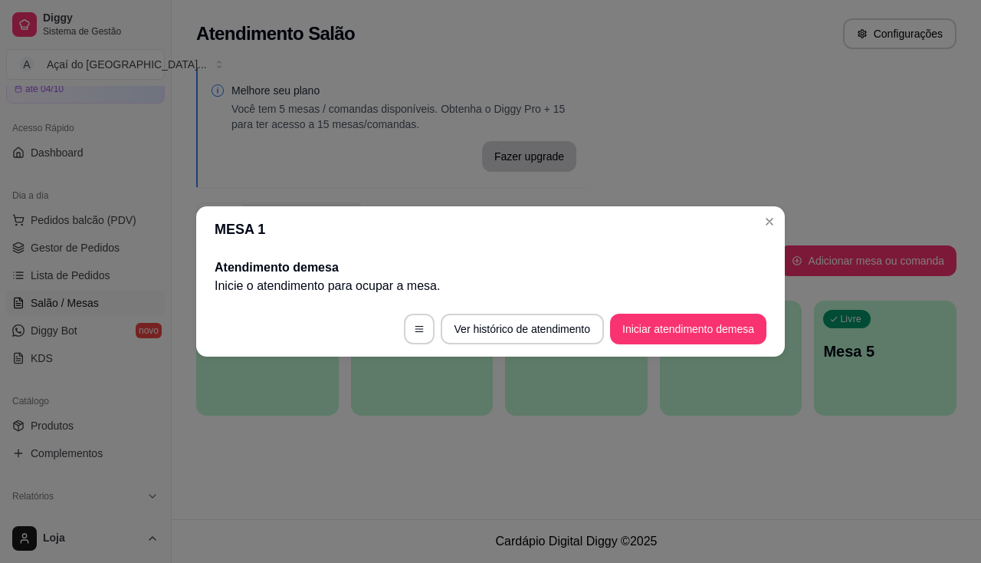
scroll to position [0, 0]
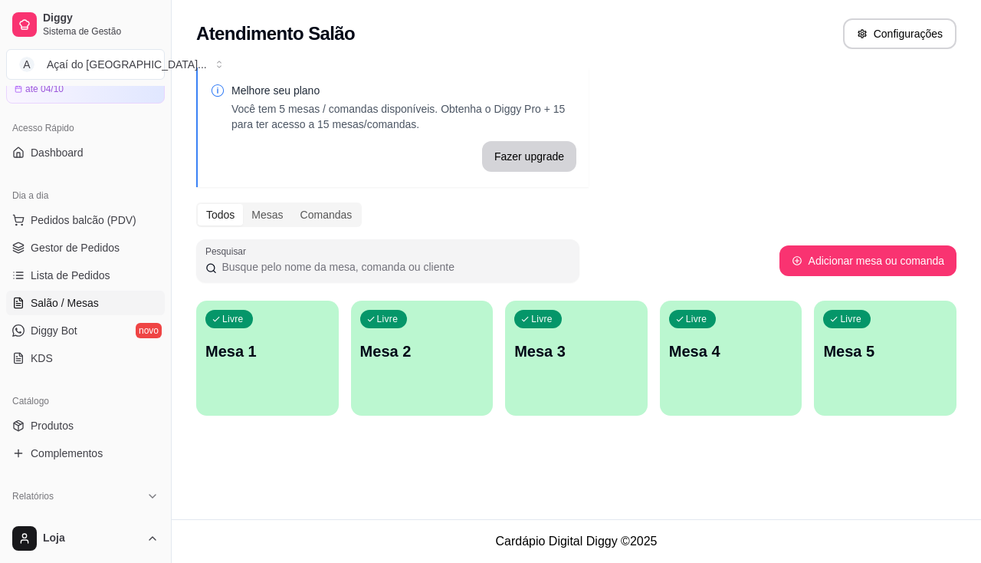
click at [213, 363] on div "Livre Mesa 1" at bounding box center [267, 348] width 143 height 97
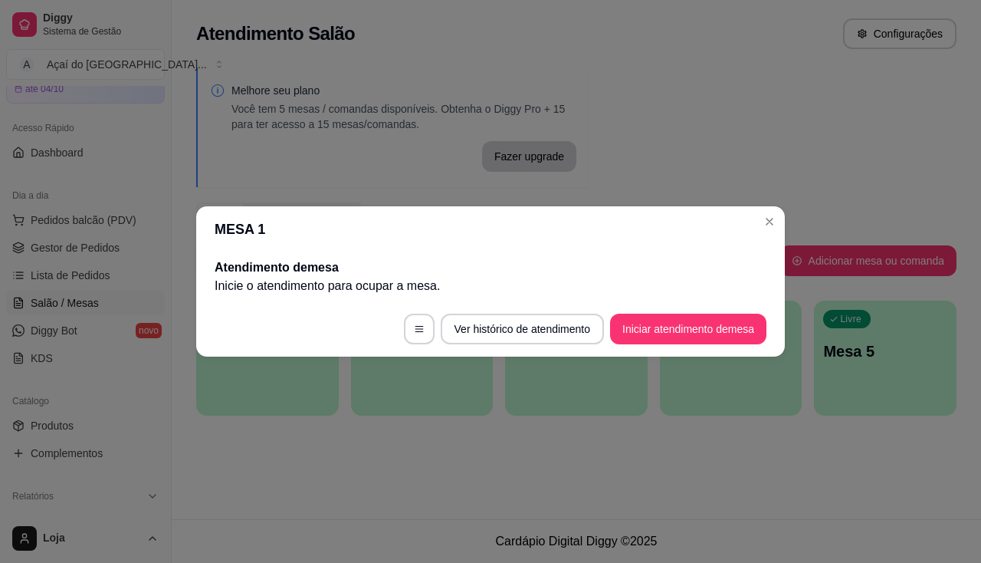
click at [668, 349] on footer "Ver histórico de atendimento Iniciar atendimento de mesa" at bounding box center [490, 328] width 589 height 55
click at [668, 340] on button "Iniciar atendimento de mesa" at bounding box center [688, 329] width 152 height 30
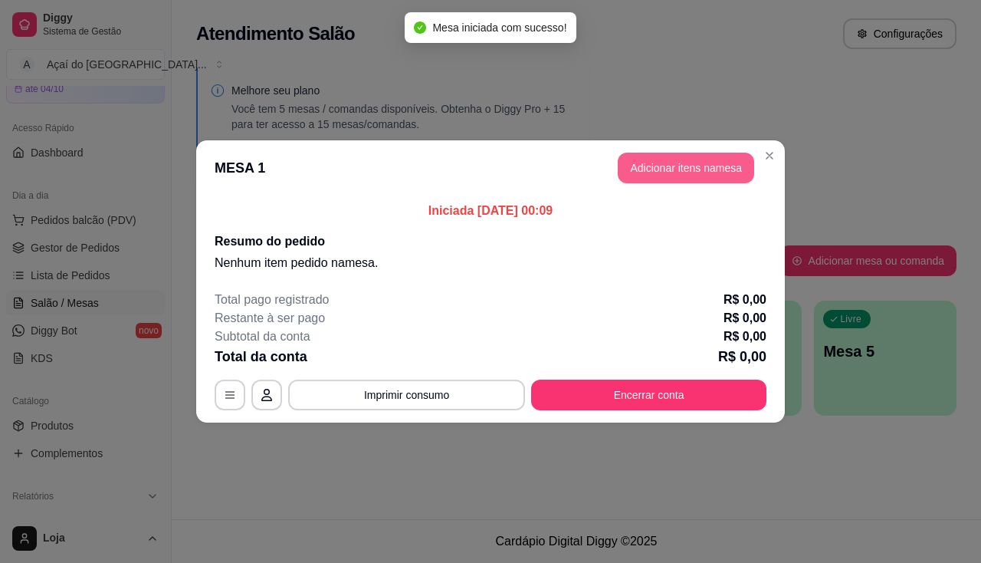
click at [644, 169] on button "Adicionar itens na mesa" at bounding box center [686, 168] width 136 height 31
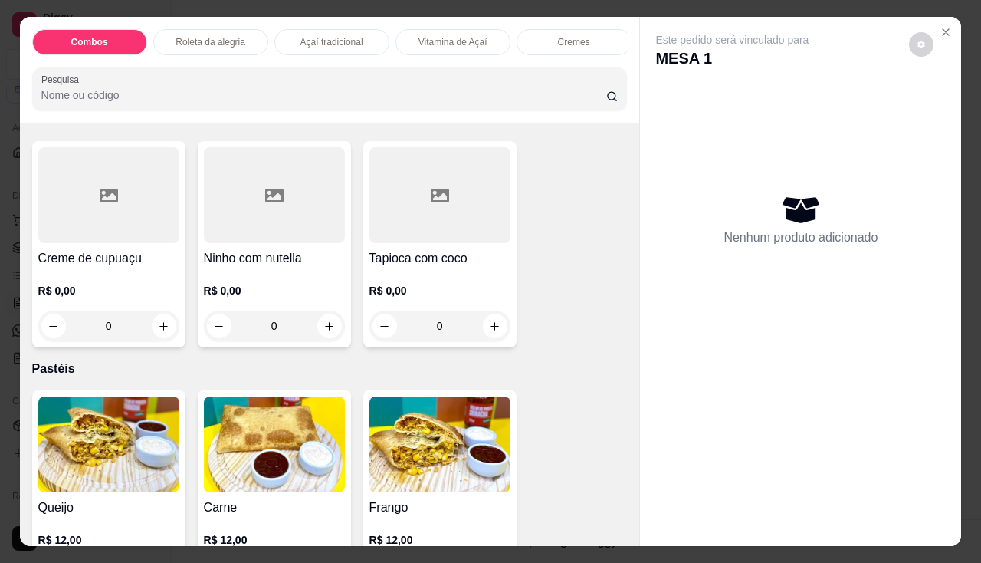
scroll to position [1150, 0]
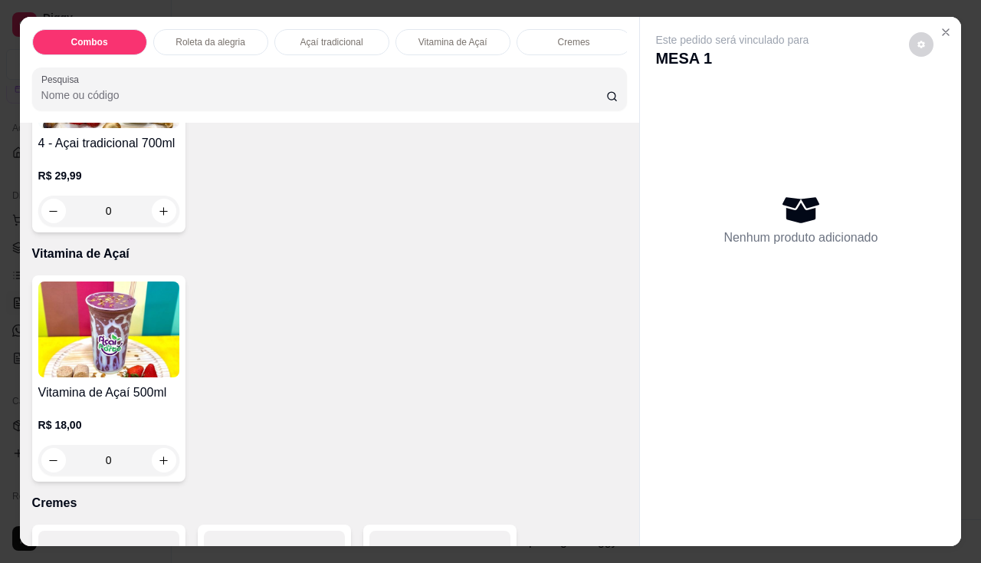
click at [115, 389] on h4 "Vitamina de Açaí 500ml" at bounding box center [108, 392] width 141 height 18
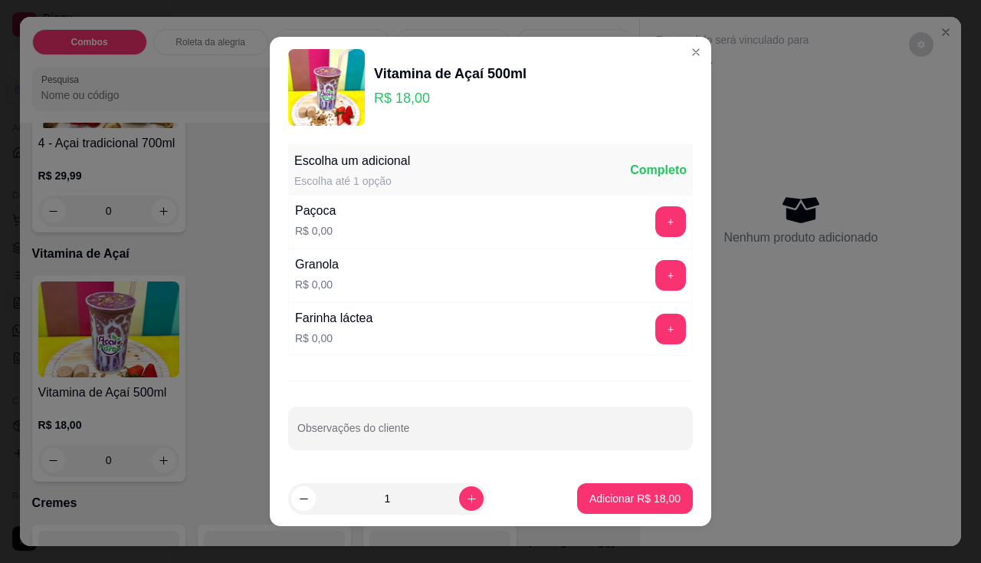
click at [628, 478] on footer "1 Adicionar R$ 18,00" at bounding box center [491, 498] width 442 height 55
click at [656, 228] on button "+" at bounding box center [671, 222] width 30 height 30
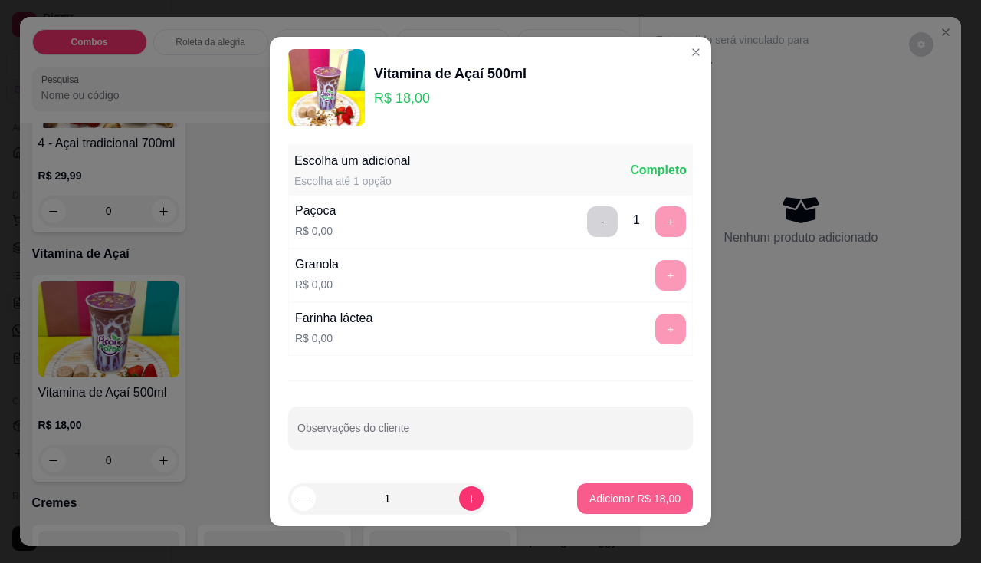
click at [641, 504] on p "Adicionar R$ 18,00" at bounding box center [634, 498] width 91 height 15
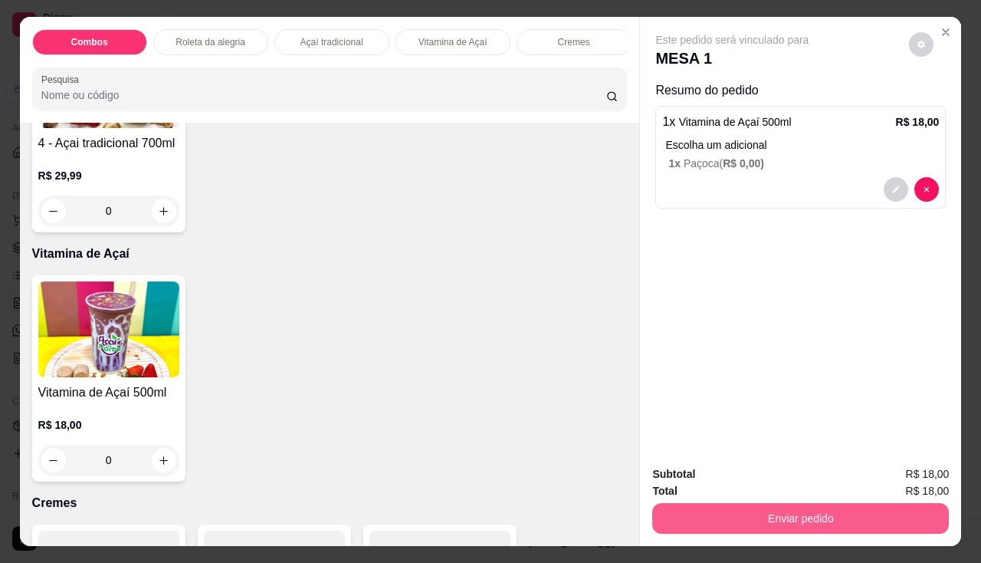
click at [734, 517] on button "Enviar pedido" at bounding box center [800, 518] width 297 height 31
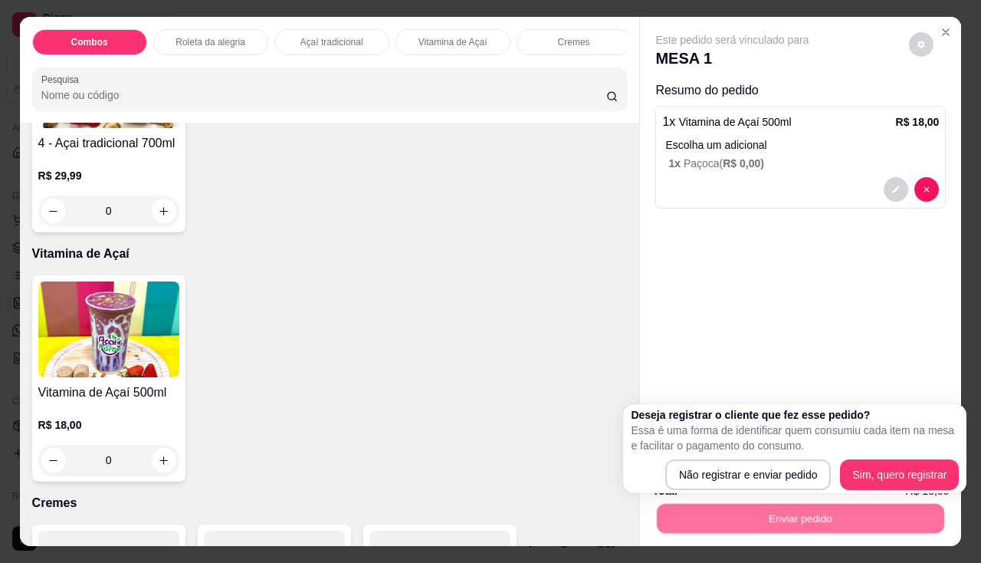
click at [734, 444] on p "Essa é uma forma de identificar quem consumiu cada item na mesa e facilitar o p…" at bounding box center [795, 437] width 328 height 31
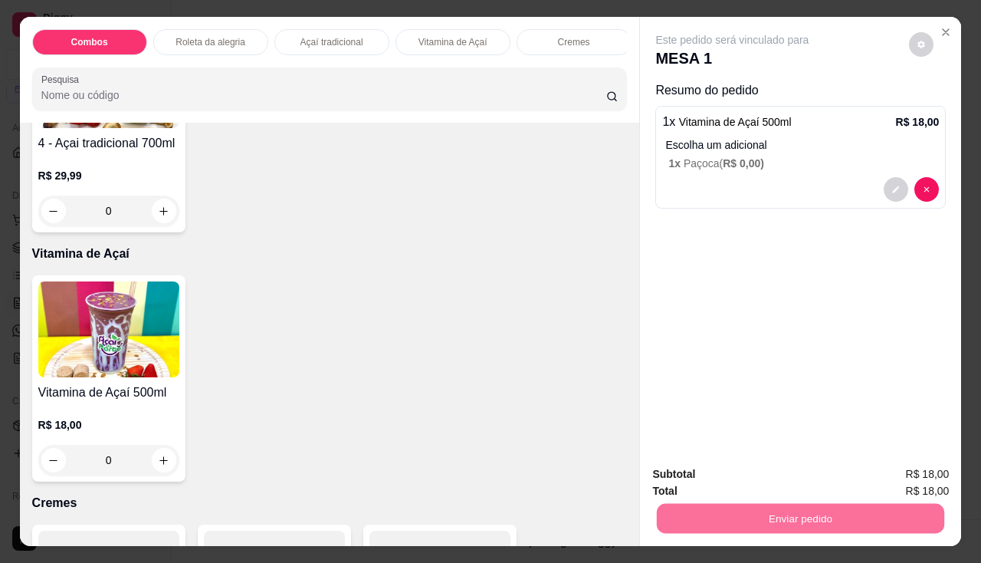
click at [738, 481] on button "Não registrar e enviar pedido" at bounding box center [750, 475] width 155 height 28
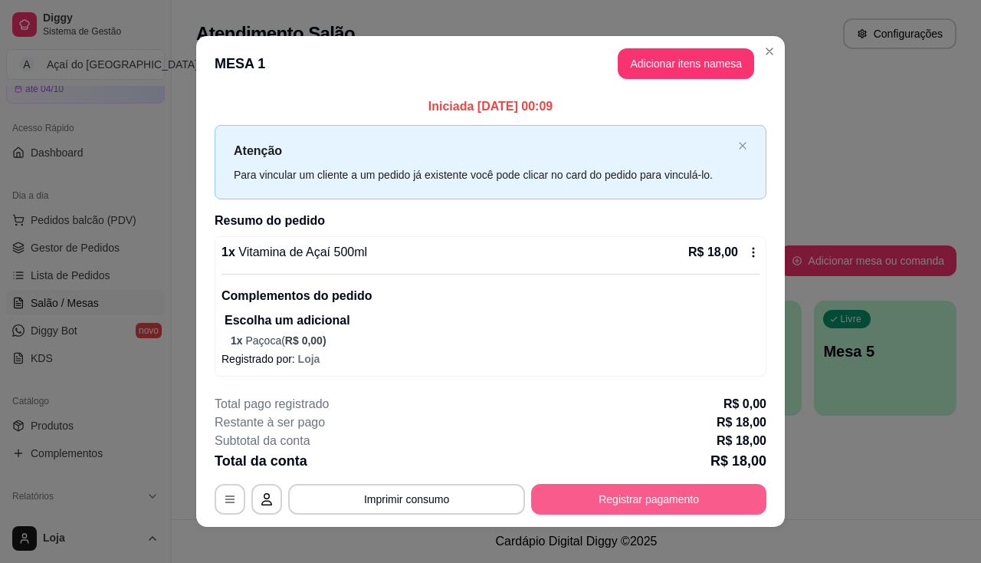
click at [679, 496] on button "Registrar pagamento" at bounding box center [648, 499] width 235 height 31
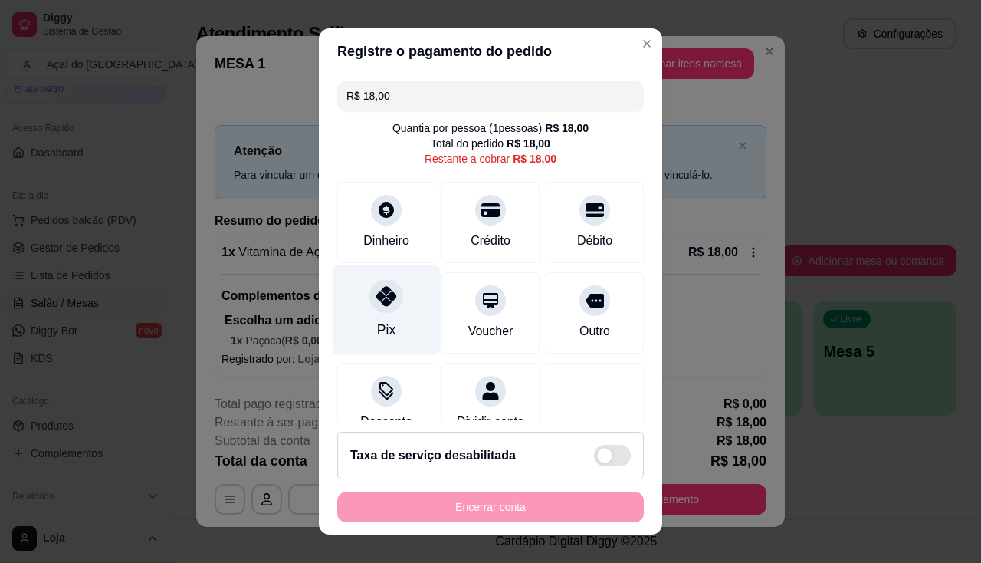
click at [387, 310] on div "Pix" at bounding box center [387, 309] width 108 height 90
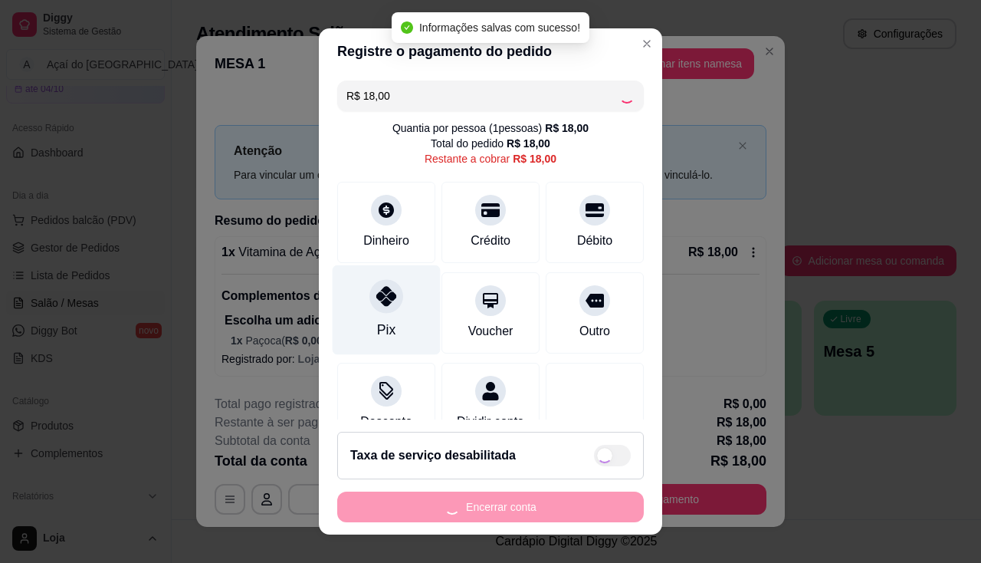
type input "R$ 0,00"
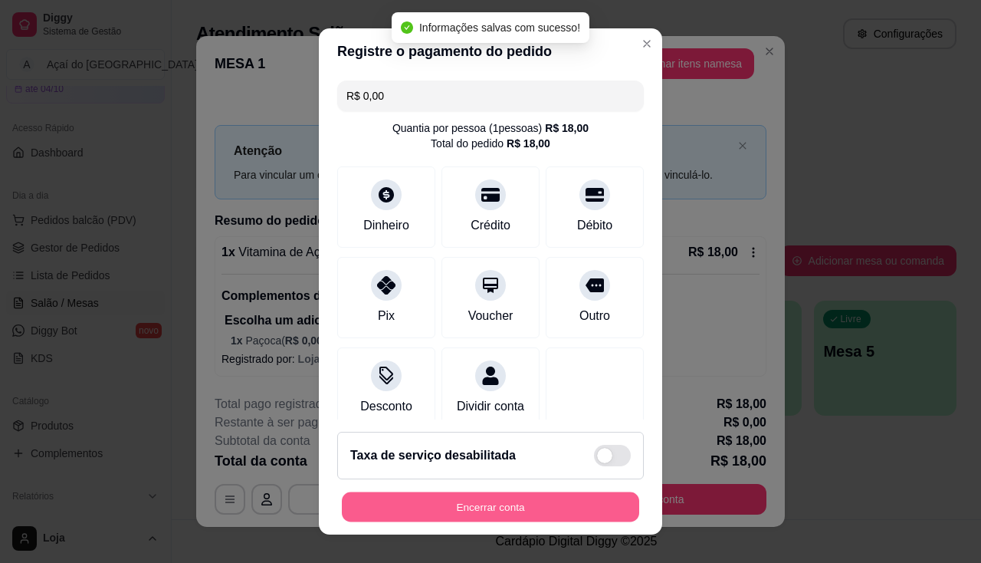
click at [477, 515] on button "Encerrar conta" at bounding box center [490, 507] width 297 height 30
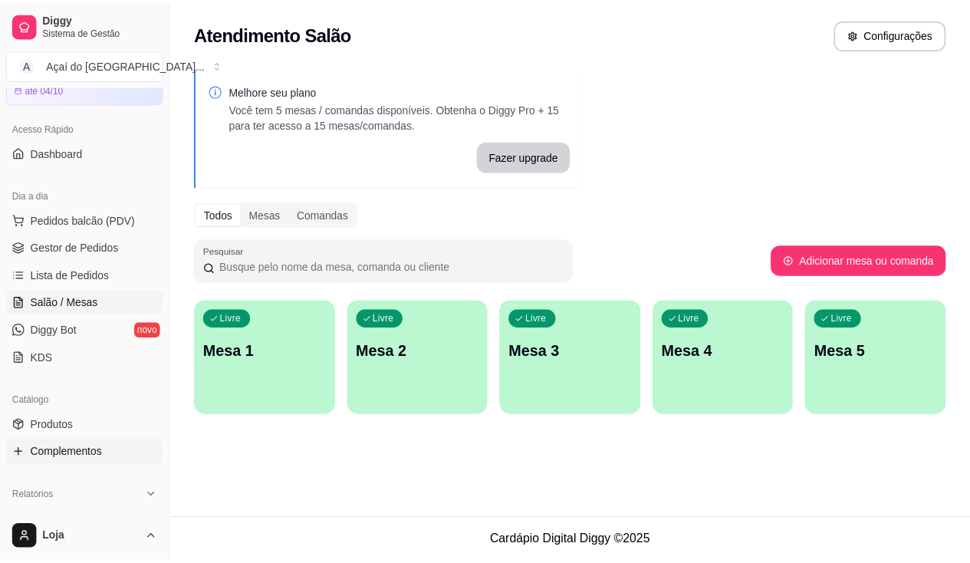
scroll to position [153, 0]
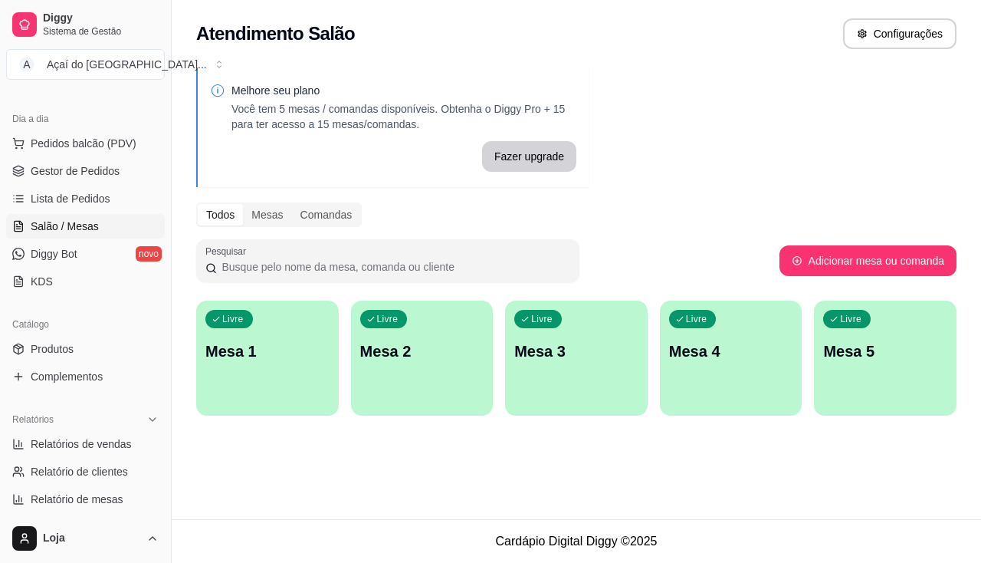
click at [100, 362] on ul "Produtos Complementos" at bounding box center [85, 363] width 159 height 52
click at [111, 342] on link "Produtos" at bounding box center [85, 349] width 159 height 25
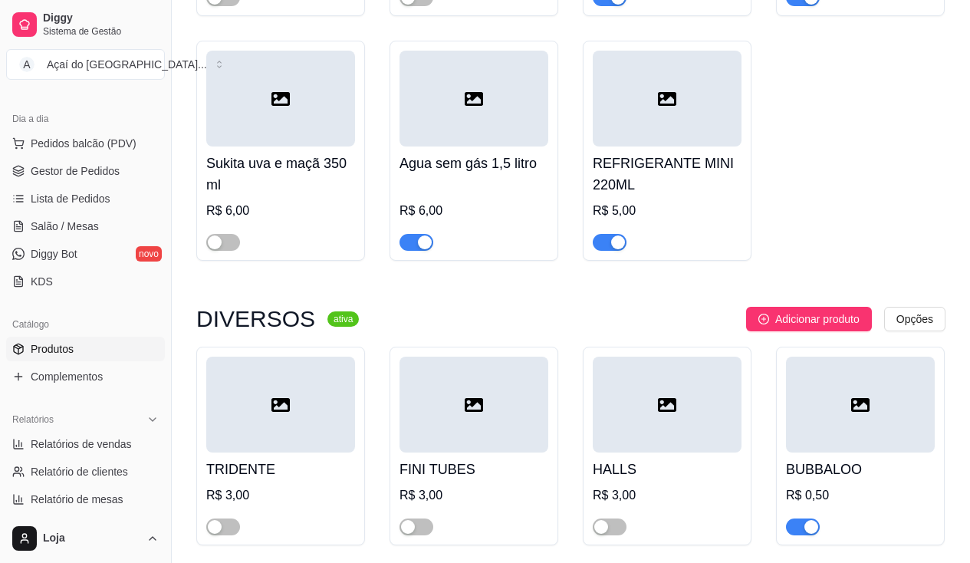
scroll to position [5522, 0]
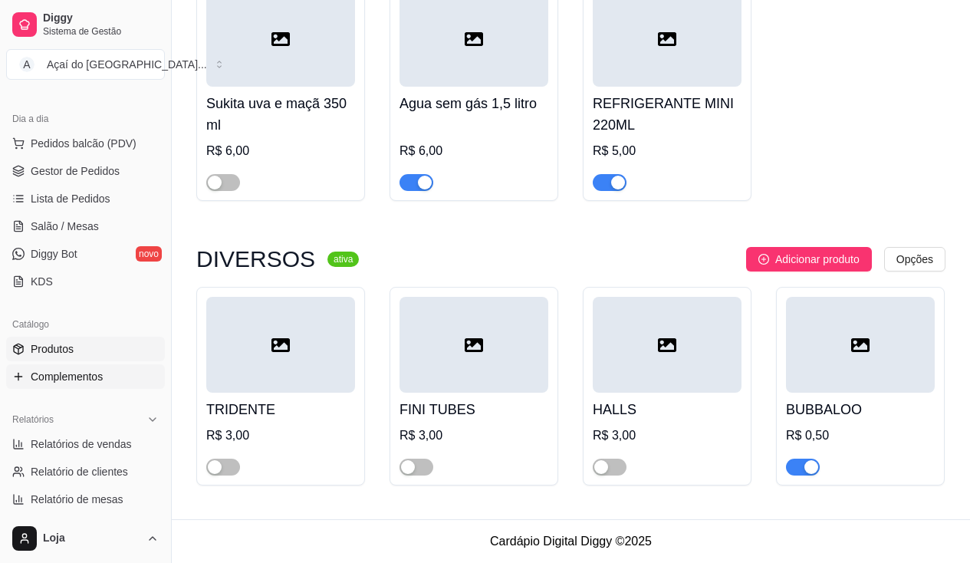
click at [120, 385] on link "Complementos" at bounding box center [85, 376] width 159 height 25
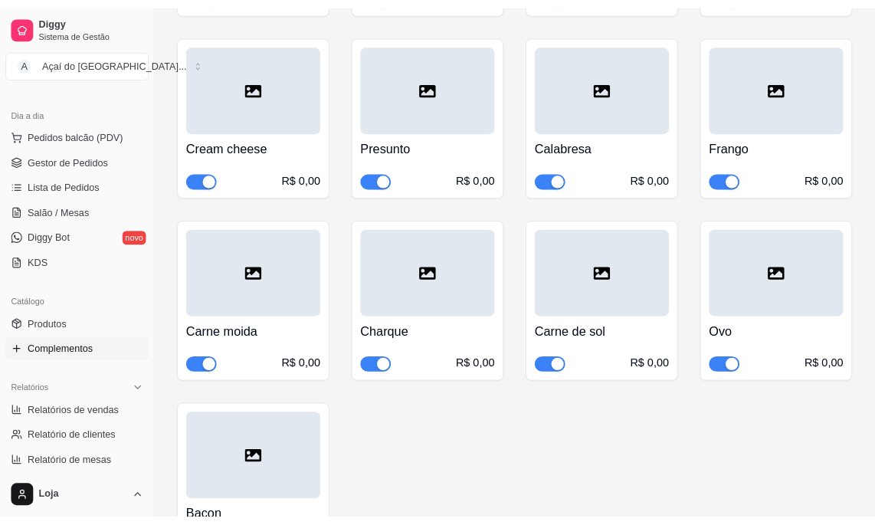
scroll to position [6209, 0]
